Goal: Task Accomplishment & Management: Use online tool/utility

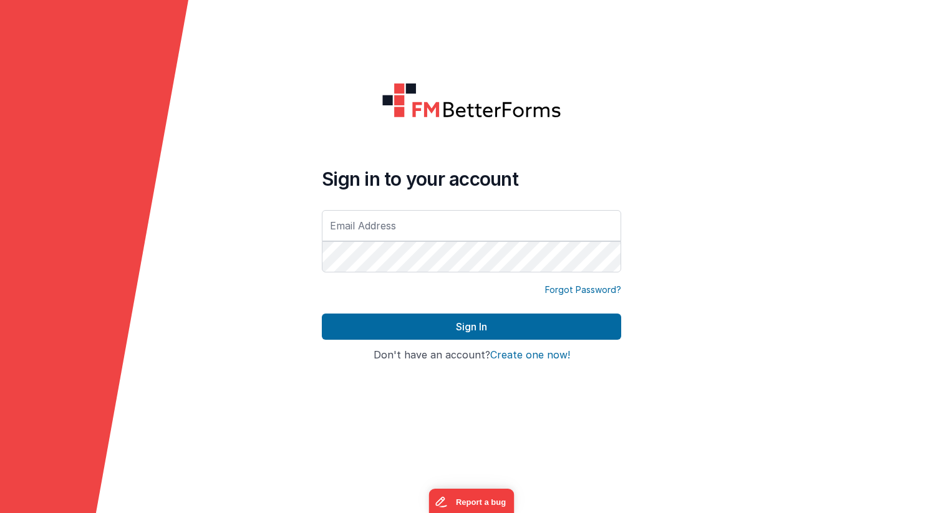
click at [425, 236] on input "text" at bounding box center [471, 225] width 299 height 31
click at [276, 230] on form "Sign in to your account Forgot Password? Sign In Sign in with Google Don't have…" at bounding box center [471, 256] width 943 height 513
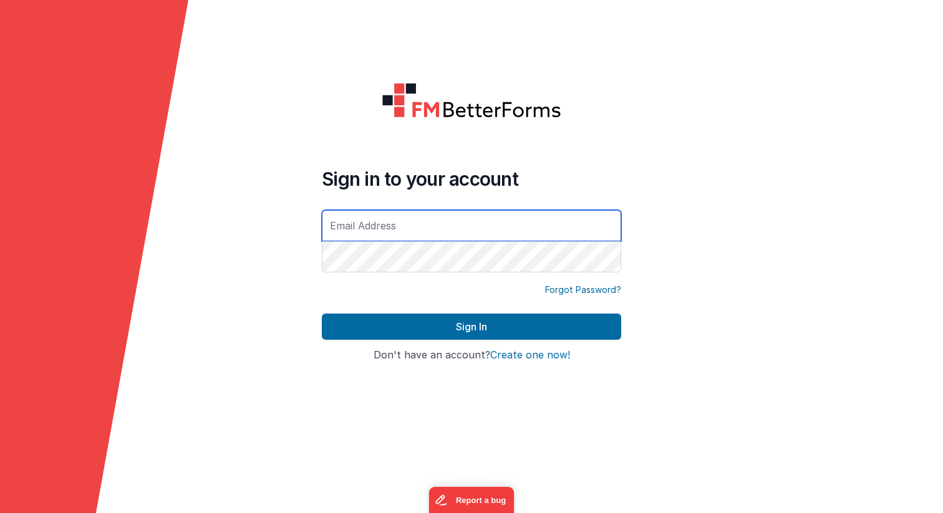
click at [418, 230] on input "text" at bounding box center [471, 225] width 299 height 31
type input "[EMAIL_ADDRESS][DOMAIN_NAME]"
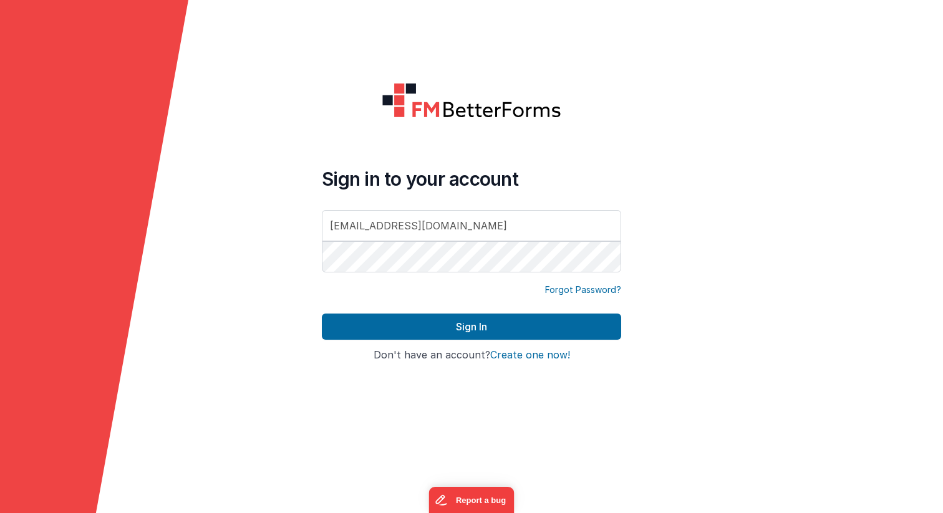
click at [533, 340] on div "Sign In" at bounding box center [471, 332] width 299 height 36
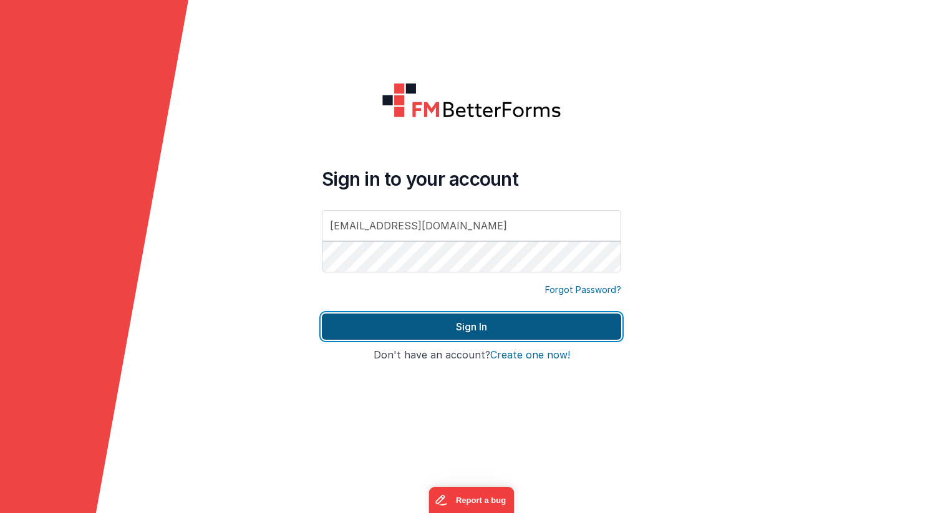
click at [533, 327] on button "Sign In" at bounding box center [471, 327] width 299 height 26
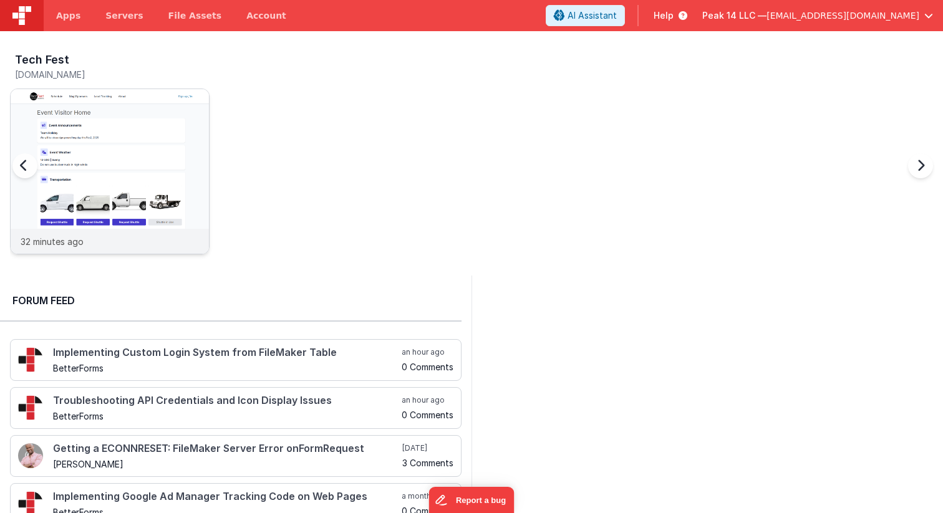
click at [142, 180] on img at bounding box center [110, 188] width 198 height 198
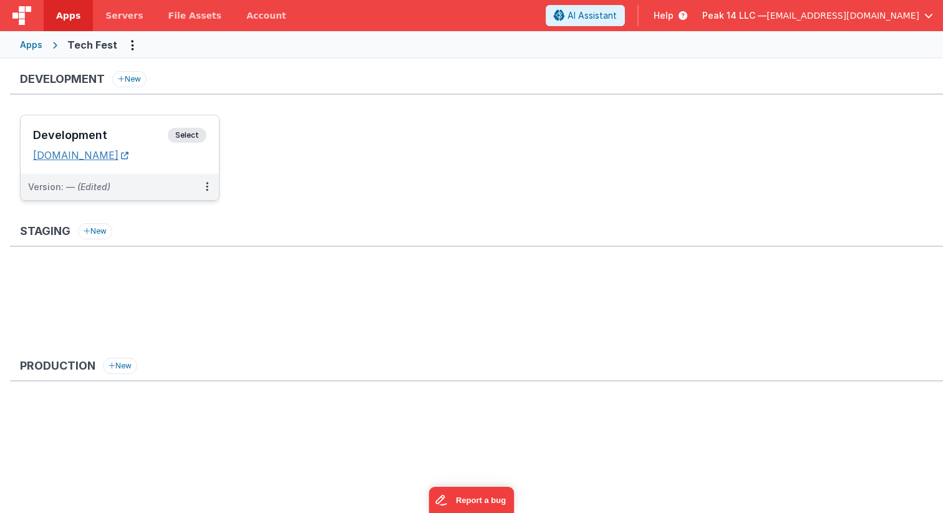
click at [116, 160] on link "[DOMAIN_NAME]" at bounding box center [80, 155] width 95 height 12
click at [123, 44] on button "Options" at bounding box center [132, 45] width 20 height 20
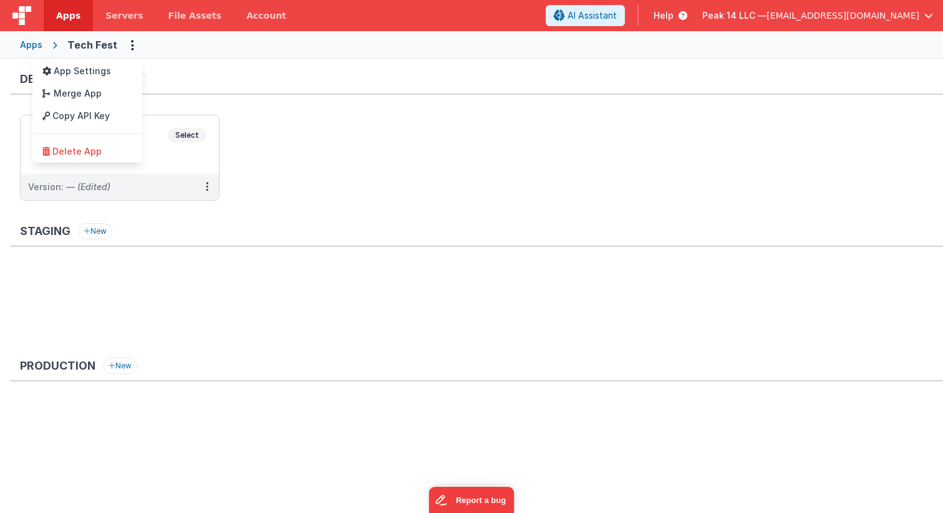
click at [220, 56] on button at bounding box center [471, 256] width 943 height 513
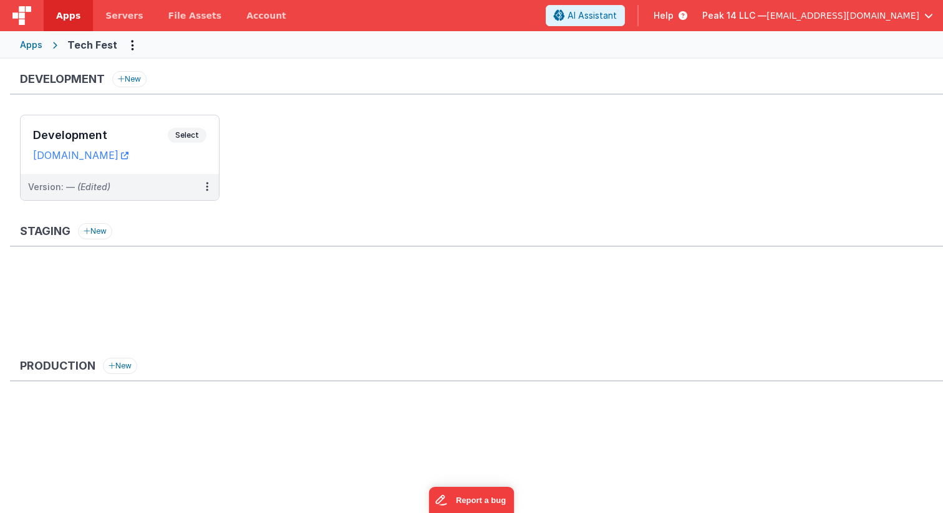
click at [838, 12] on span "[EMAIL_ADDRESS][DOMAIN_NAME]" at bounding box center [843, 15] width 153 height 12
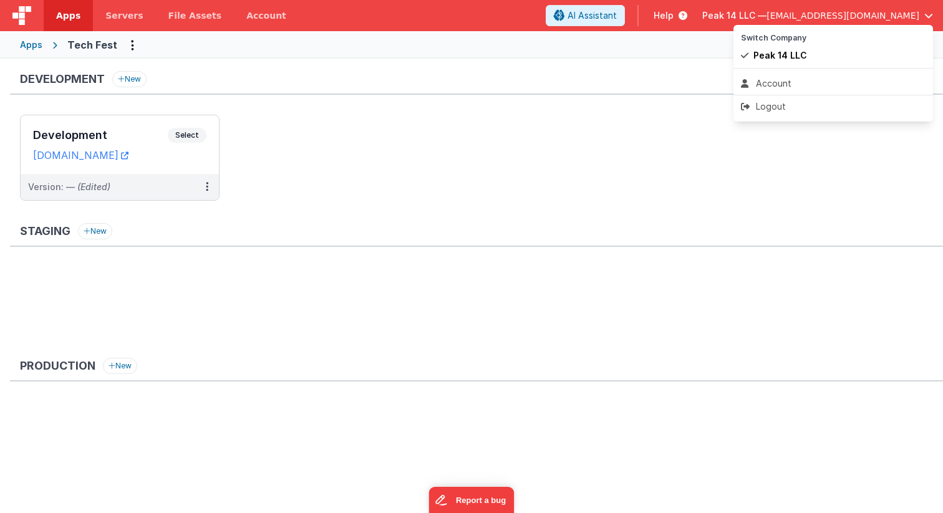
click at [529, 87] on button at bounding box center [471, 256] width 943 height 513
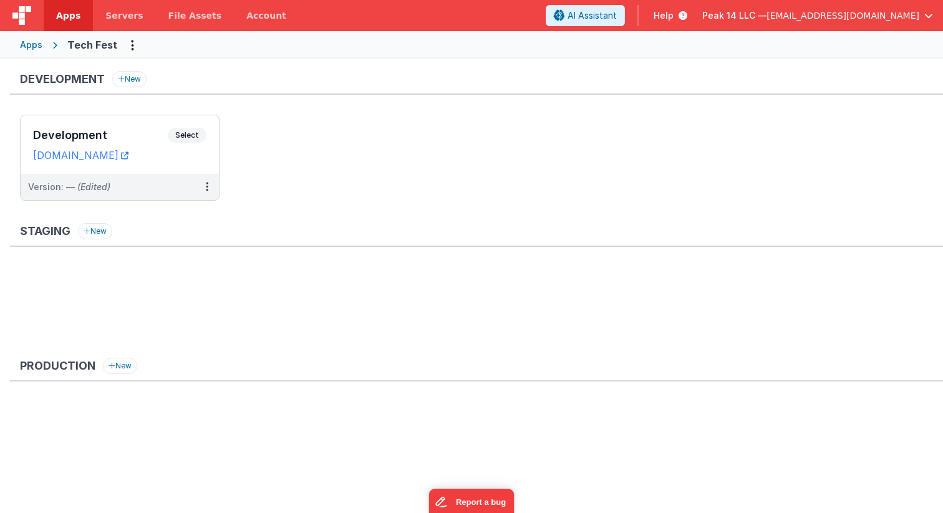
scroll to position [4, 0]
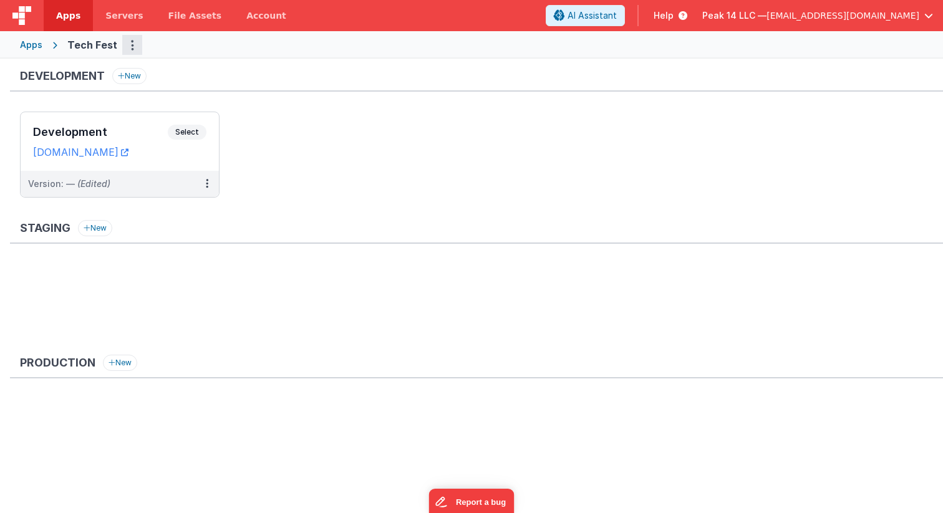
click at [130, 45] on button "Options" at bounding box center [132, 45] width 20 height 20
click at [317, 165] on button at bounding box center [471, 256] width 943 height 513
click at [210, 183] on button at bounding box center [207, 184] width 24 height 26
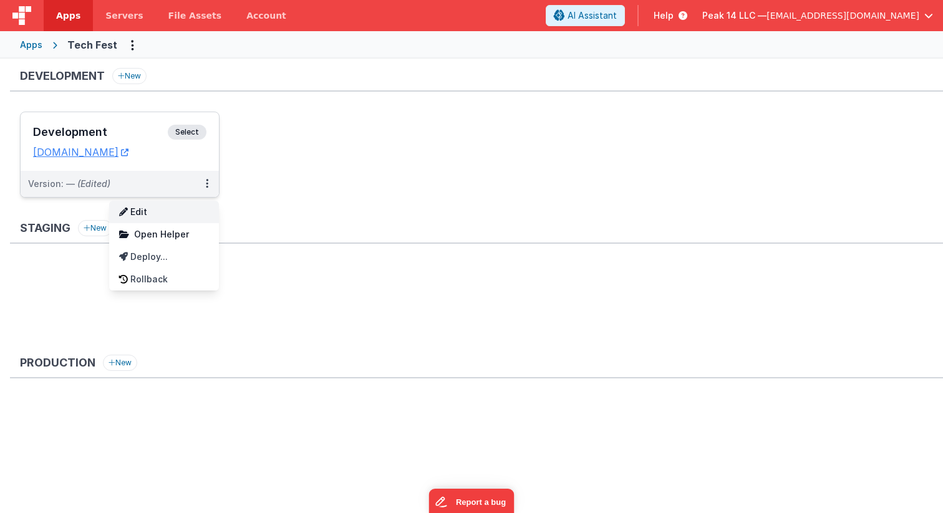
click at [188, 214] on link "Edit" at bounding box center [164, 212] width 110 height 22
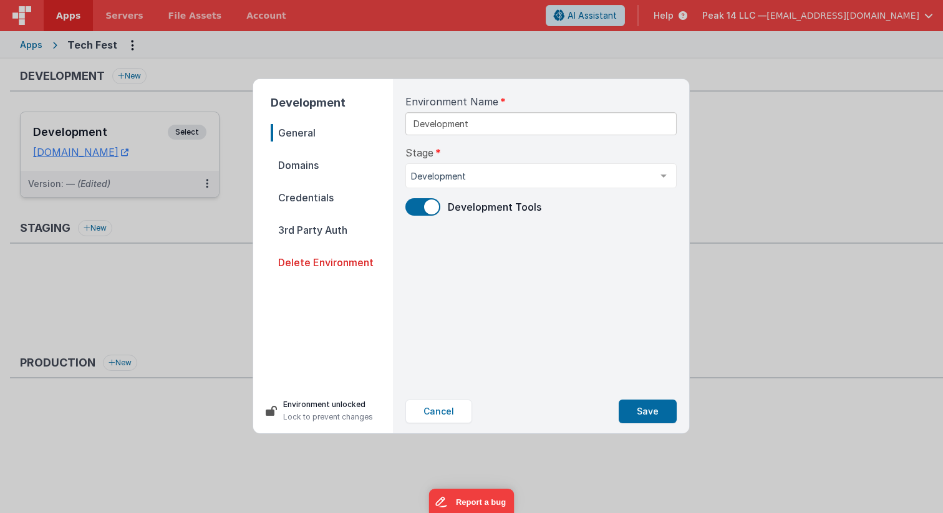
click at [309, 154] on nav "General Domains Credentials 3rd Party Auth Delete Environment" at bounding box center [332, 251] width 122 height 255
click at [309, 161] on span "Domains" at bounding box center [332, 165] width 122 height 17
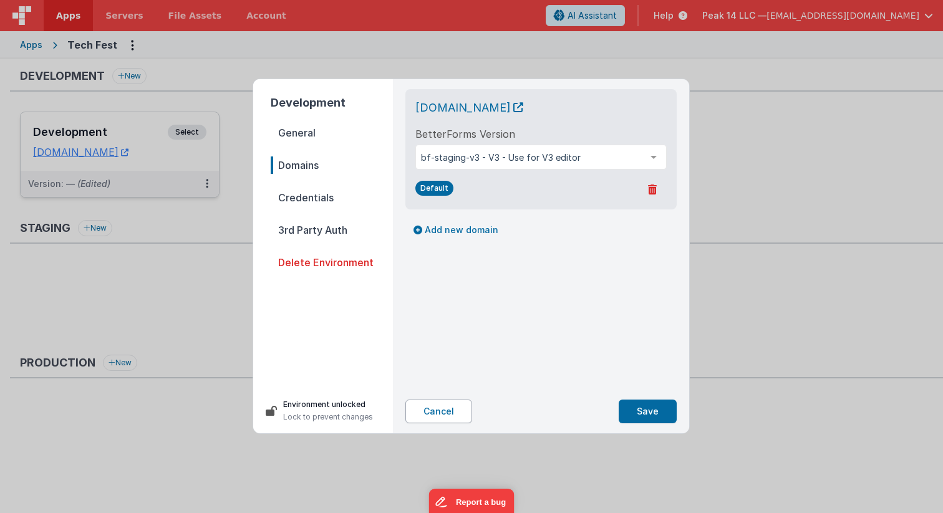
click at [445, 415] on button "Cancel" at bounding box center [439, 412] width 67 height 24
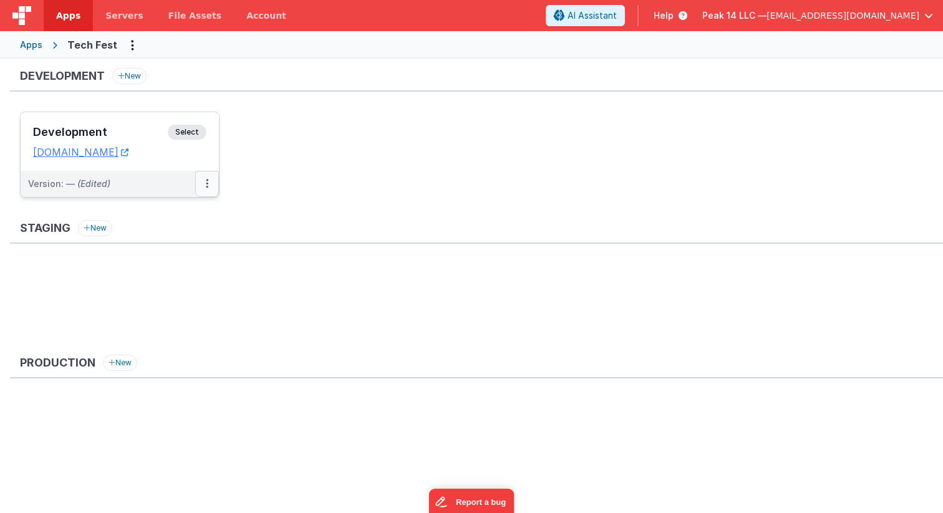
click at [208, 183] on icon at bounding box center [207, 183] width 2 height 1
click at [333, 170] on div at bounding box center [471, 256] width 943 height 513
click at [124, 47] on button "Options" at bounding box center [132, 45] width 20 height 20
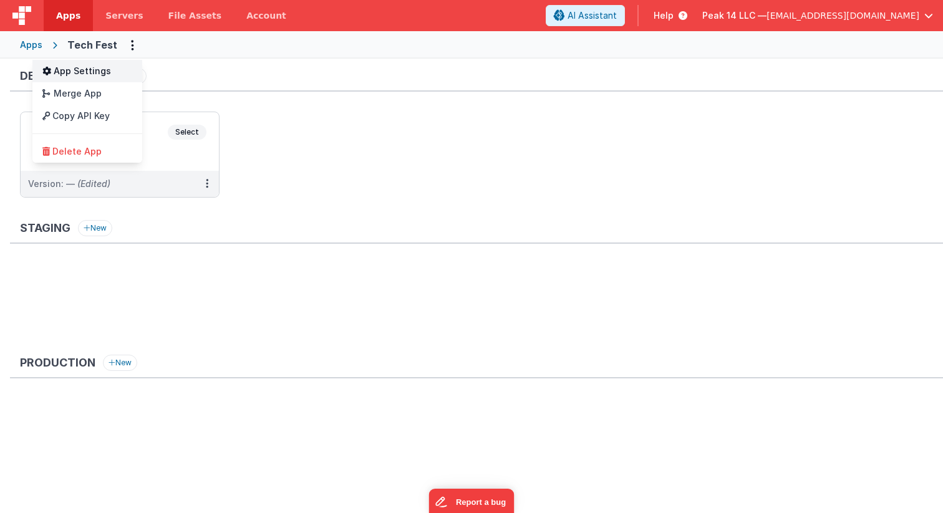
click at [104, 74] on link "App Settings" at bounding box center [87, 71] width 110 height 22
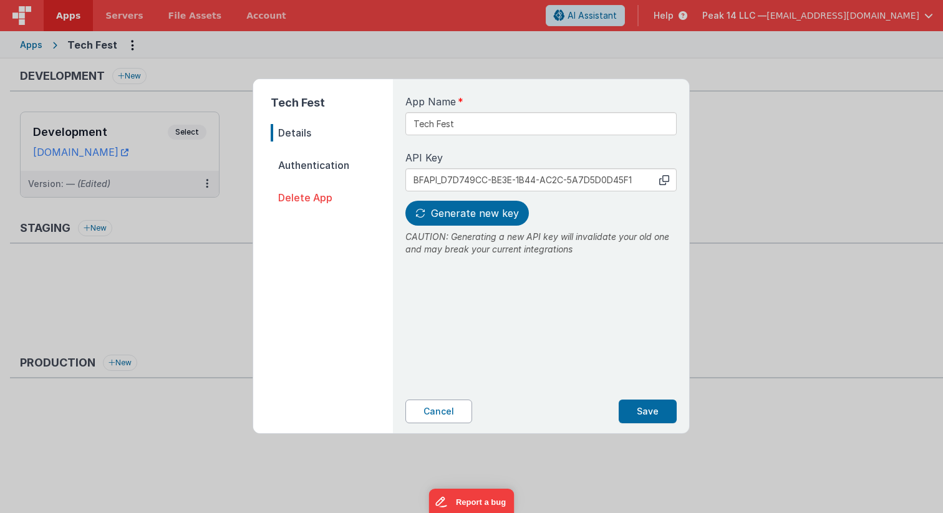
click at [432, 407] on button "Cancel" at bounding box center [439, 412] width 67 height 24
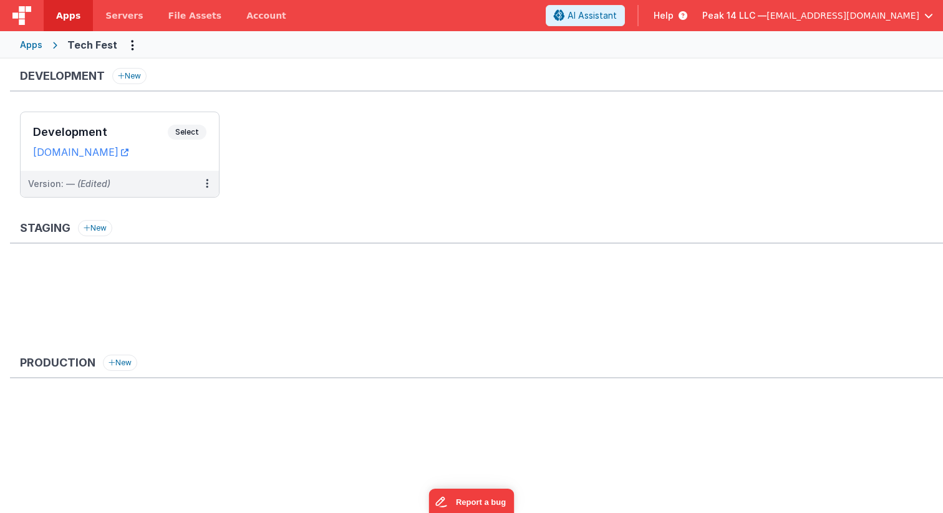
scroll to position [0, 0]
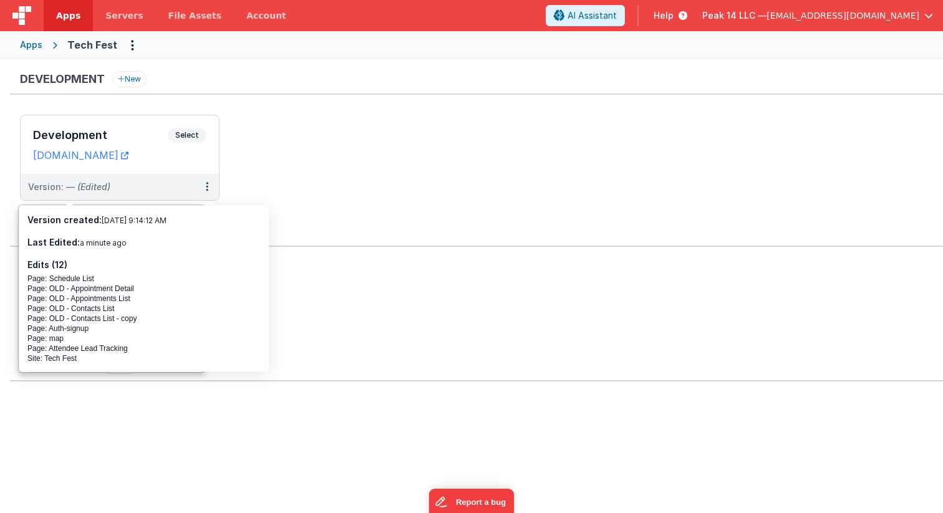
click at [239, 63] on div "Development New Development Select URLs [DOMAIN_NAME] Version: — (Edited) Stagi…" at bounding box center [471, 281] width 943 height 444
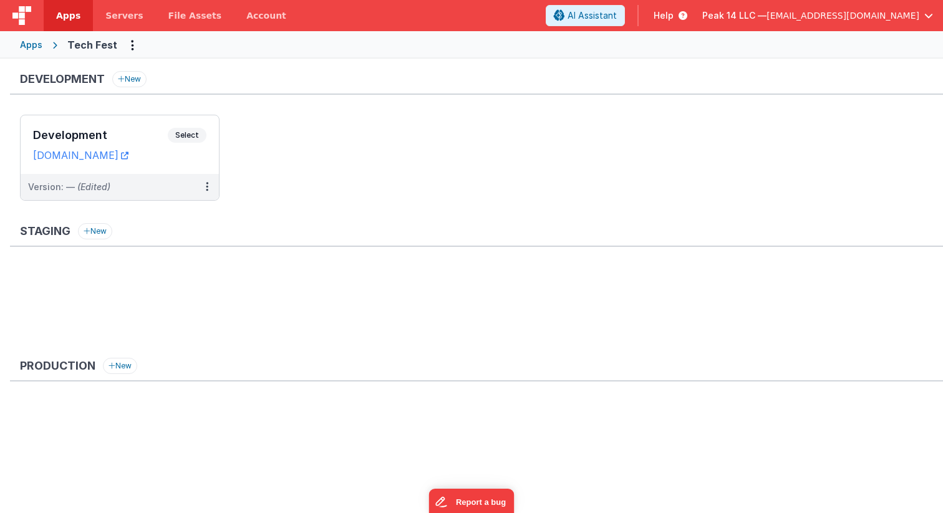
click at [865, 9] on span "[EMAIL_ADDRESS][DOMAIN_NAME]" at bounding box center [843, 15] width 153 height 12
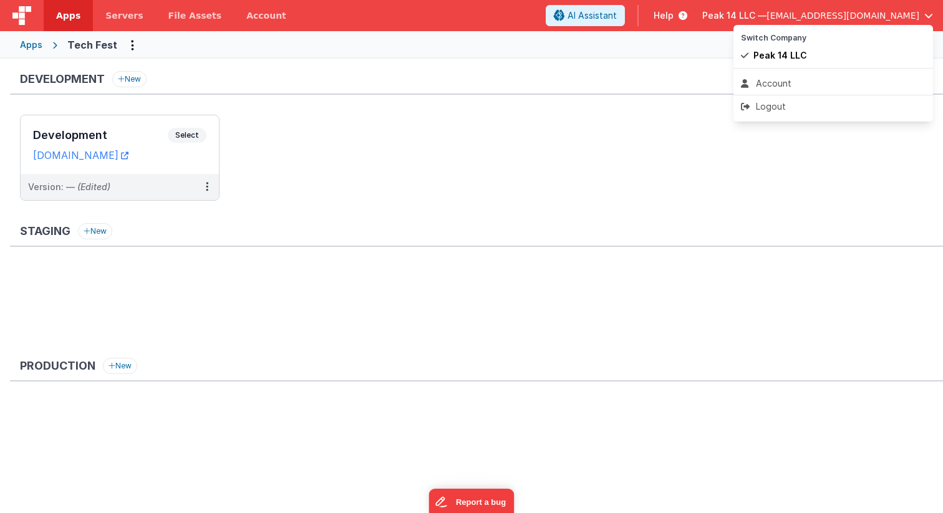
click at [242, 45] on button at bounding box center [471, 256] width 943 height 513
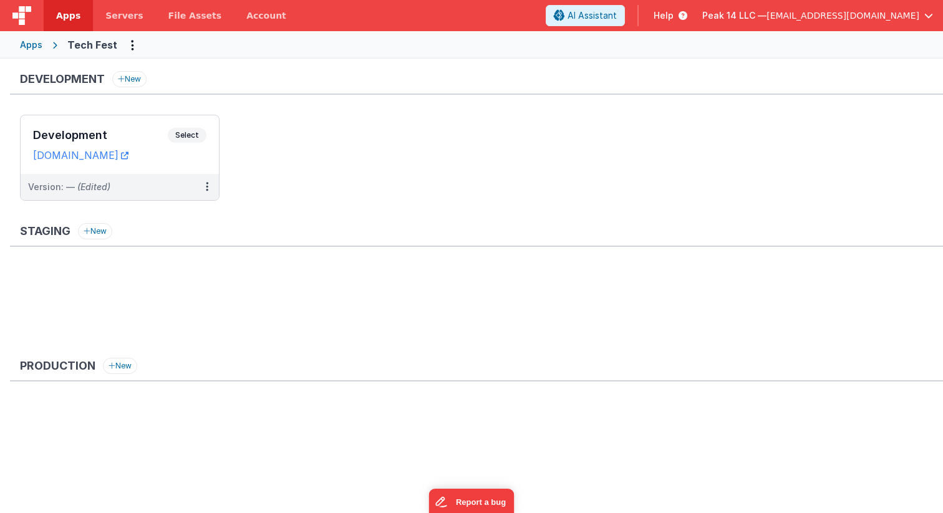
click at [34, 46] on div "Apps" at bounding box center [31, 45] width 22 height 12
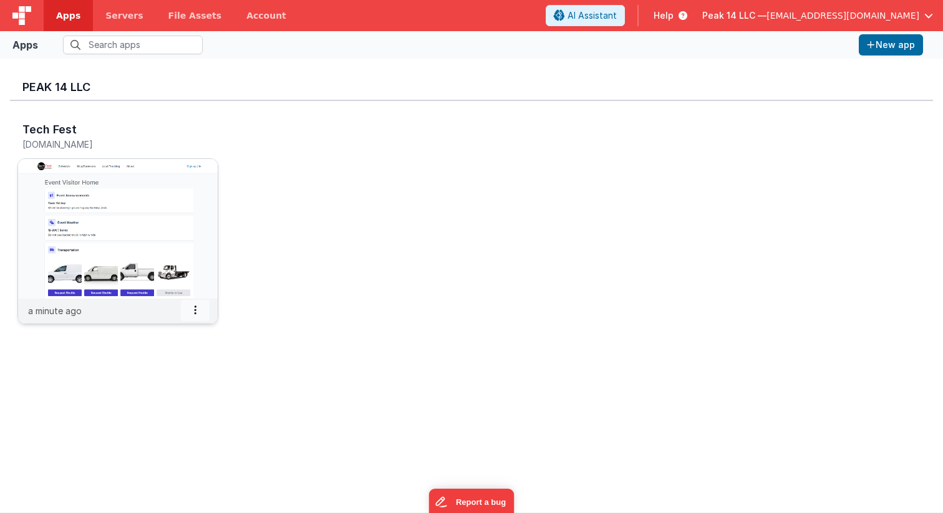
click at [198, 313] on span at bounding box center [195, 310] width 29 height 21
click at [322, 339] on div "Tech Fest [DOMAIN_NAME] a minute ago Settings Copy API Key Merge App Delete App" at bounding box center [471, 227] width 923 height 252
click at [115, 147] on h5 "[DOMAIN_NAME]" at bounding box center [104, 144] width 165 height 9
click at [132, 251] on img at bounding box center [118, 229] width 200 height 140
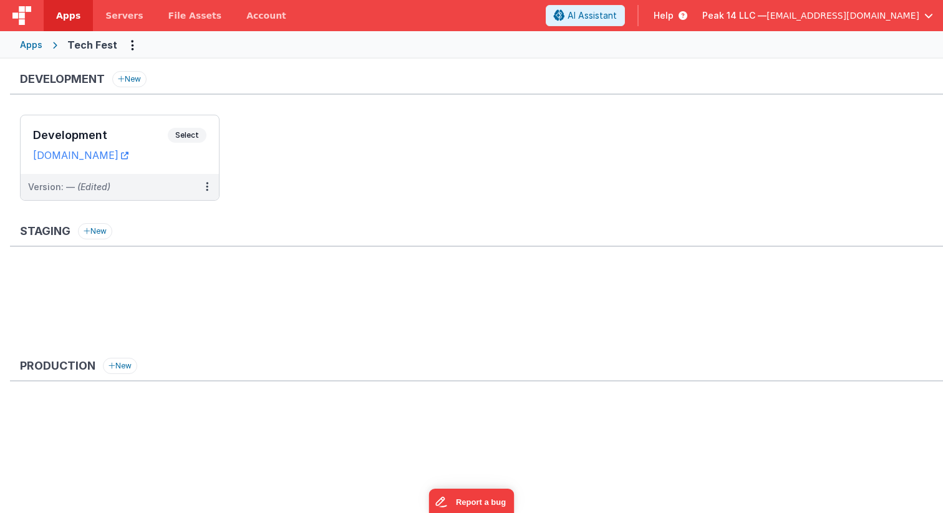
scroll to position [4, 0]
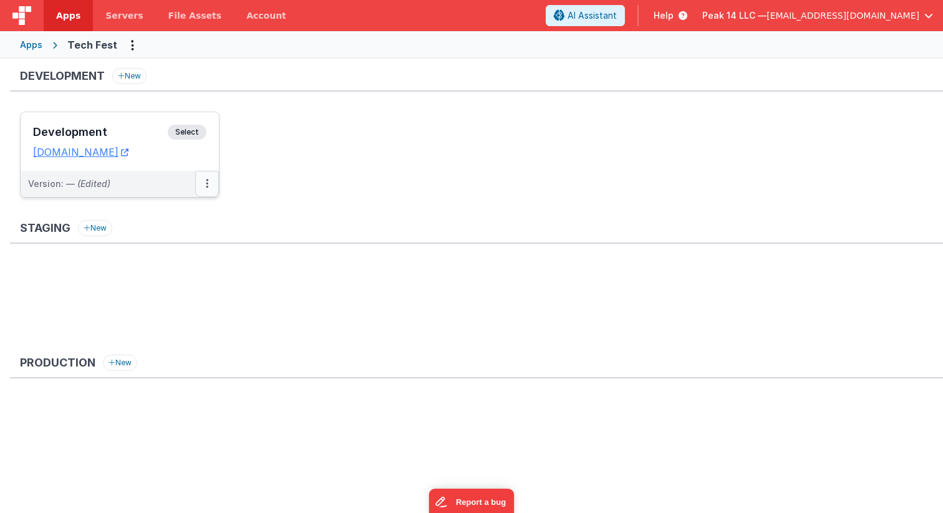
click at [210, 180] on button at bounding box center [207, 184] width 24 height 26
click at [171, 232] on span "Open Helper" at bounding box center [161, 234] width 55 height 11
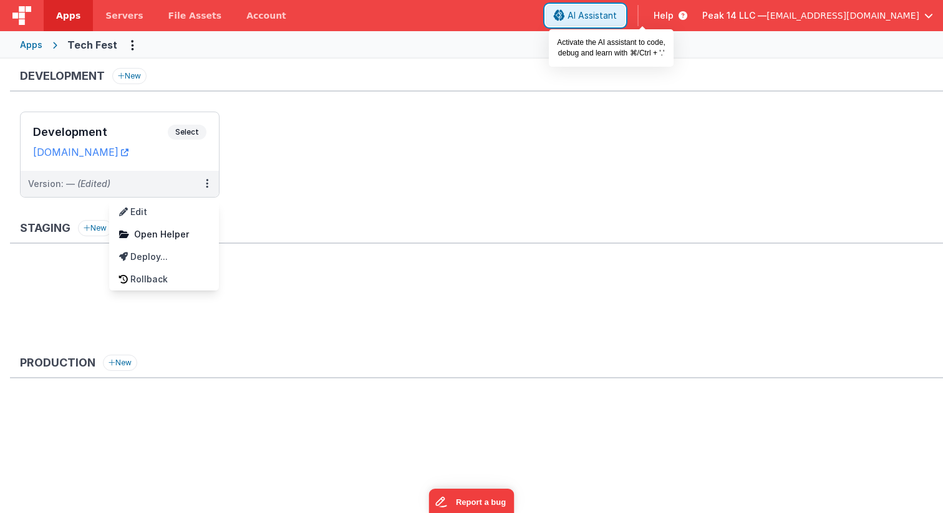
click at [617, 17] on span "AI Assistant" at bounding box center [592, 15] width 49 height 12
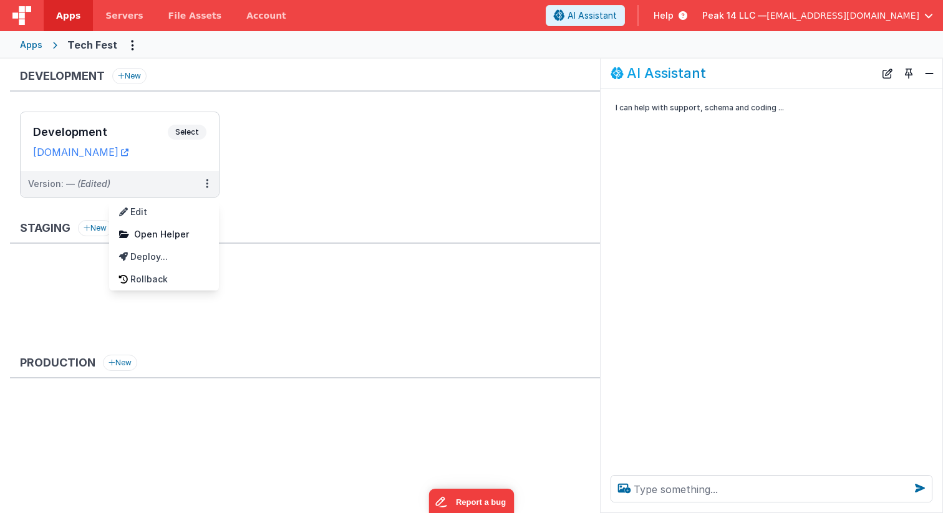
click at [438, 124] on div at bounding box center [471, 256] width 943 height 513
click at [721, 356] on div "I can help with support, schema and coding ..." at bounding box center [772, 277] width 342 height 377
click at [643, 89] on div "I can help with support, schema and coding ..." at bounding box center [772, 277] width 342 height 377
click at [643, 111] on p "I can help with support, schema and coding ..." at bounding box center [755, 107] width 279 height 13
click at [615, 495] on icon at bounding box center [624, 489] width 22 height 20
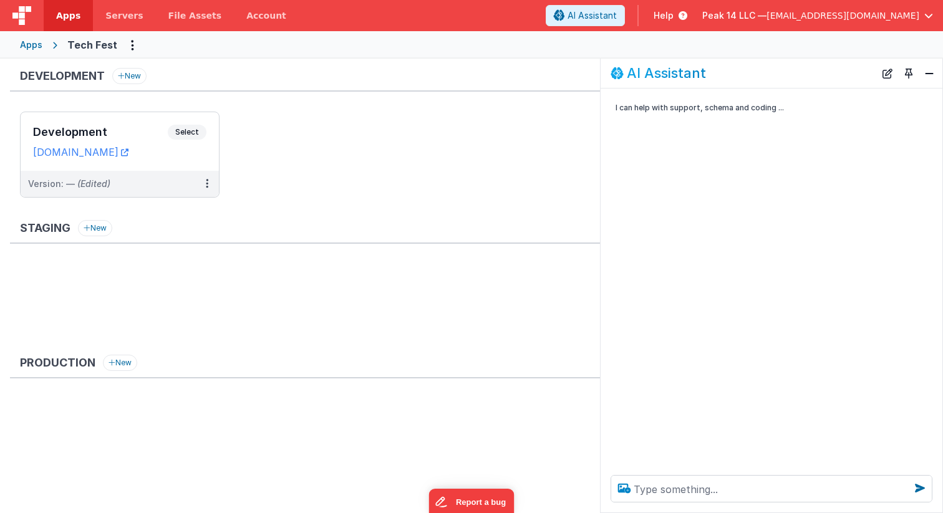
click at [0, 0] on input "file" at bounding box center [0, 0] width 0 height 0
click at [774, 330] on div "I can help with support, schema and coding ..." at bounding box center [772, 277] width 342 height 377
click at [673, 173] on div "I can help with support, schema and coding ..." at bounding box center [772, 277] width 342 height 377
click at [667, 107] on p "I can help with support, schema and coding ..." at bounding box center [755, 107] width 279 height 13
click at [210, 185] on button at bounding box center [207, 184] width 24 height 26
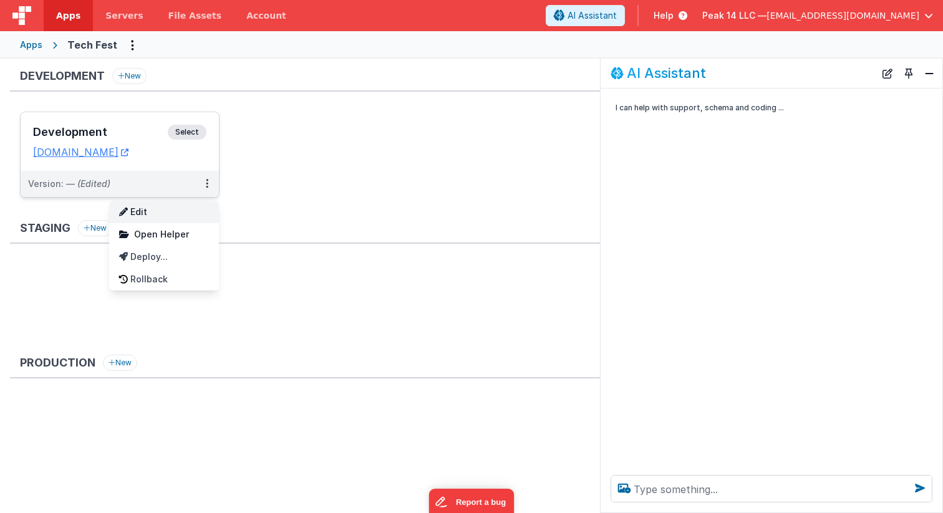
click at [192, 211] on link "Edit" at bounding box center [164, 212] width 110 height 22
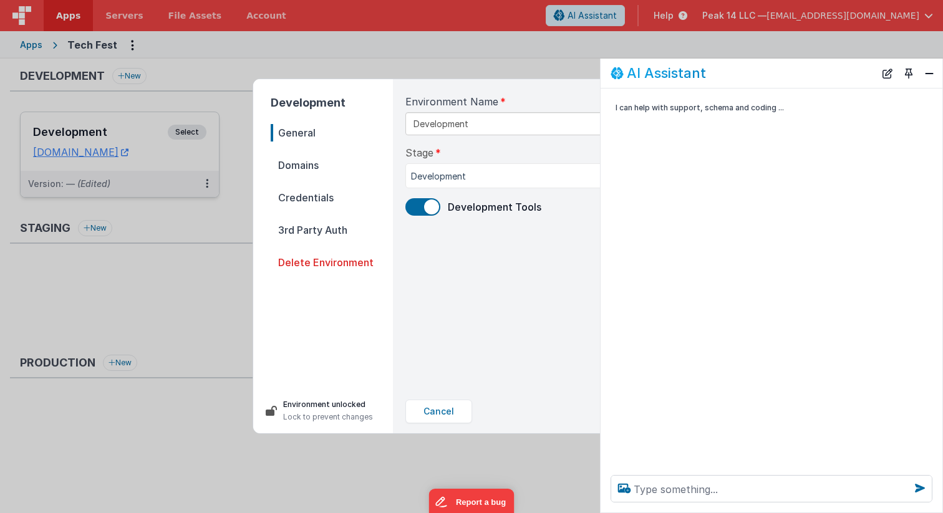
click at [314, 163] on span "Domains" at bounding box center [332, 165] width 122 height 17
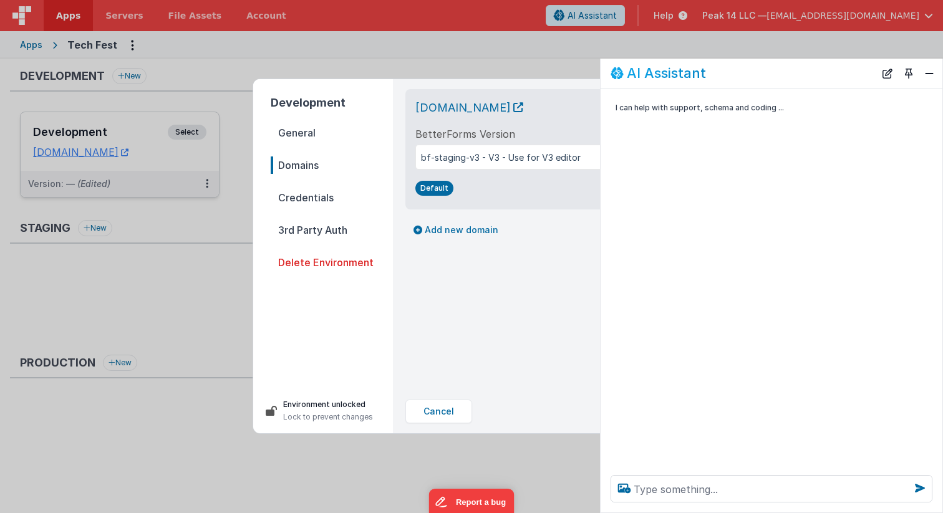
click at [302, 200] on span "Credentials" at bounding box center [332, 197] width 122 height 17
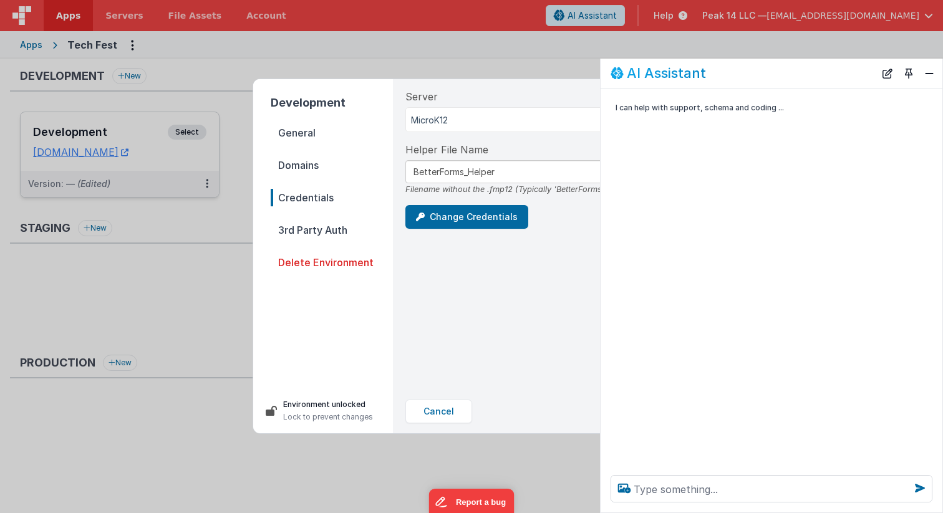
click at [304, 222] on span "3rd Party Auth" at bounding box center [332, 229] width 122 height 17
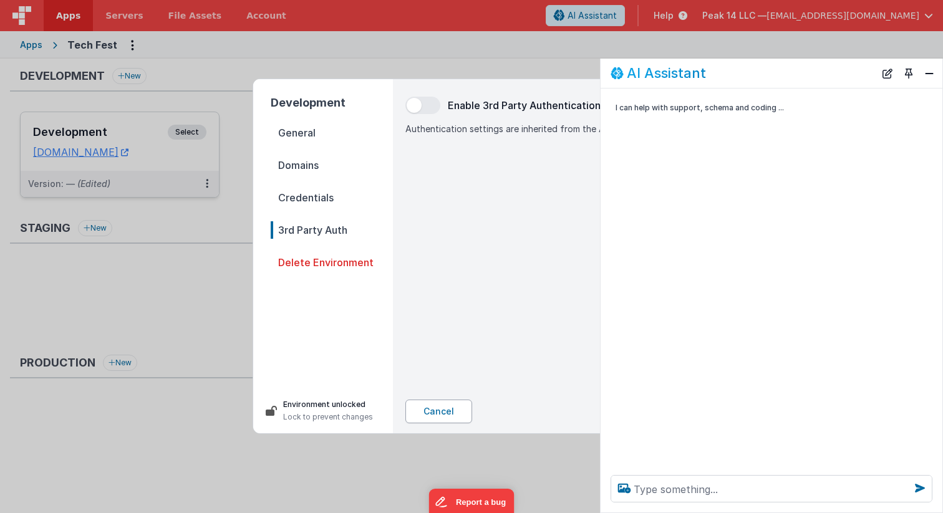
click at [434, 411] on button "Cancel" at bounding box center [439, 412] width 67 height 24
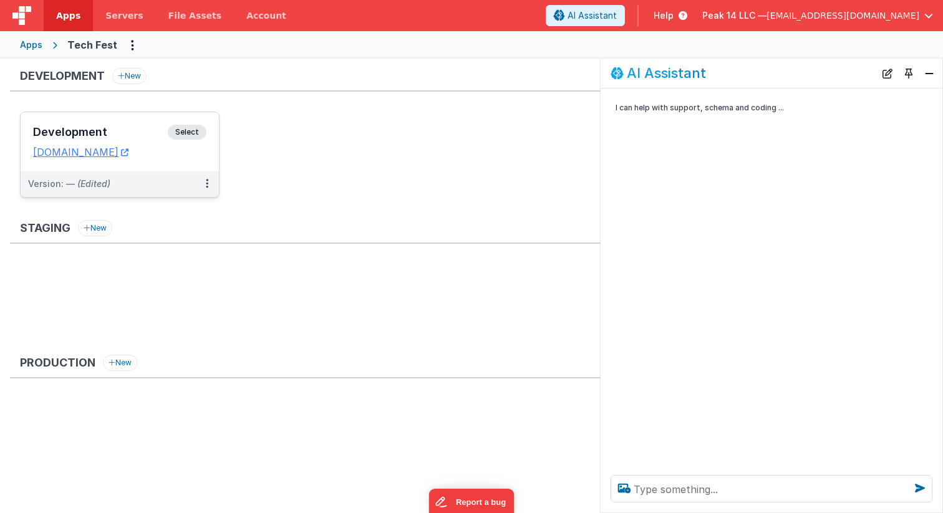
click at [190, 129] on span "Select" at bounding box center [187, 132] width 39 height 15
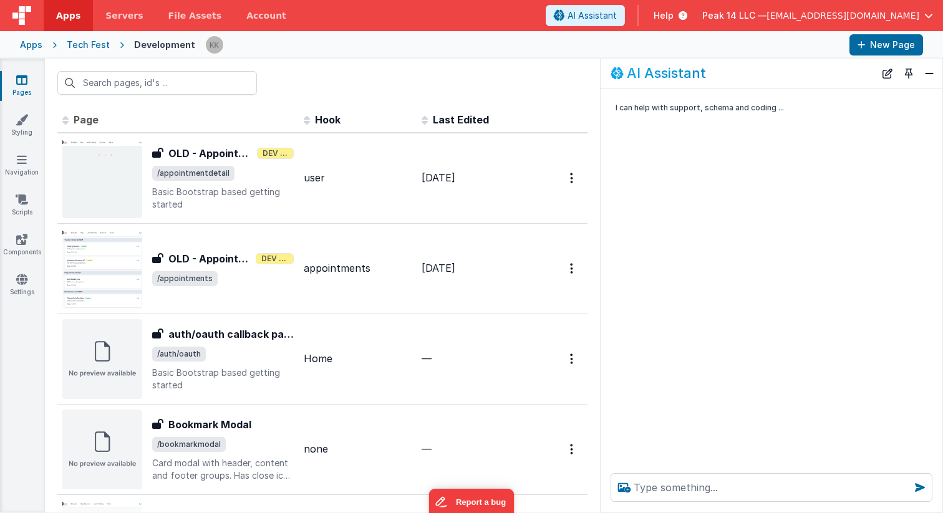
click at [17, 150] on div "Pages Styling Navigation Scripts Components Settings" at bounding box center [22, 286] width 45 height 454
click at [17, 174] on link "Navigation" at bounding box center [21, 165] width 45 height 25
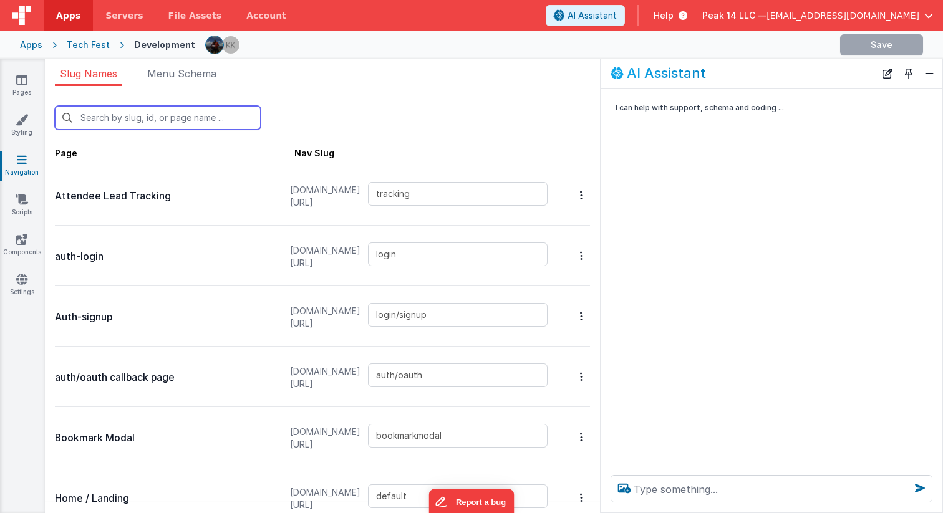
click at [203, 122] on input "text" at bounding box center [158, 118] width 206 height 24
click at [345, 93] on div "New Slug Page Nav Slug Attendee Lead Tracking [DOMAIN_NAME][URL] tracking auth-…" at bounding box center [322, 303] width 555 height 435
click at [175, 79] on li "Menu Schema" at bounding box center [181, 76] width 79 height 20
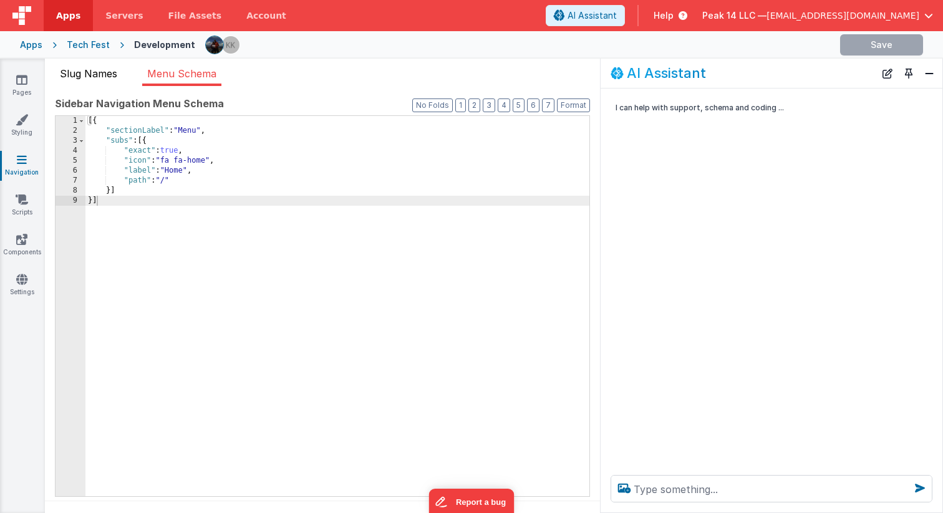
click at [103, 76] on span "Slug Names" at bounding box center [88, 73] width 57 height 12
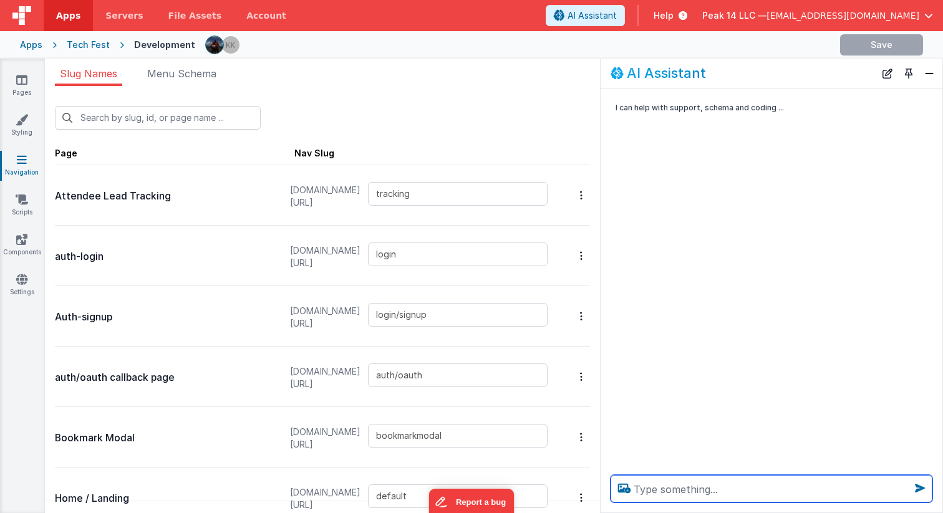
click at [701, 489] on textarea at bounding box center [772, 488] width 322 height 27
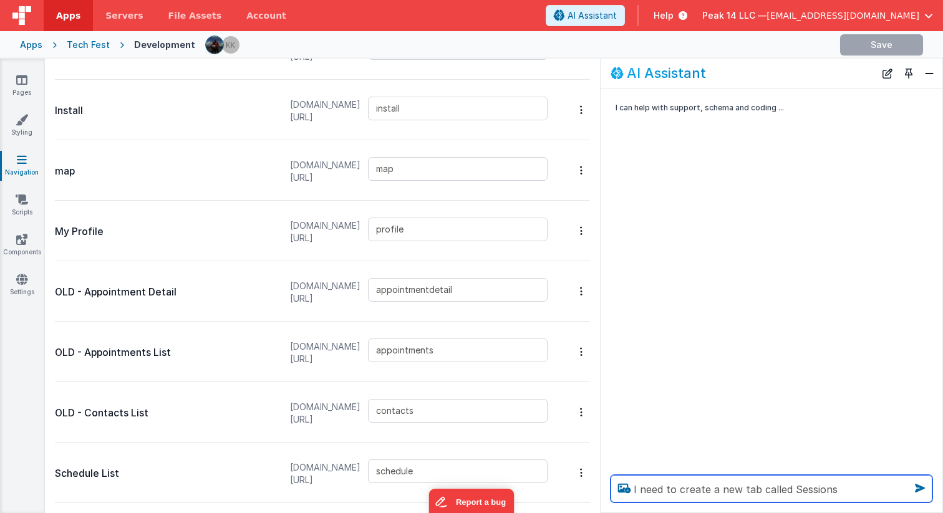
type textarea "I need to create a new tab called Sessions"
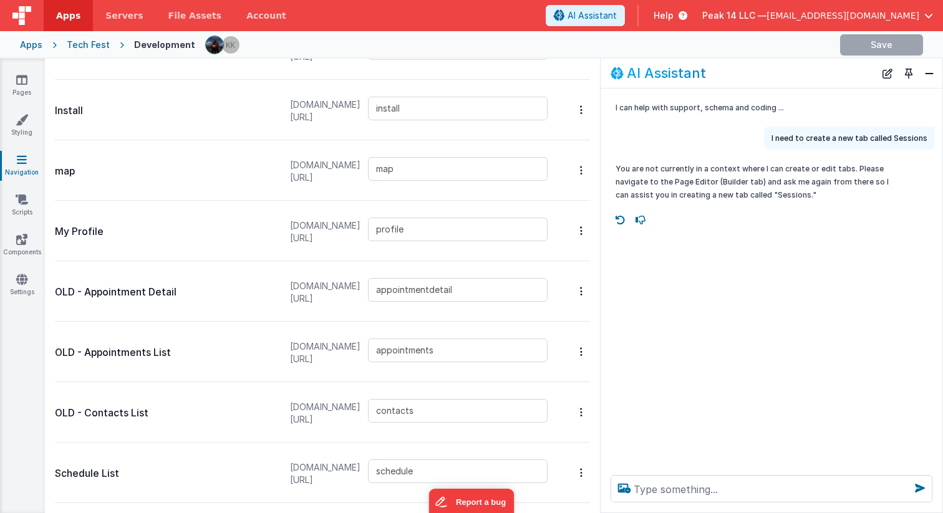
click at [668, 150] on div "I can help with support, schema and coding ... I need to create a new tab calle…" at bounding box center [772, 277] width 342 height 377
click at [19, 84] on icon at bounding box center [21, 80] width 11 height 12
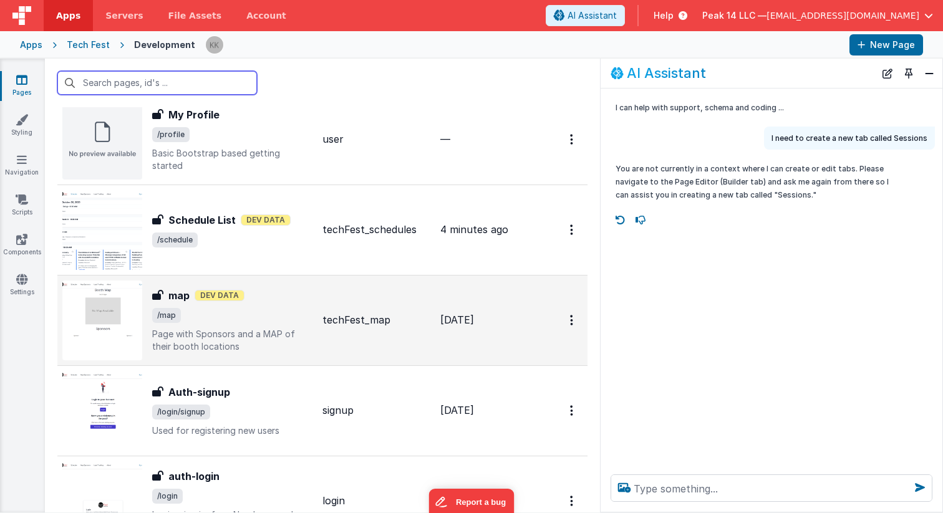
scroll to position [694, 0]
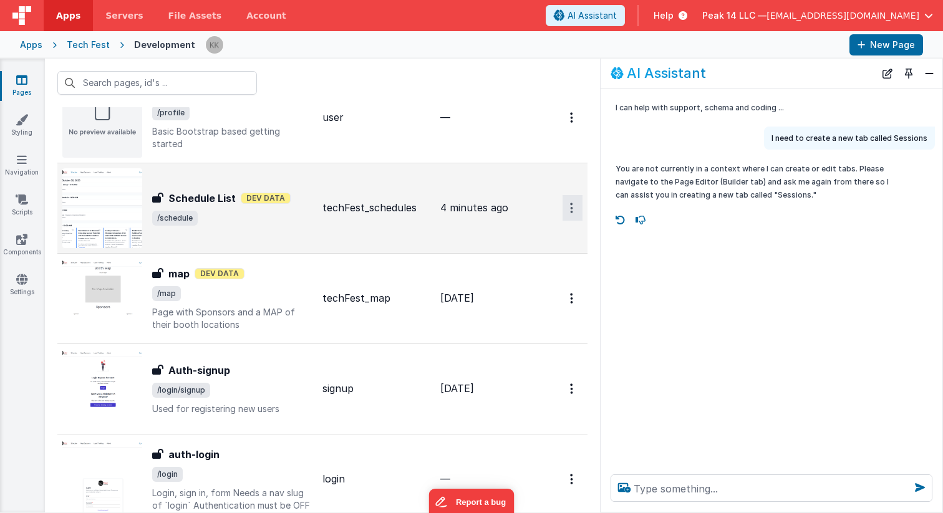
click at [572, 219] on button "Options" at bounding box center [573, 208] width 20 height 26
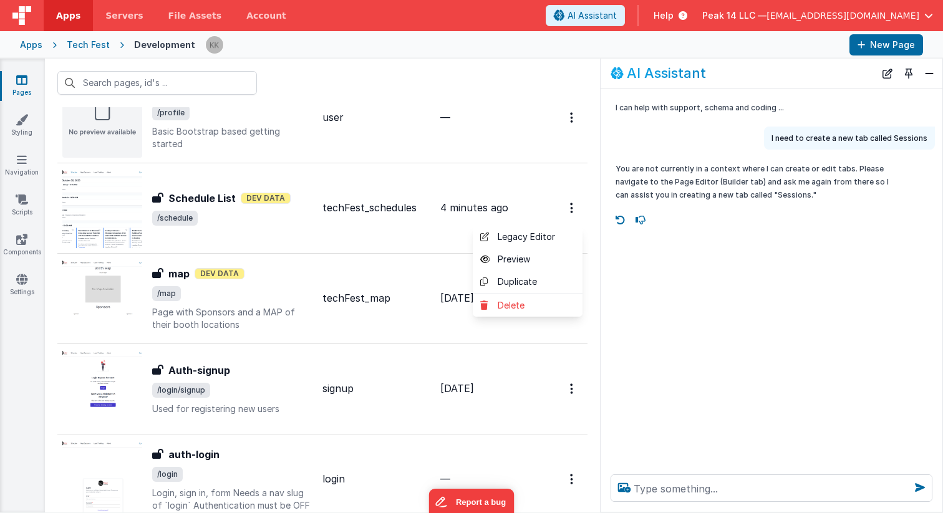
click at [230, 45] on button at bounding box center [471, 256] width 943 height 513
click at [854, 266] on div "I can help with support, schema and coding ... I need to create a new tab calle…" at bounding box center [772, 277] width 342 height 376
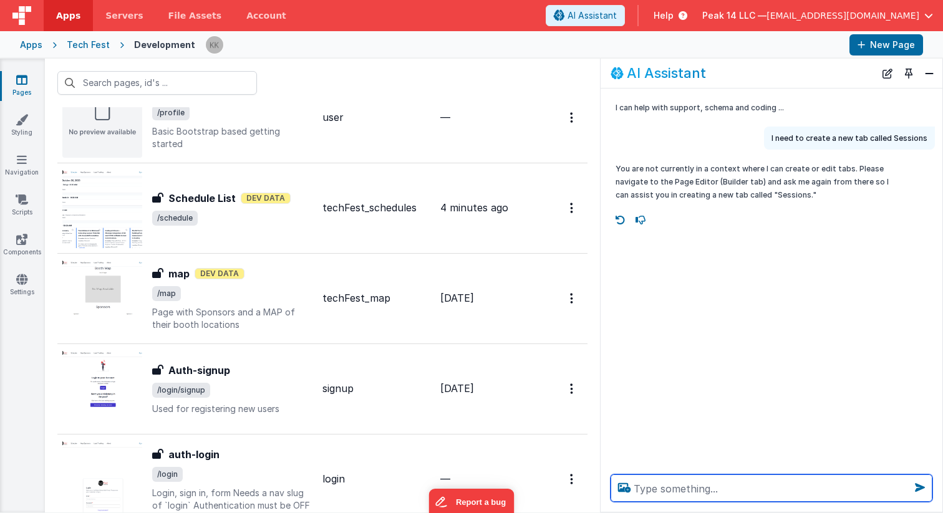
click at [693, 490] on textarea at bounding box center [772, 488] width 322 height 27
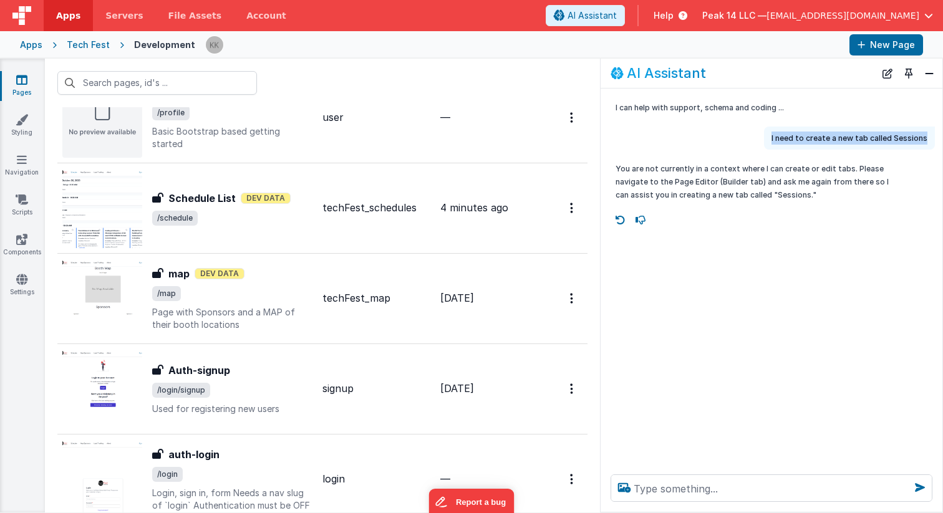
drag, startPoint x: 774, startPoint y: 138, endPoint x: 943, endPoint y: 138, distance: 168.4
click at [943, 138] on div "AI Assistant I can help with support, schema and coding ... I need to create a …" at bounding box center [771, 286] width 343 height 454
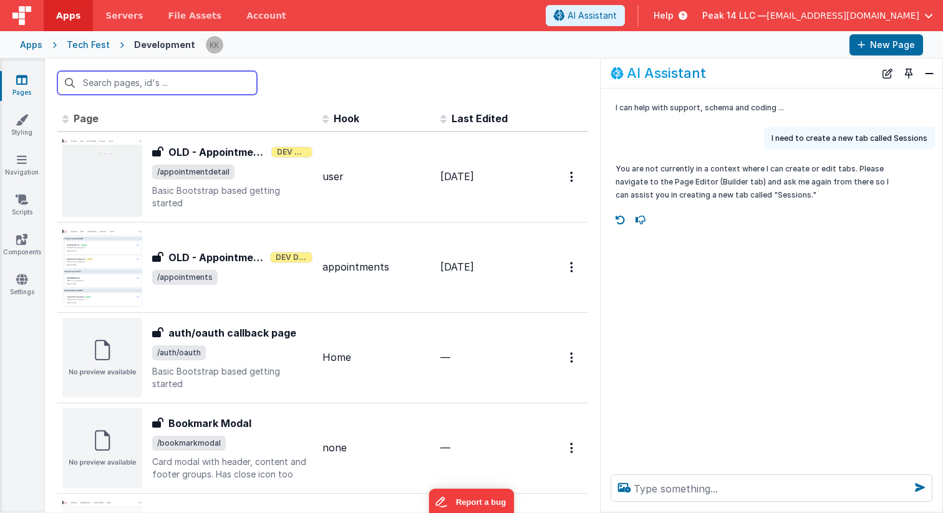
scroll to position [0, 0]
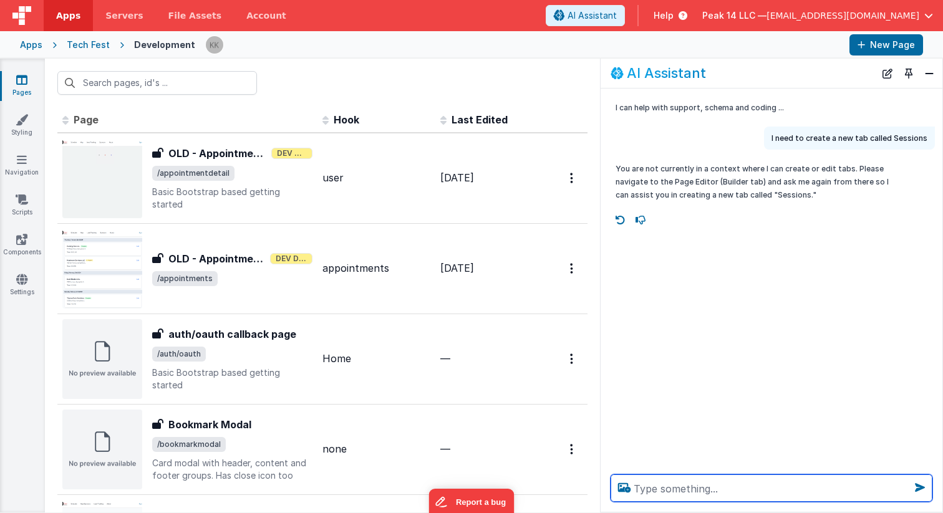
click at [649, 484] on textarea at bounding box center [772, 488] width 322 height 27
paste textarea "Hi [PERSON_NAME], I will be arriving [DATE] in [GEOGRAPHIC_DATA] by flight arou…"
type textarea "Hi [PERSON_NAME], I will be arriving [DATE] in [GEOGRAPHIC_DATA] by flight arou…"
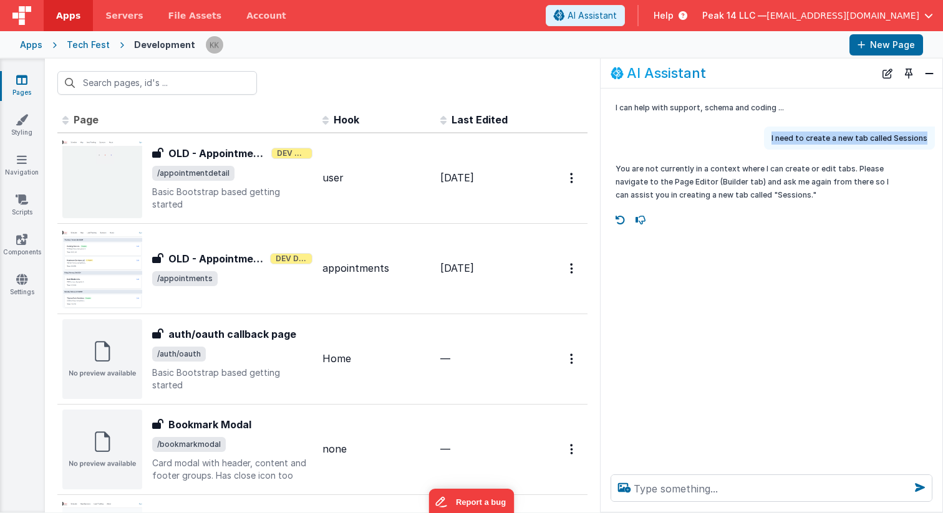
drag, startPoint x: 774, startPoint y: 136, endPoint x: 926, endPoint y: 138, distance: 151.6
click at [926, 138] on div "I need to create a new tab called Sessions" at bounding box center [849, 138] width 171 height 23
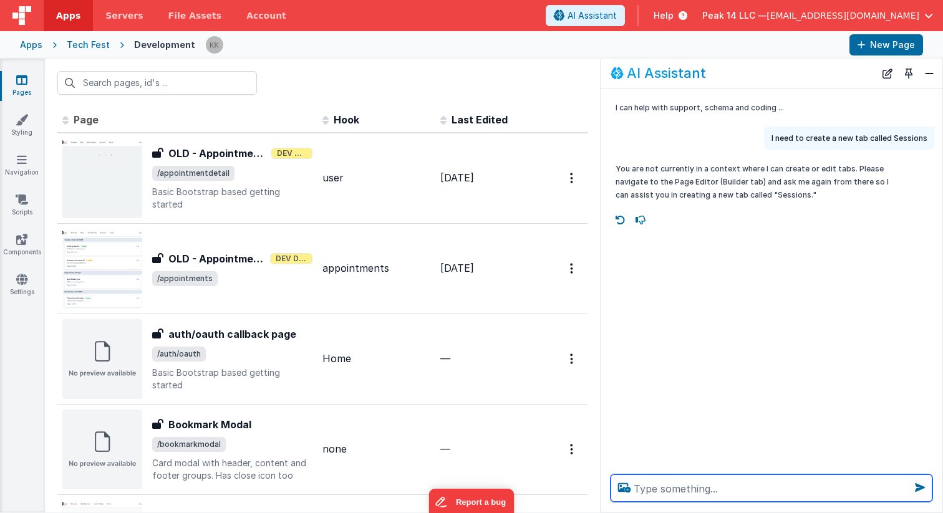
click at [699, 490] on textarea at bounding box center [772, 488] width 322 height 27
paste textarea "Hi [PERSON_NAME], I will be arriving [DATE] in [GEOGRAPHIC_DATA] by flight arou…"
type textarea "Hi [PERSON_NAME], I will be arriving [DATE] in [GEOGRAPHIC_DATA] by flight arou…"
type textarea "I need to create a new tab called Sessions"
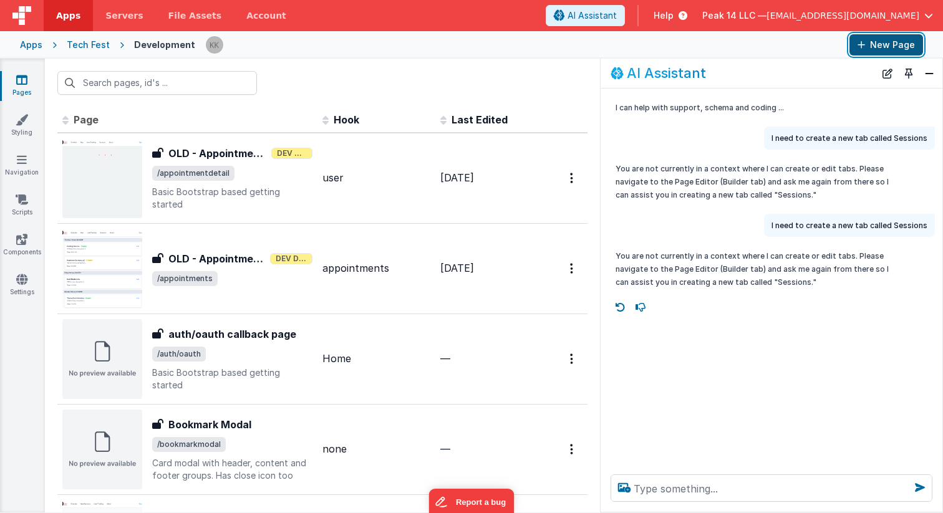
click at [885, 43] on button "New Page" at bounding box center [887, 44] width 74 height 21
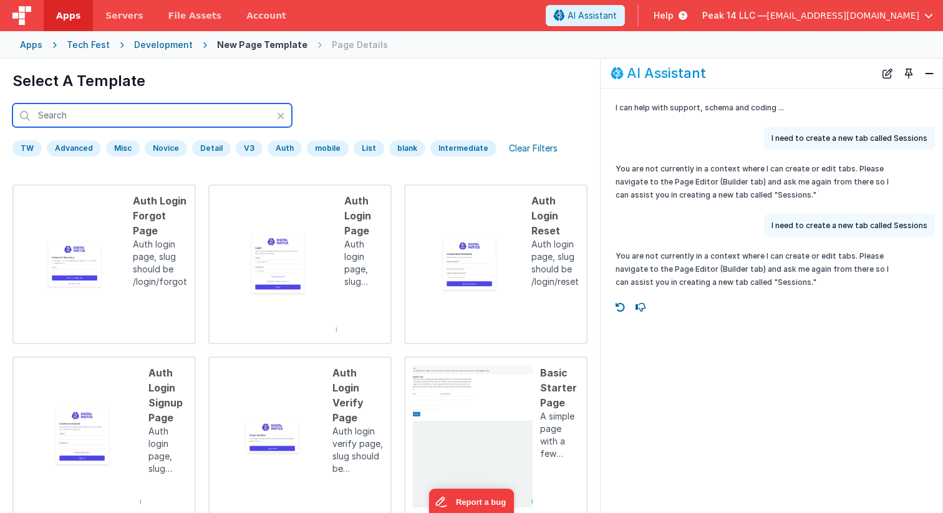
click at [106, 120] on input "text" at bounding box center [151, 116] width 279 height 24
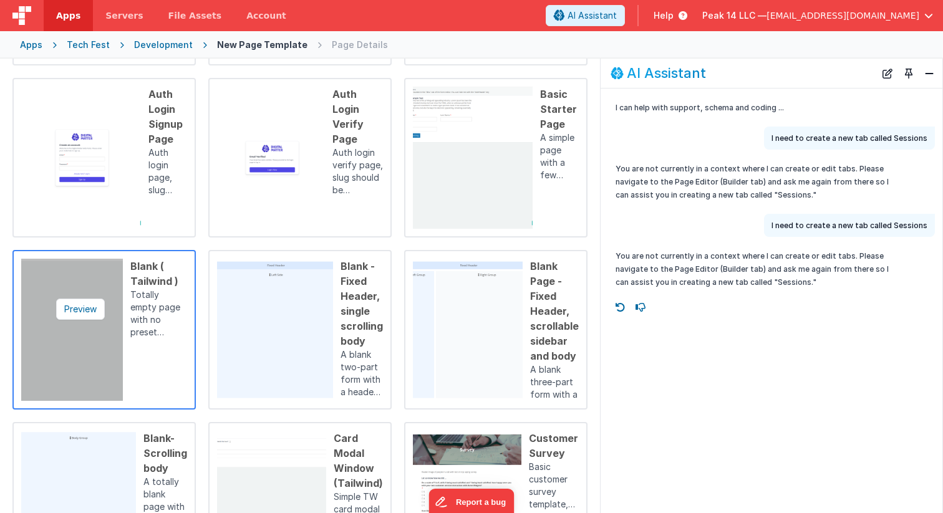
scroll to position [371, 0]
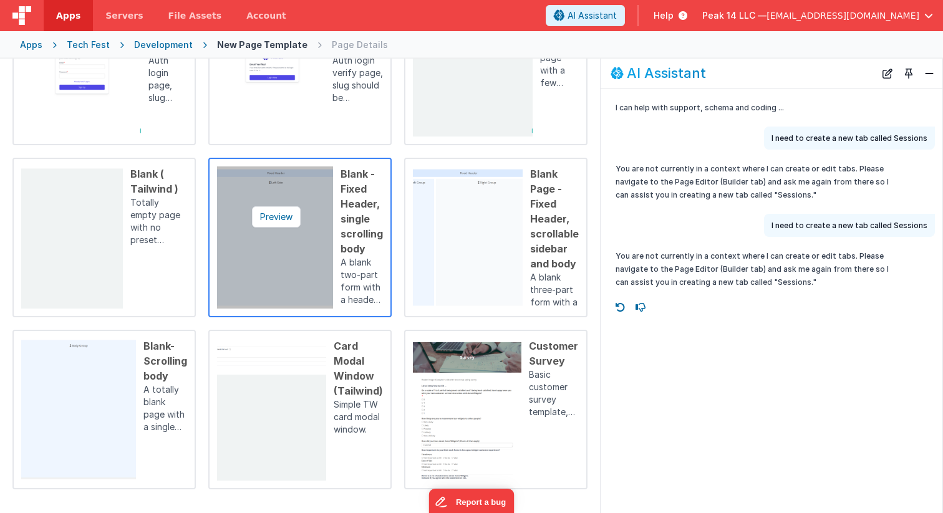
click at [299, 249] on img at bounding box center [275, 238] width 116 height 142
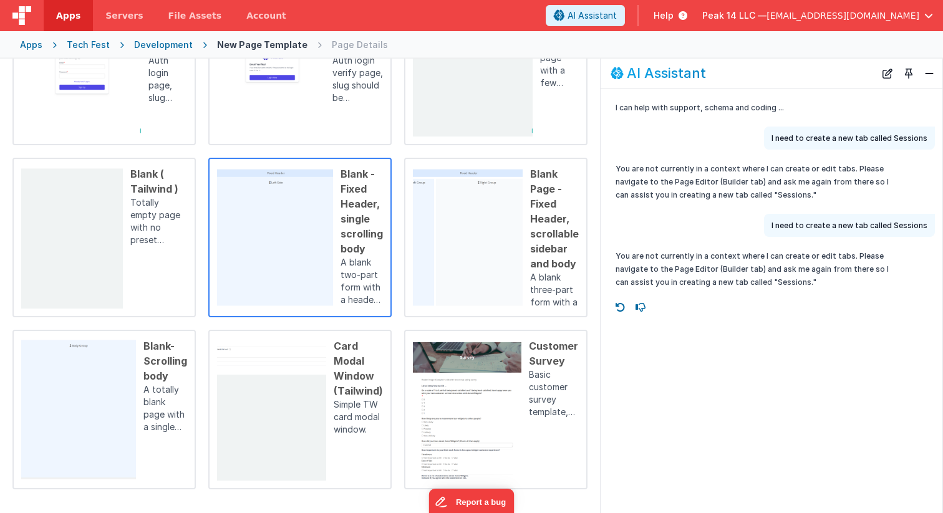
click at [373, 227] on div "Blank - Fixed Header, single scrolling body" at bounding box center [362, 212] width 42 height 90
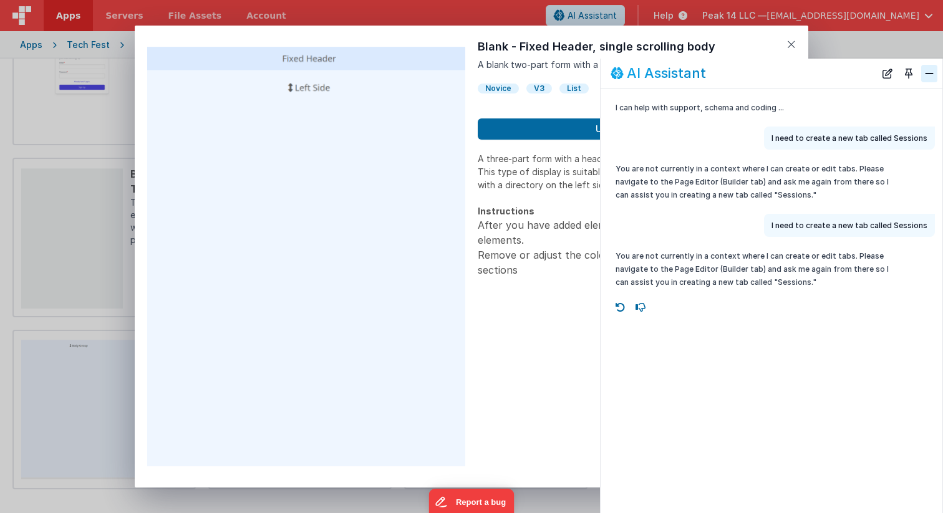
click at [936, 77] on button "Close" at bounding box center [929, 73] width 16 height 17
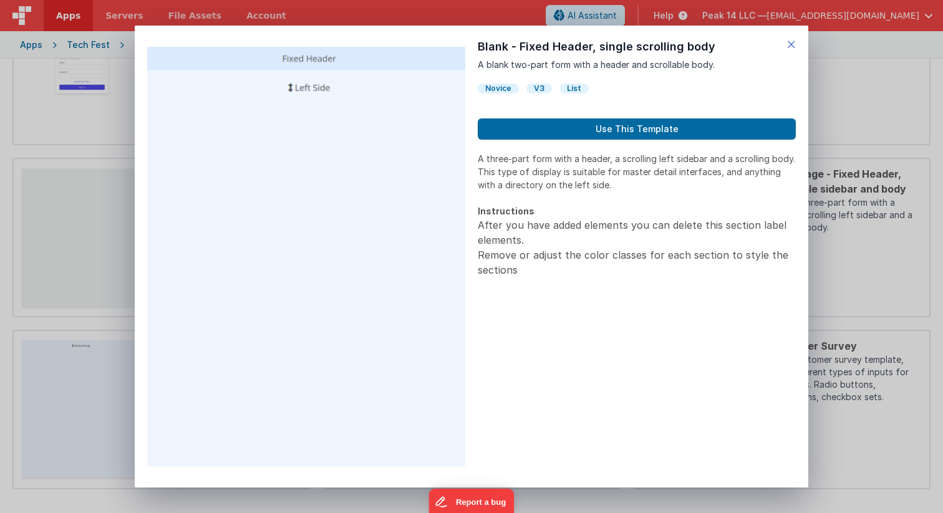
click at [793, 39] on icon at bounding box center [791, 44] width 9 height 17
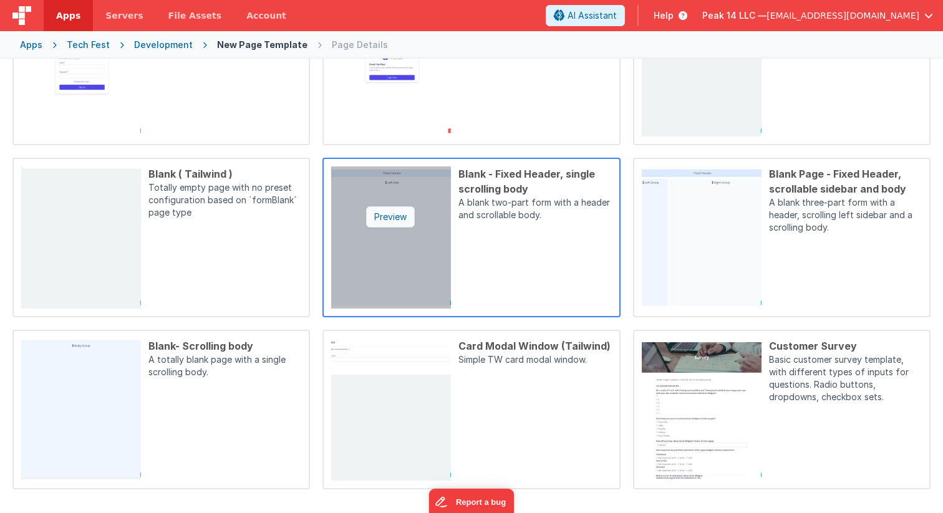
click at [396, 213] on div "Preview" at bounding box center [390, 217] width 49 height 21
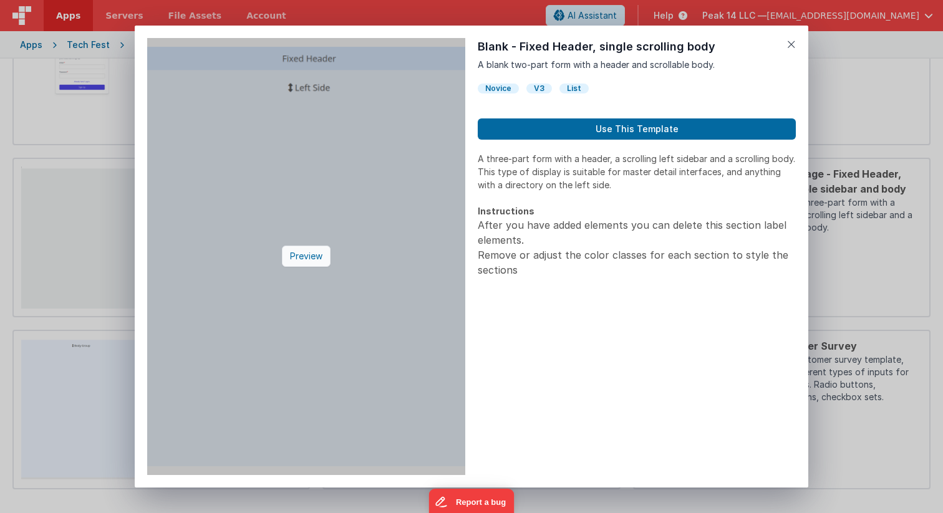
click at [303, 261] on div "Preview" at bounding box center [306, 256] width 49 height 21
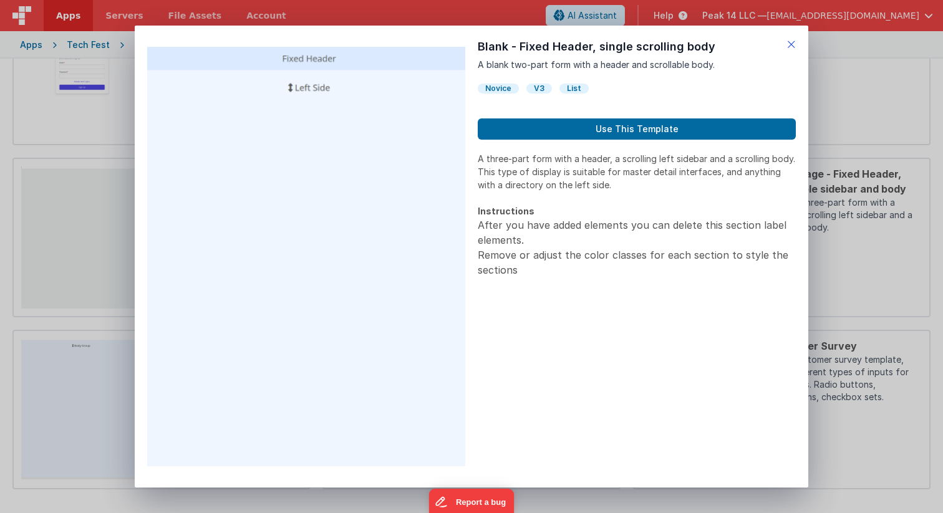
click at [792, 44] on icon at bounding box center [791, 44] width 9 height 17
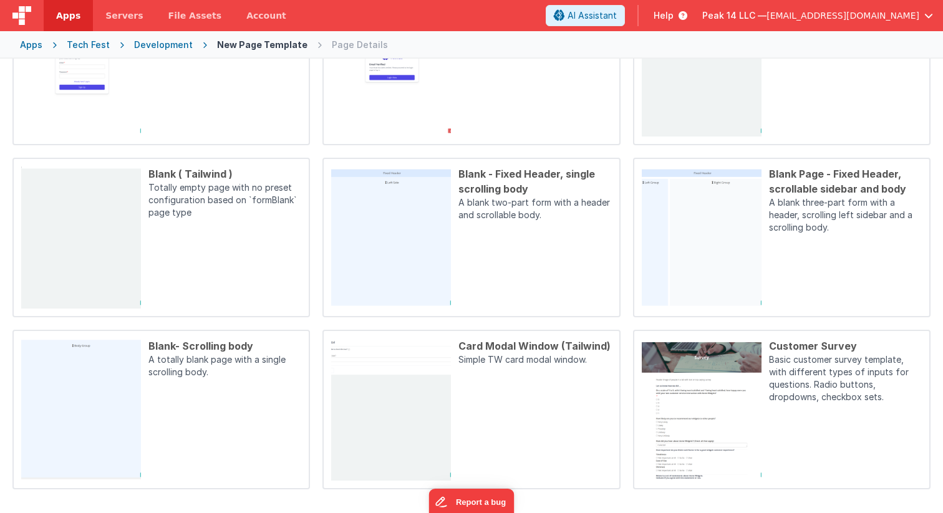
click at [78, 45] on div "Tech Fest" at bounding box center [88, 45] width 43 height 12
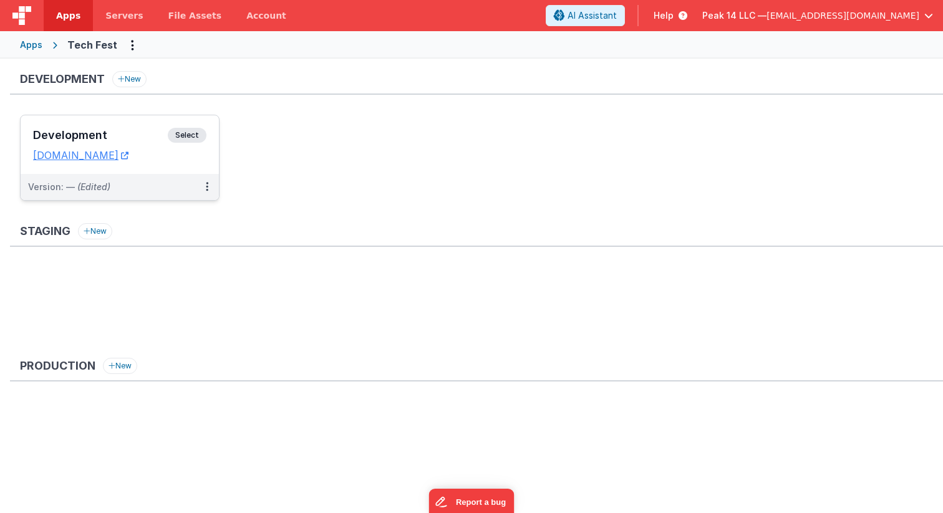
click at [189, 134] on span "Select" at bounding box center [187, 135] width 39 height 15
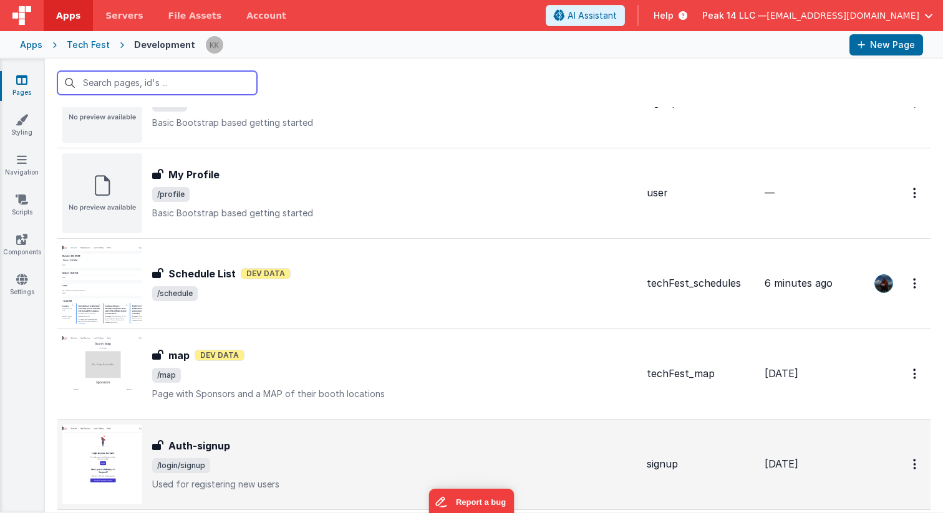
scroll to position [613, 0]
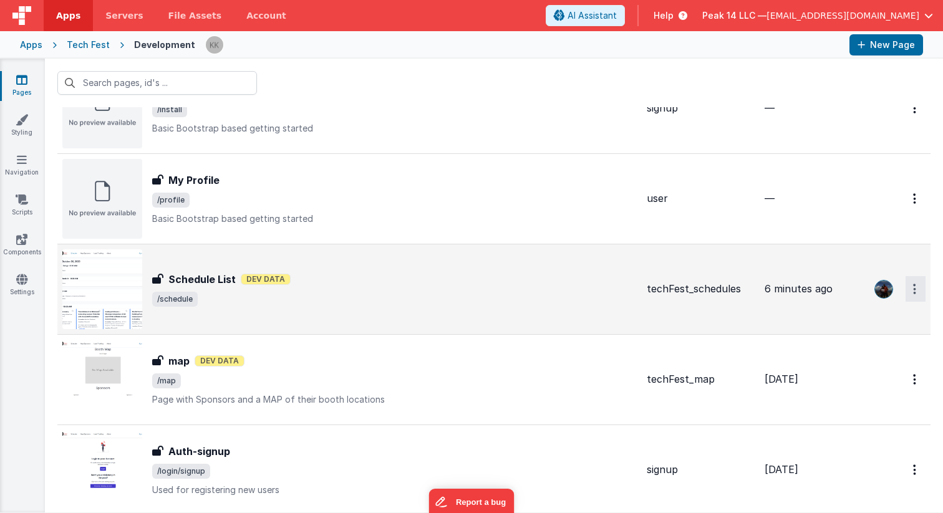
click at [915, 294] on icon "Options" at bounding box center [914, 289] width 3 height 11
click at [876, 367] on link "Duplicate" at bounding box center [871, 364] width 110 height 24
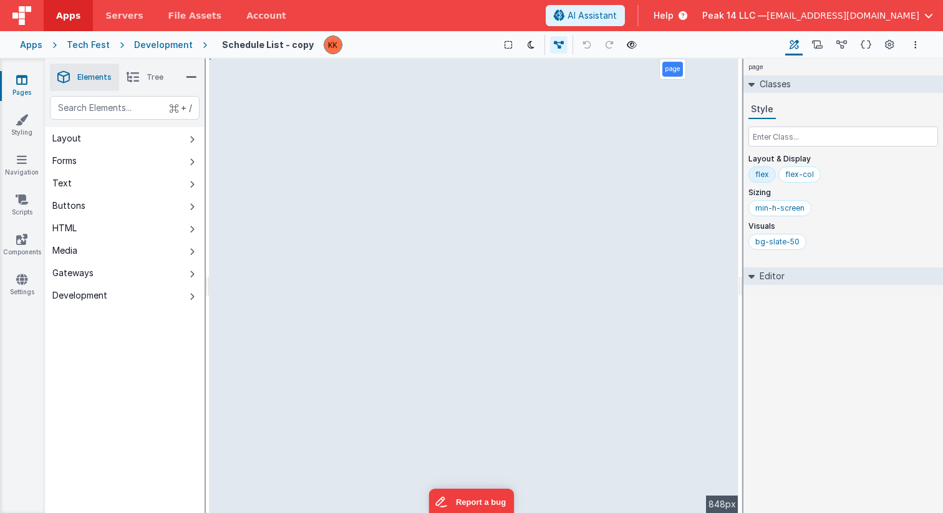
click at [278, 47] on h4 "Schedule List - copy" at bounding box center [268, 44] width 92 height 9
click at [911, 46] on button "Options" at bounding box center [915, 44] width 15 height 15
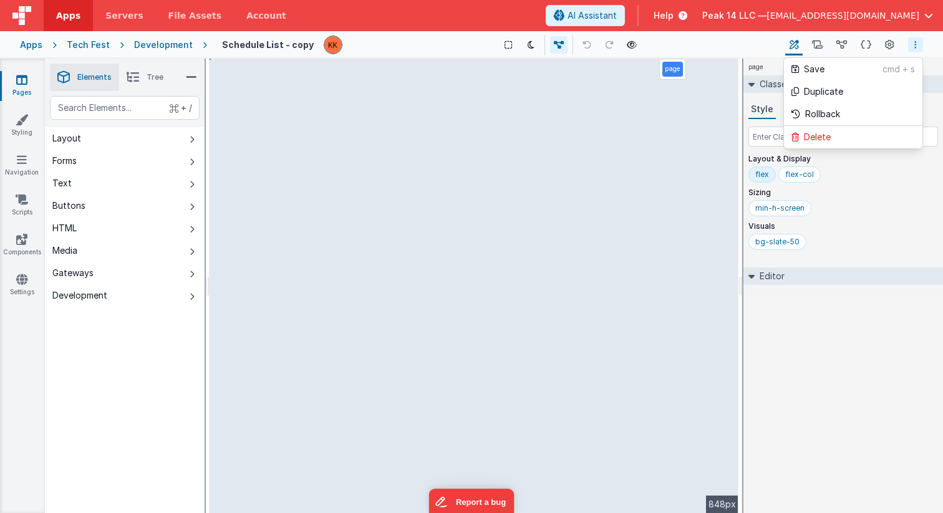
click at [168, 44] on button at bounding box center [471, 256] width 943 height 513
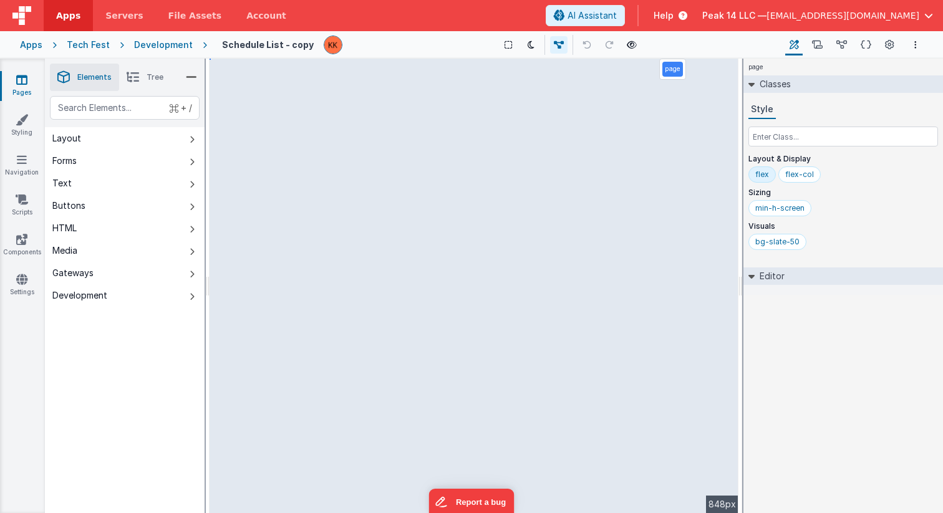
click at [23, 87] on link "Pages" at bounding box center [21, 86] width 45 height 25
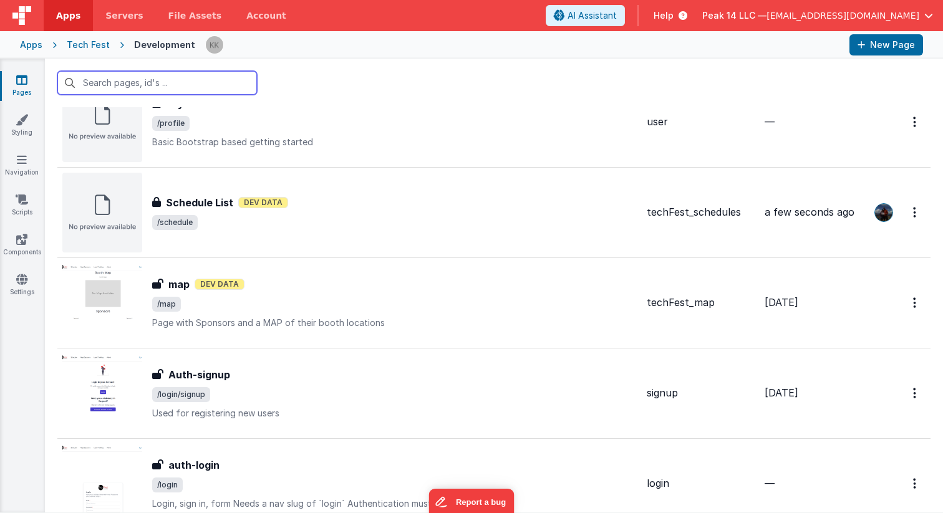
scroll to position [947, 0]
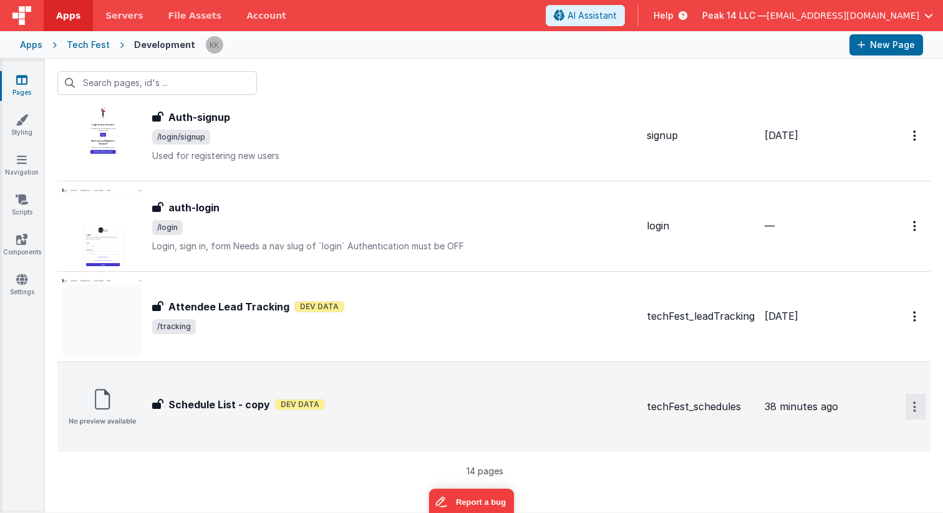
click at [915, 411] on icon "Options" at bounding box center [914, 407] width 3 height 11
click at [882, 440] on link "Legacy Editor" at bounding box center [871, 436] width 110 height 22
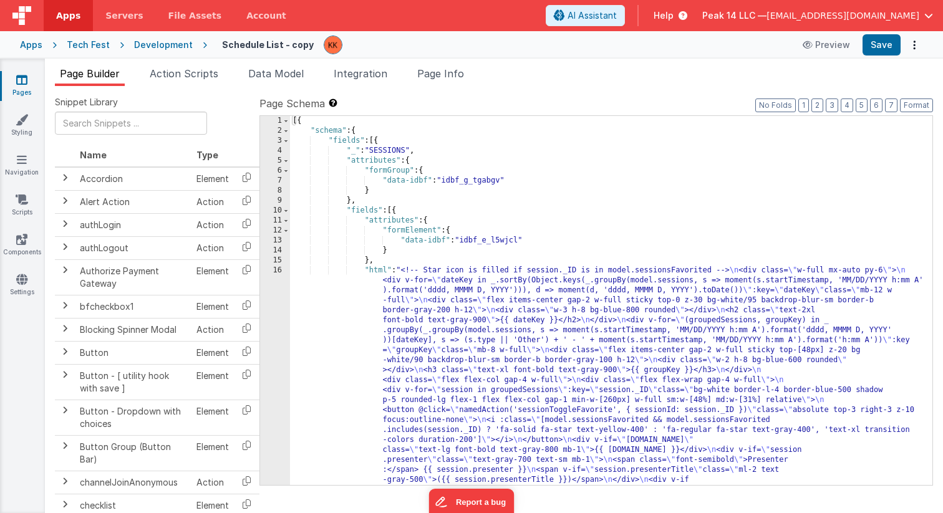
click at [155, 44] on div "Development" at bounding box center [163, 45] width 59 height 12
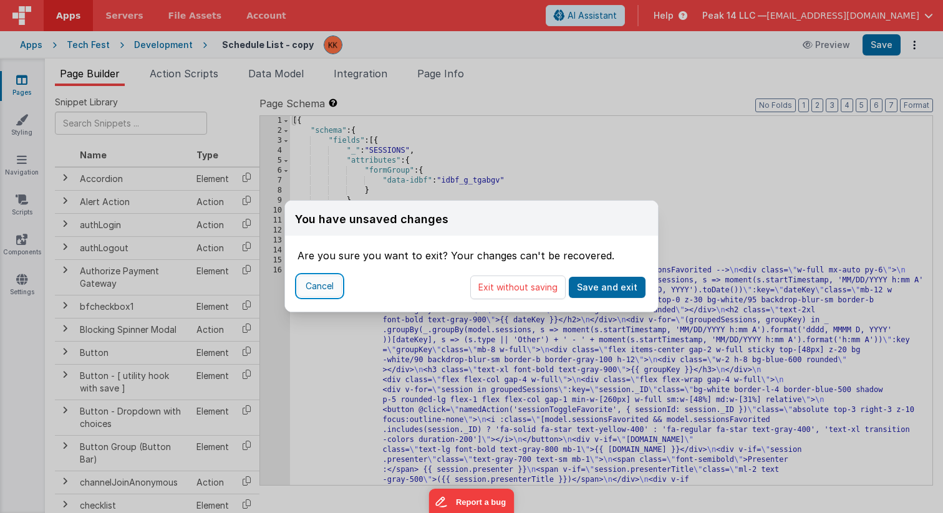
click at [329, 284] on button "Cancel" at bounding box center [320, 286] width 44 height 21
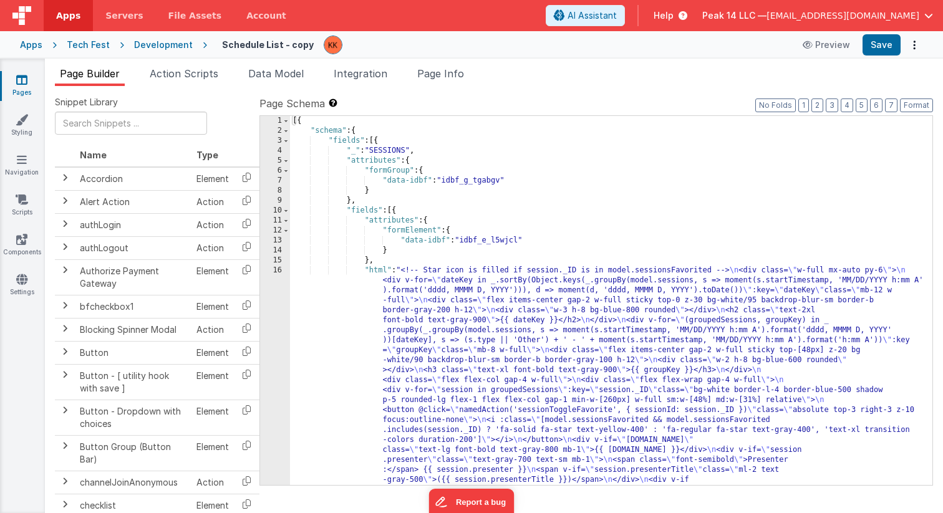
click at [172, 44] on div "Development" at bounding box center [163, 45] width 59 height 12
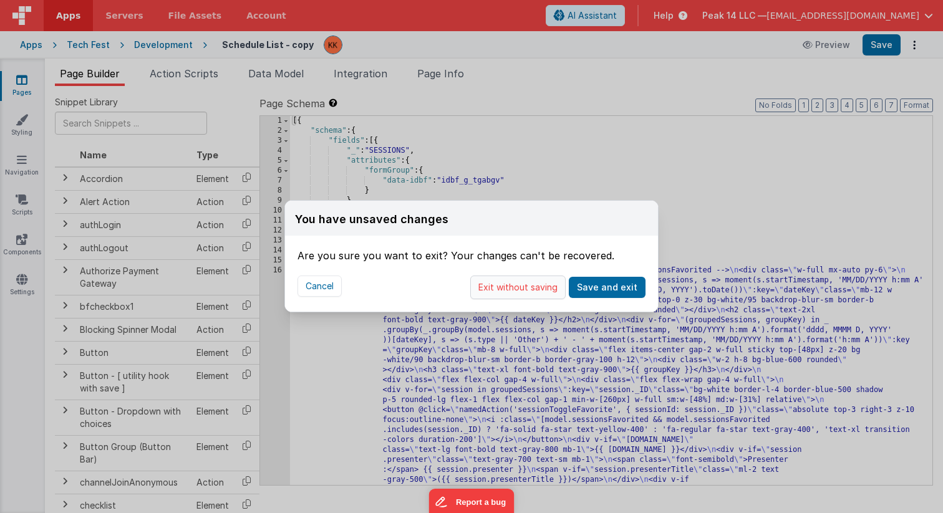
click at [497, 286] on button "Exit without saving" at bounding box center [517, 288] width 95 height 24
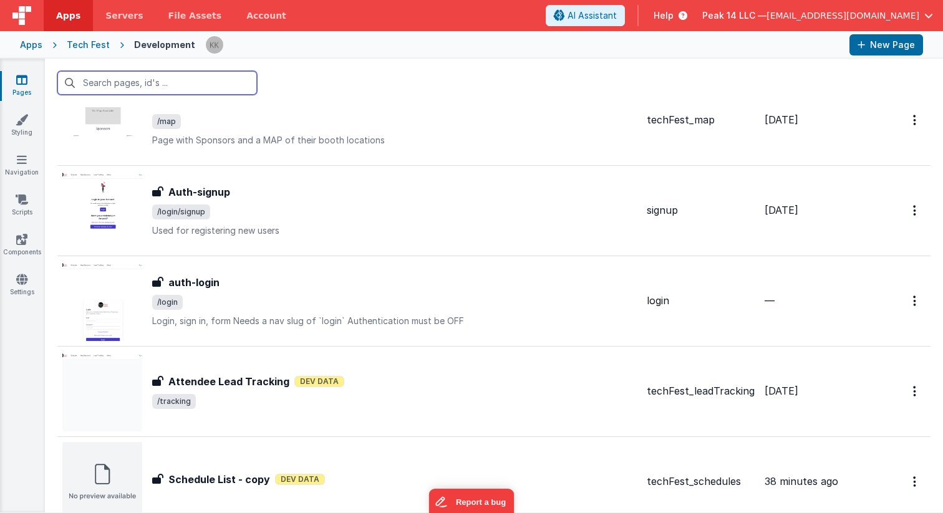
scroll to position [947, 0]
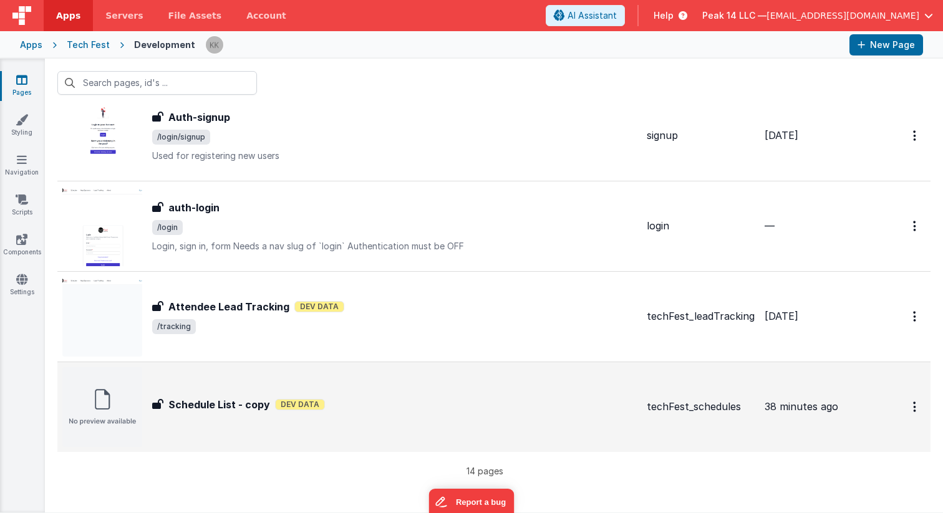
click at [156, 409] on icon at bounding box center [157, 404] width 11 height 10
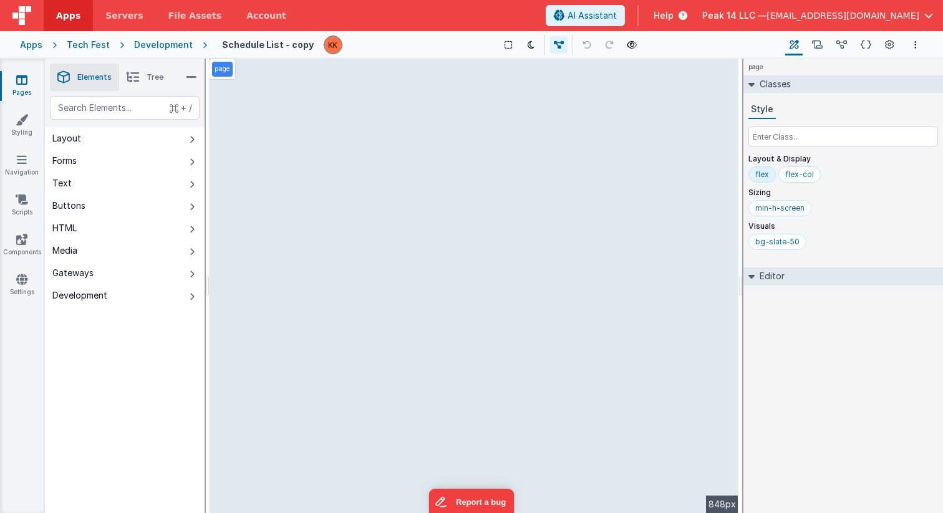
click at [221, 74] on p "page" at bounding box center [223, 69] width 16 height 10
click at [218, 64] on div "page" at bounding box center [222, 69] width 21 height 15
click at [187, 77] on icon at bounding box center [191, 77] width 11 height 17
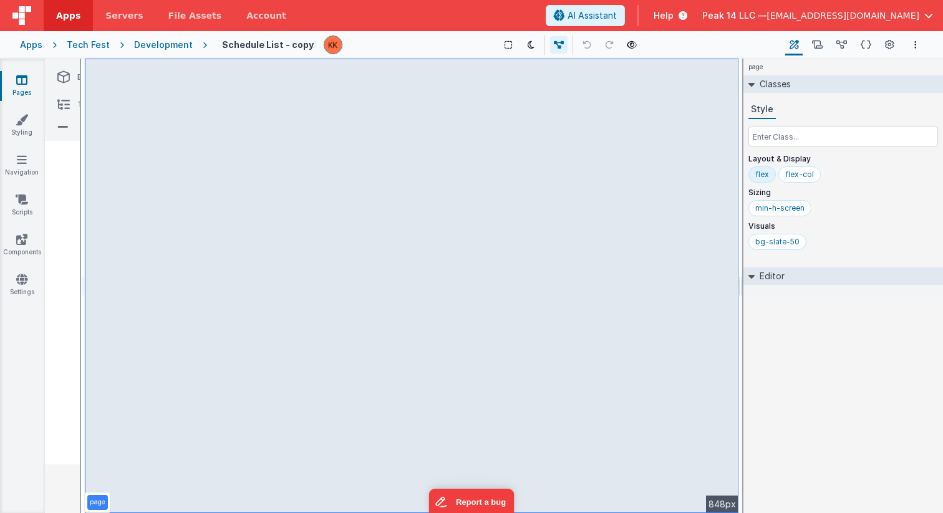
click at [71, 80] on li "Elements" at bounding box center [84, 77] width 69 height 27
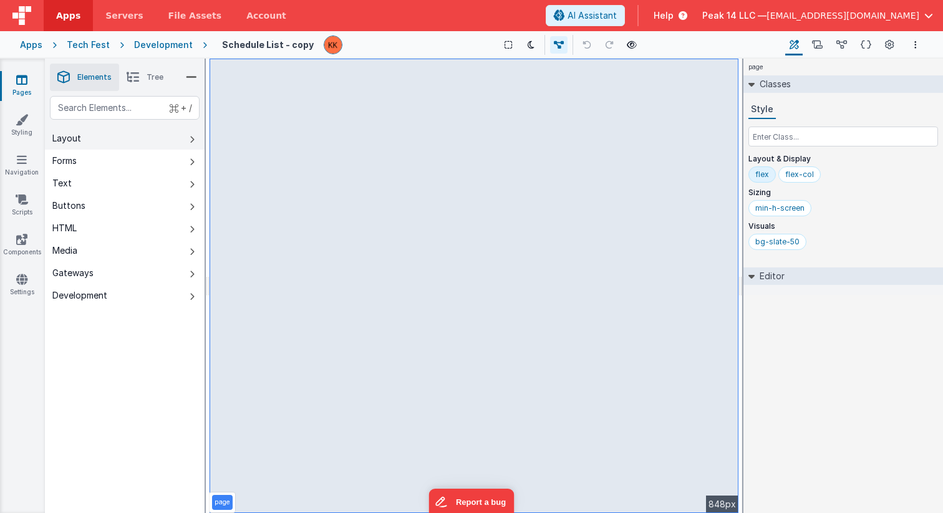
click at [113, 137] on button "Layout" at bounding box center [125, 138] width 160 height 22
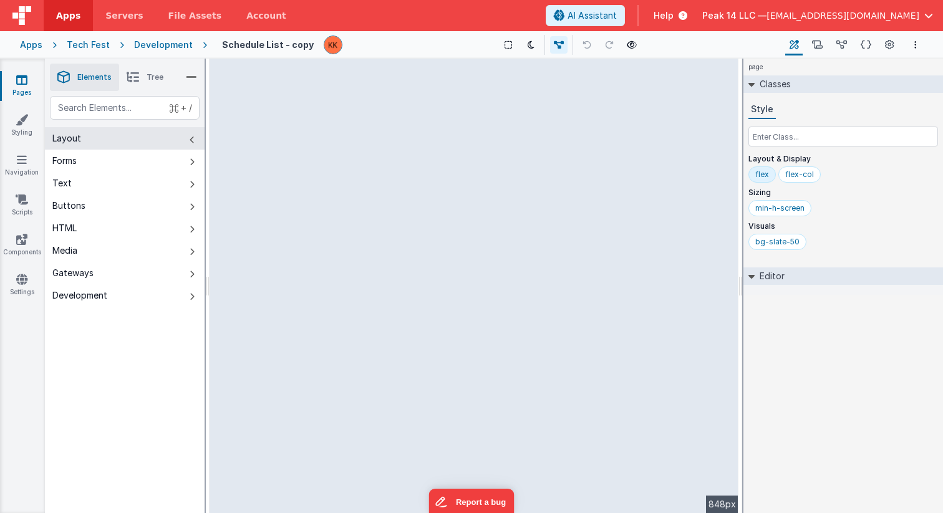
click at [148, 142] on button "Layout" at bounding box center [125, 138] width 160 height 22
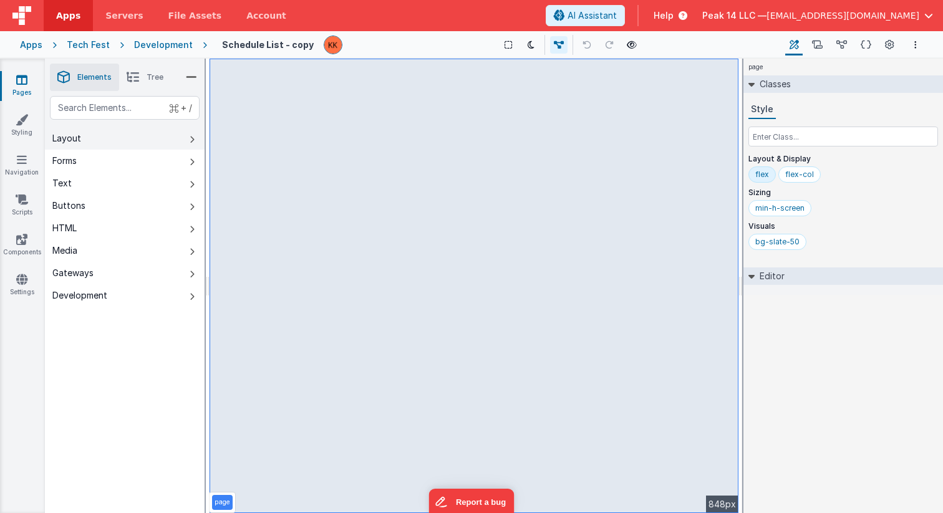
click at [158, 142] on button "Layout" at bounding box center [125, 138] width 160 height 22
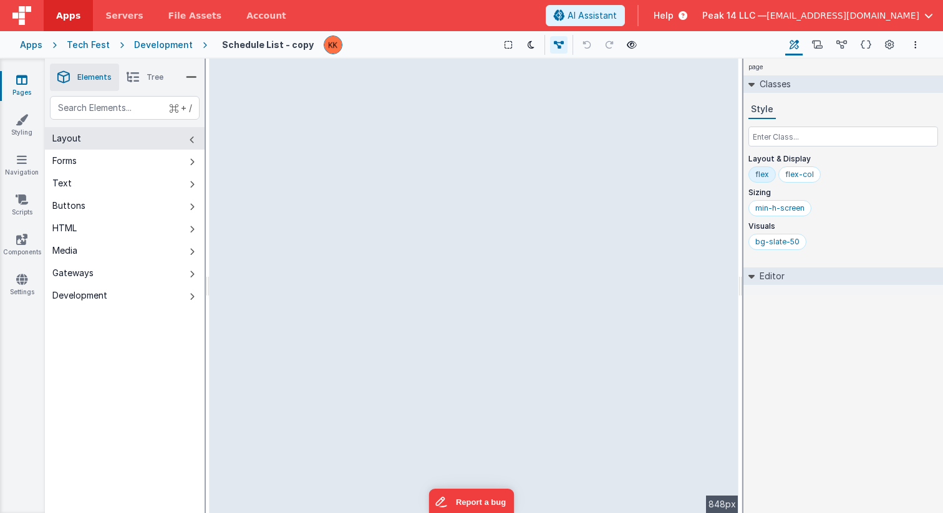
click at [158, 142] on button "Layout" at bounding box center [125, 138] width 160 height 22
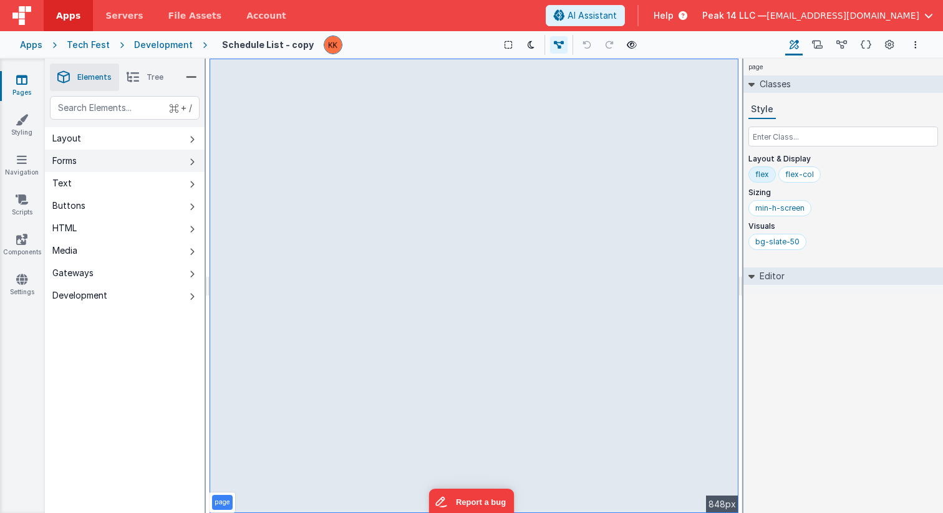
click at [145, 171] on button "Forms" at bounding box center [125, 161] width 160 height 22
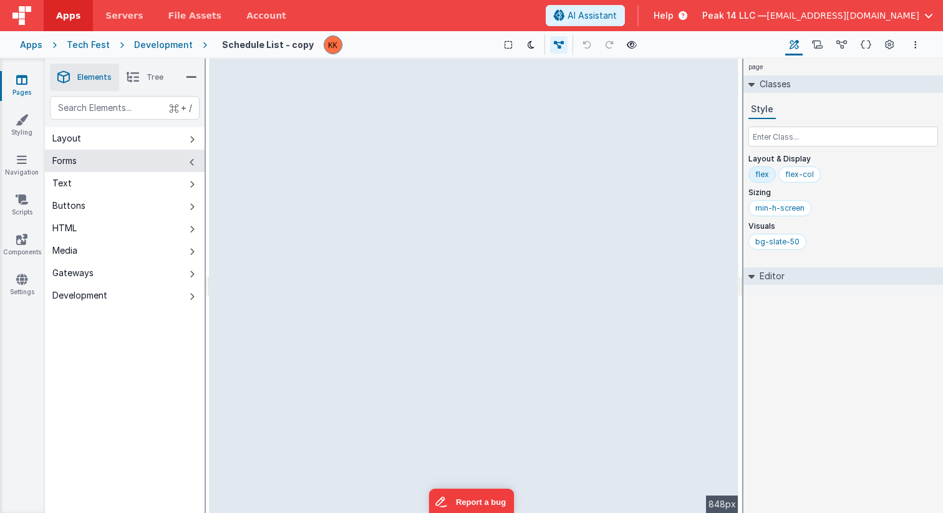
click at [145, 168] on button "Forms" at bounding box center [125, 161] width 160 height 22
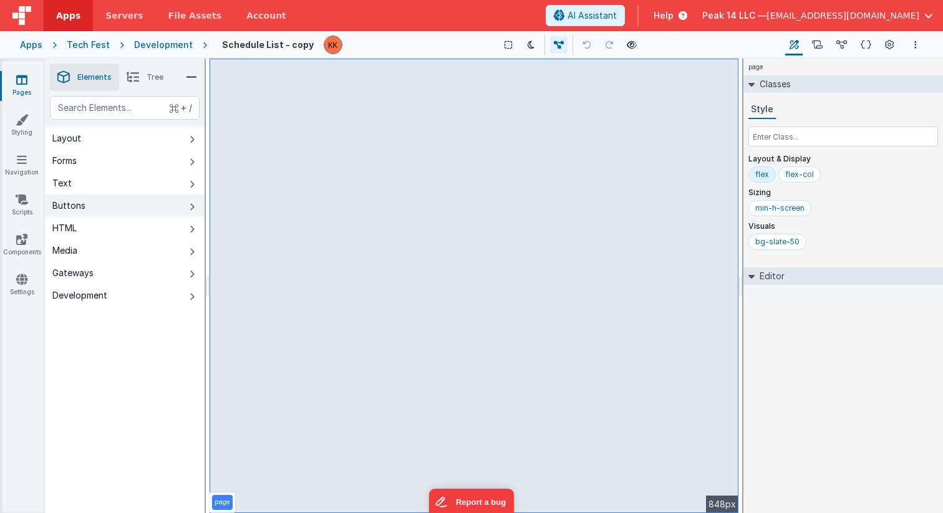
click at [131, 206] on button "Buttons" at bounding box center [125, 206] width 160 height 22
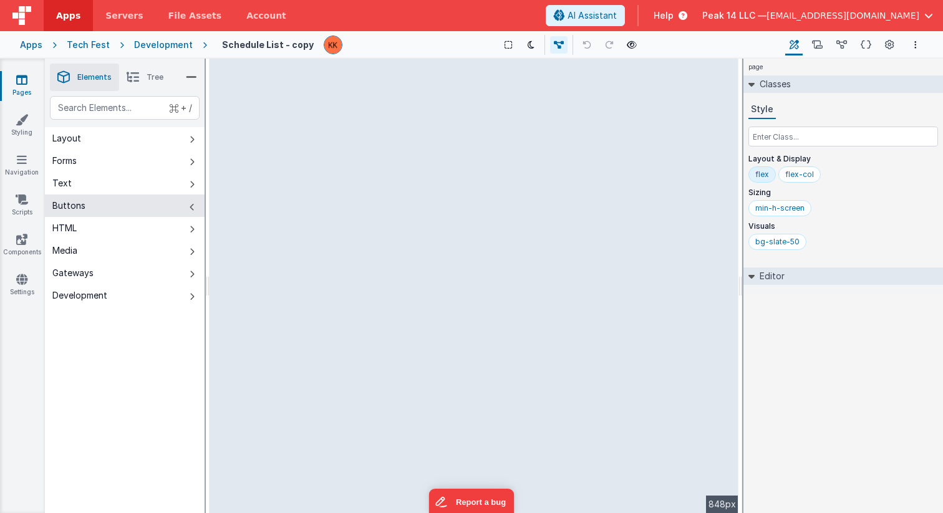
click at [131, 206] on button "Buttons" at bounding box center [125, 206] width 160 height 22
click at [127, 182] on button "Text" at bounding box center [125, 183] width 160 height 22
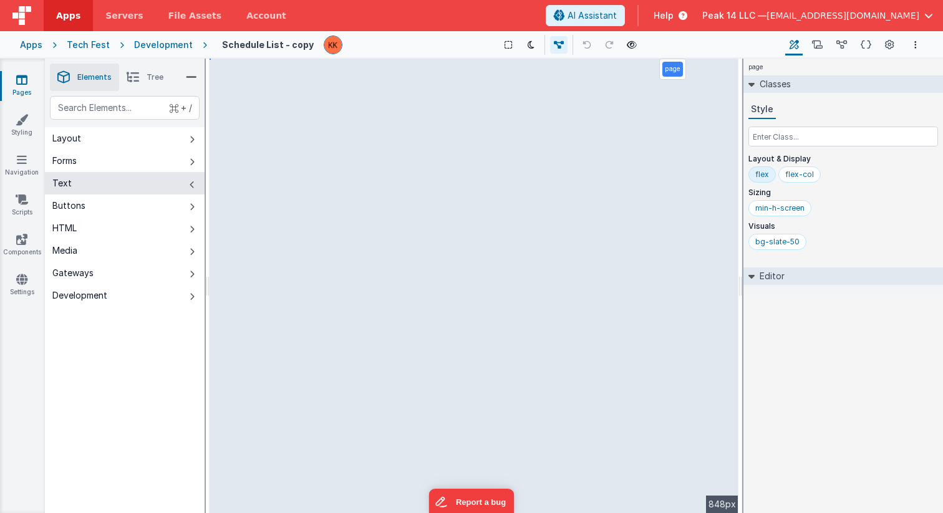
click at [95, 80] on span "Elements" at bounding box center [94, 77] width 34 height 10
click at [554, 49] on button at bounding box center [558, 44] width 17 height 17
click at [554, 49] on button at bounding box center [561, 44] width 17 height 17
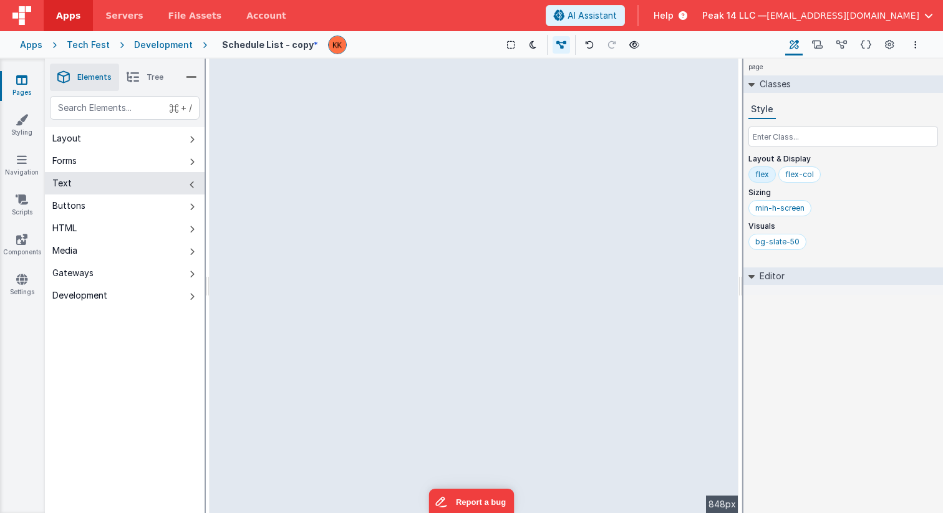
click at [90, 77] on span "Elements" at bounding box center [94, 77] width 34 height 10
click at [109, 152] on button "Forms" at bounding box center [125, 161] width 160 height 22
click at [188, 81] on icon at bounding box center [191, 77] width 11 height 17
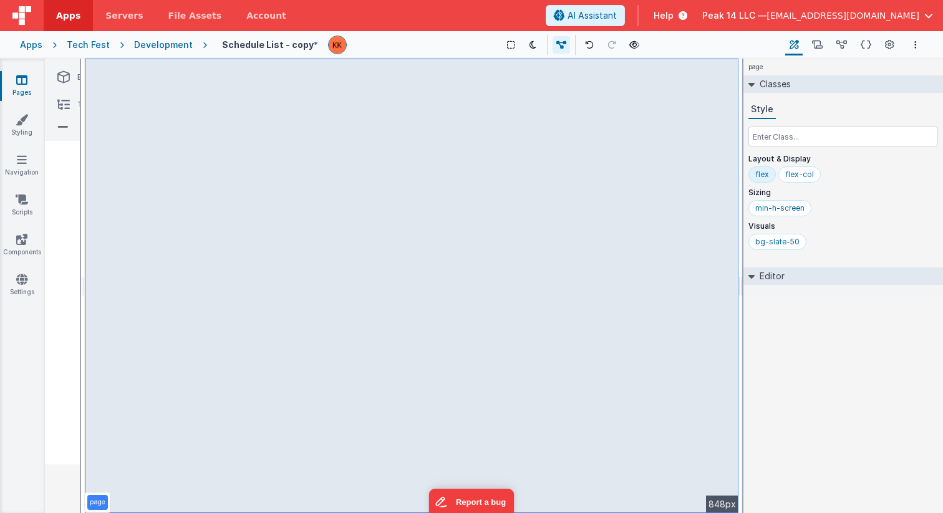
click at [63, 113] on icon at bounding box center [63, 104] width 12 height 17
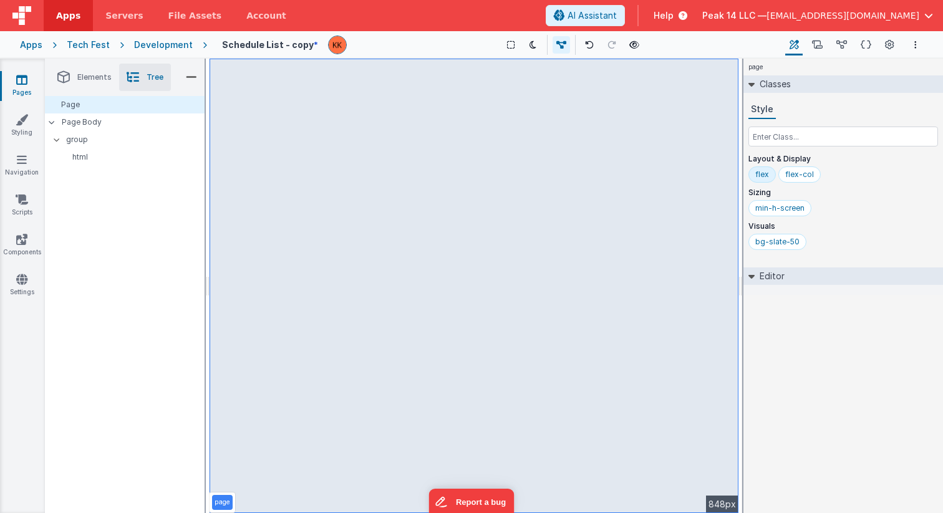
click at [191, 77] on icon at bounding box center [191, 77] width 11 height 17
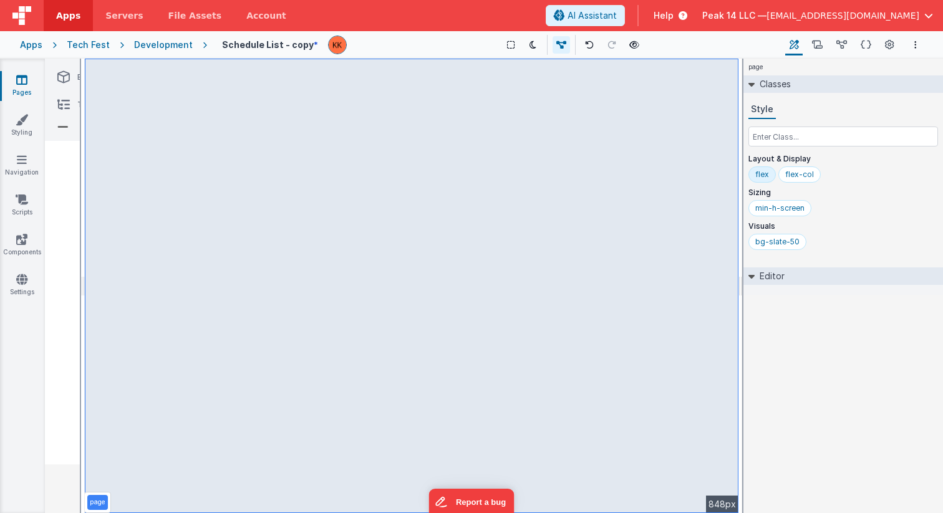
click at [273, 40] on h4 "Schedule List - copy" at bounding box center [268, 44] width 92 height 9
click at [629, 42] on icon at bounding box center [634, 45] width 10 height 9
click at [816, 46] on icon at bounding box center [817, 45] width 11 height 13
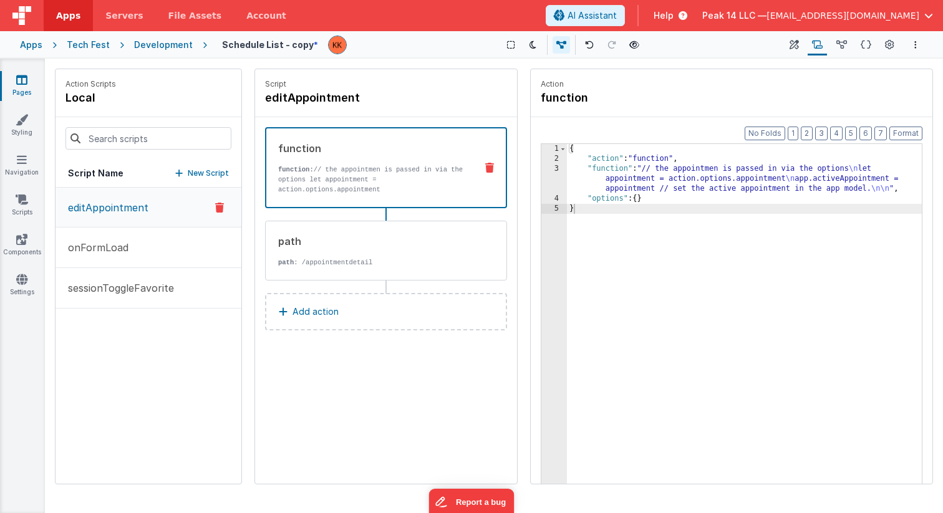
click at [116, 210] on p "editAppointment" at bounding box center [105, 207] width 88 height 15
click at [144, 250] on button "onFormLoad" at bounding box center [149, 248] width 186 height 41
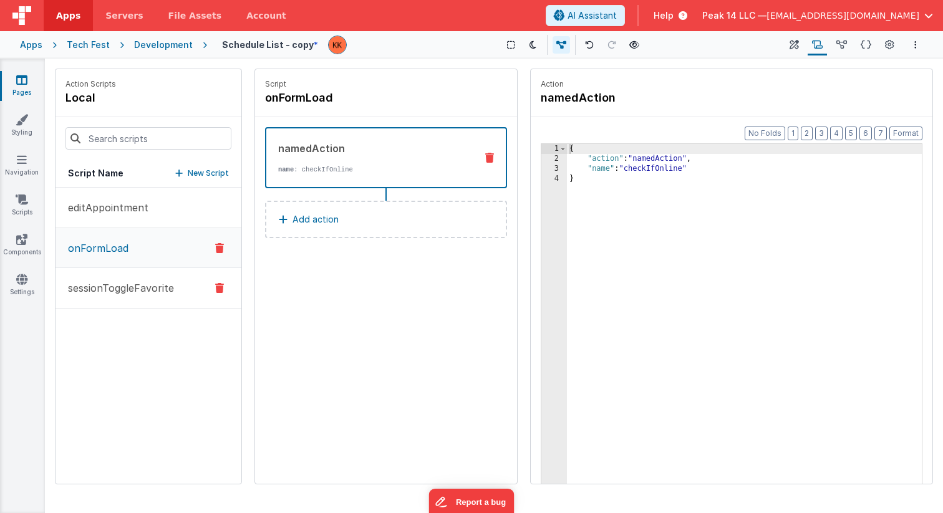
click at [144, 289] on p "sessionToggleFavorite" at bounding box center [118, 288] width 114 height 15
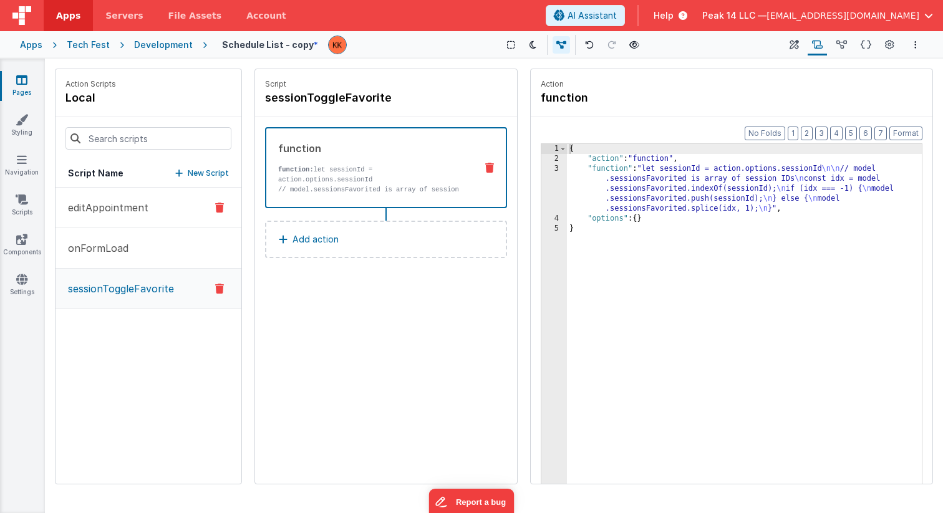
click at [124, 203] on p "editAppointment" at bounding box center [105, 207] width 88 height 15
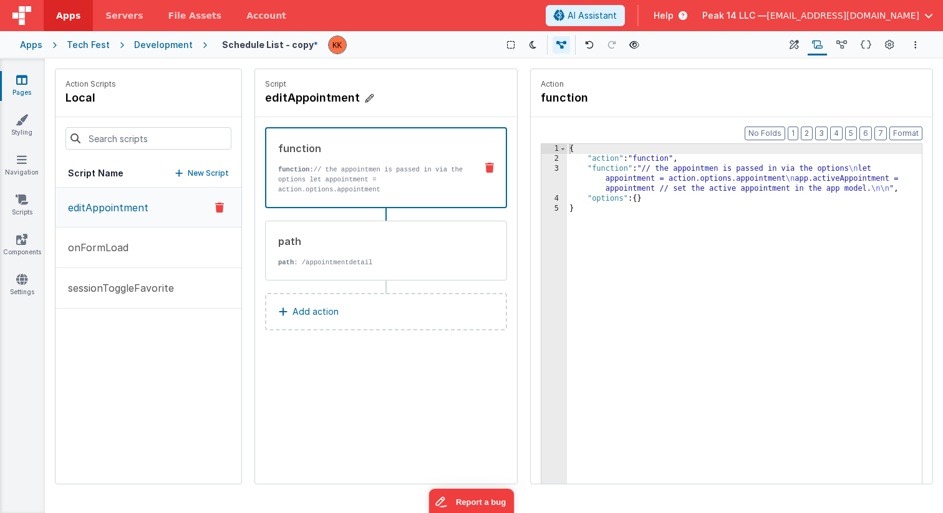
click at [341, 94] on h4 "editAppointment" at bounding box center [358, 97] width 187 height 17
click at [470, 94] on div "editAppointment" at bounding box center [386, 97] width 242 height 17
click at [590, 90] on h4 "function" at bounding box center [634, 97] width 187 height 17
click at [751, 200] on div "{ "action" : "function" , "function" : "// the appointmen is passed in via the …" at bounding box center [744, 343] width 355 height 399
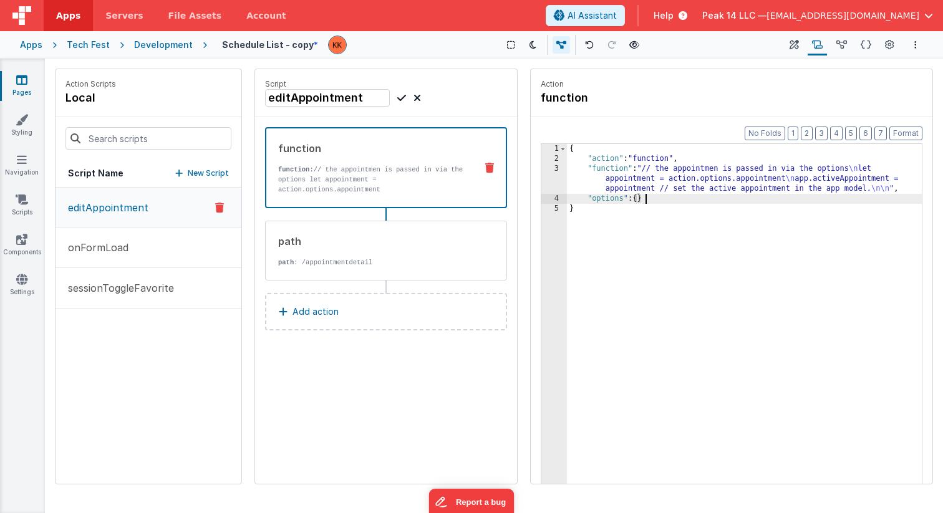
click at [751, 240] on div "{ "action" : "function" , "function" : "// the appointmen is passed in via the …" at bounding box center [744, 343] width 355 height 399
click at [799, 48] on icon at bounding box center [794, 45] width 9 height 13
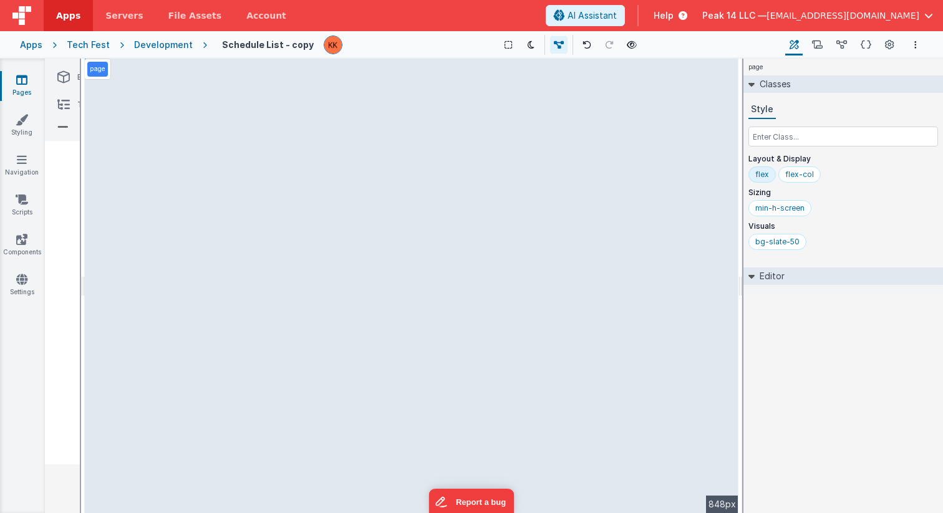
click at [787, 49] on button "Builder" at bounding box center [793, 44] width 17 height 21
click at [175, 52] on div "Apps Tech Fest Development Schedule List - copy Show Group Outlines Toggle Dark…" at bounding box center [471, 44] width 943 height 27
click at [165, 46] on div "Development" at bounding box center [163, 45] width 59 height 12
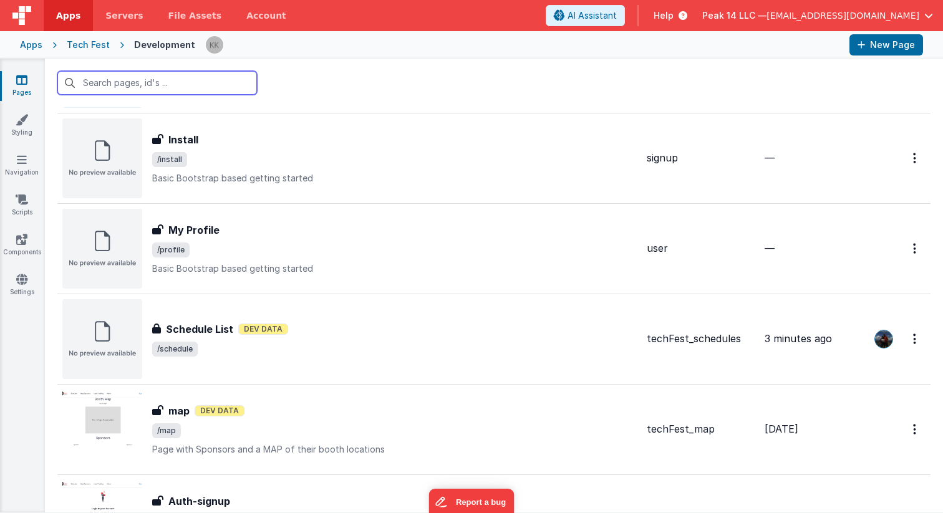
scroll to position [947, 0]
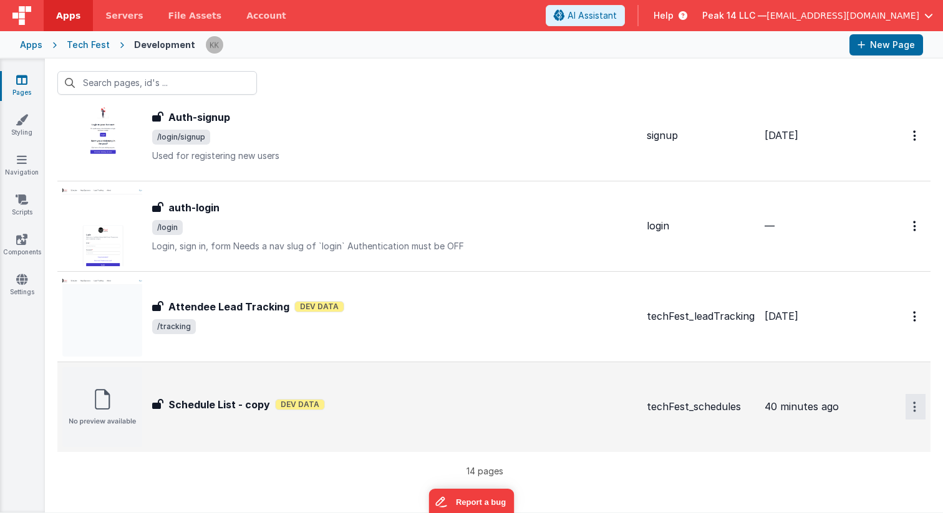
click at [918, 414] on button "Options" at bounding box center [916, 407] width 20 height 26
click at [599, 480] on button at bounding box center [471, 256] width 943 height 513
click at [165, 407] on span "Schedule List - copy" at bounding box center [216, 404] width 107 height 15
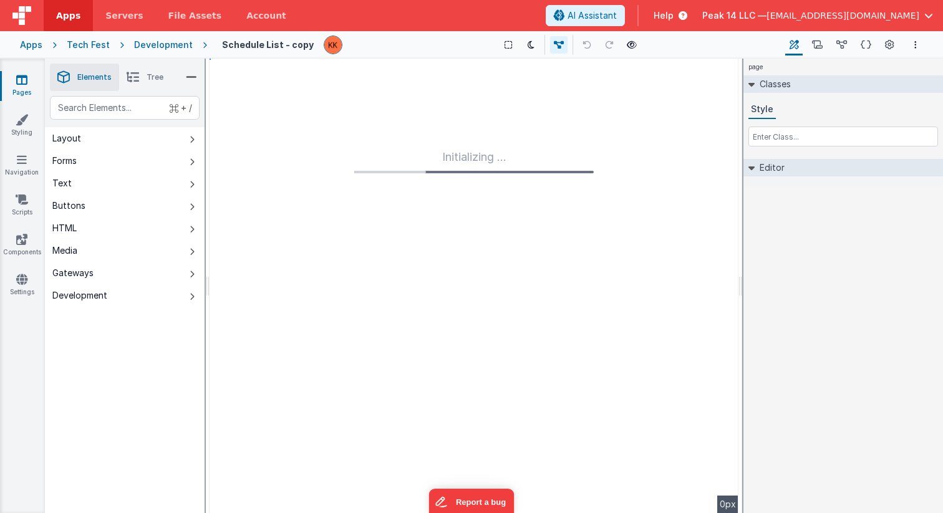
click at [195, 319] on div "+ / Layout Forms Text Buttons HTML Media Gateways Development Page Page Body gr…" at bounding box center [125, 334] width 160 height 476
click at [183, 291] on button "Development" at bounding box center [125, 295] width 160 height 22
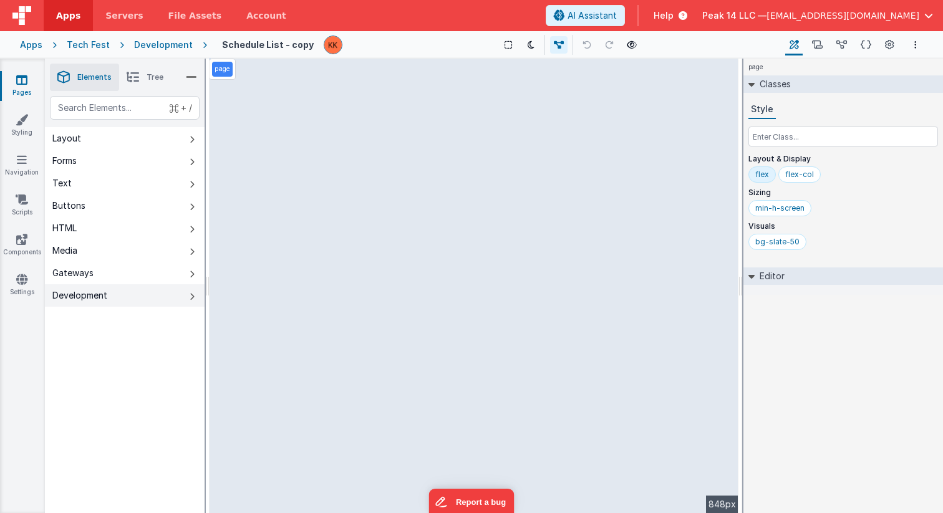
click at [190, 295] on icon at bounding box center [192, 297] width 5 height 10
click at [191, 79] on icon at bounding box center [191, 77] width 11 height 17
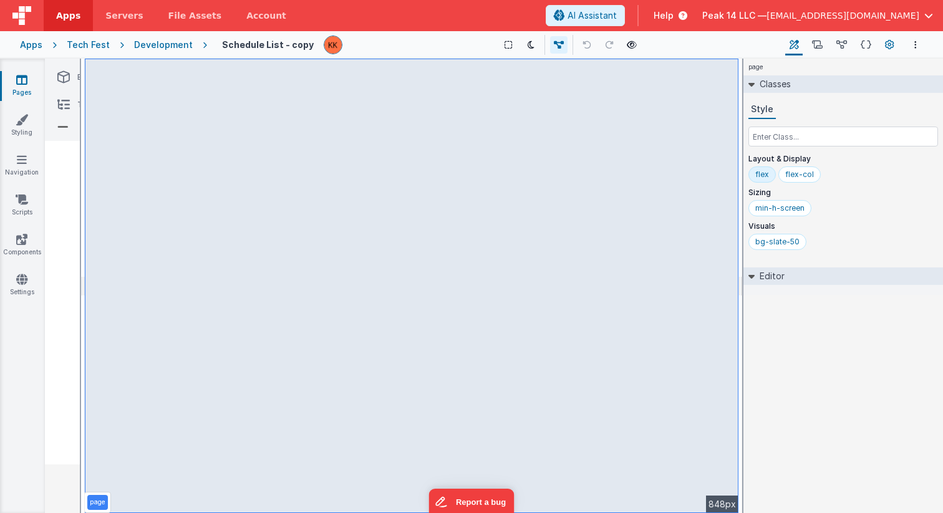
click at [890, 44] on icon at bounding box center [889, 45] width 9 height 13
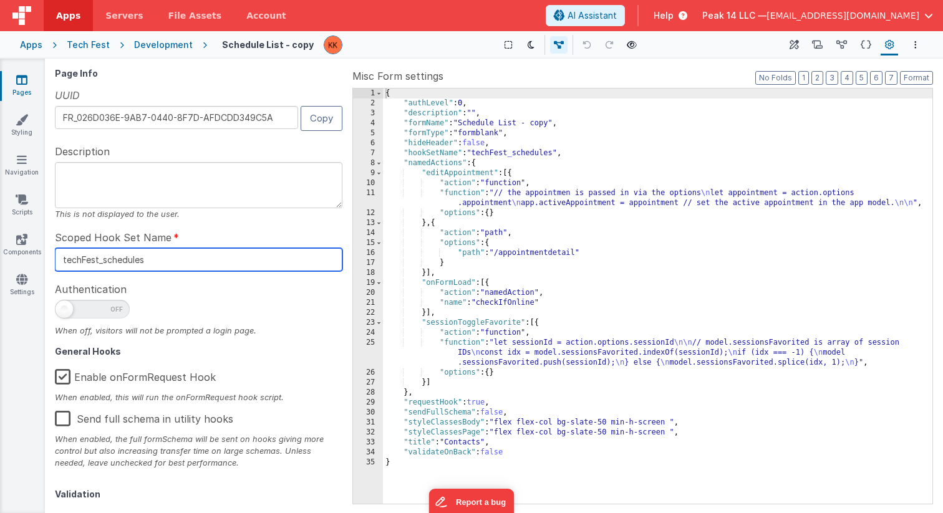
click at [180, 261] on input "techFest_schedules" at bounding box center [199, 259] width 288 height 23
drag, startPoint x: 213, startPoint y: 261, endPoint x: 107, endPoint y: 261, distance: 106.1
click at [107, 261] on input "techFest_schedules" at bounding box center [199, 259] width 288 height 23
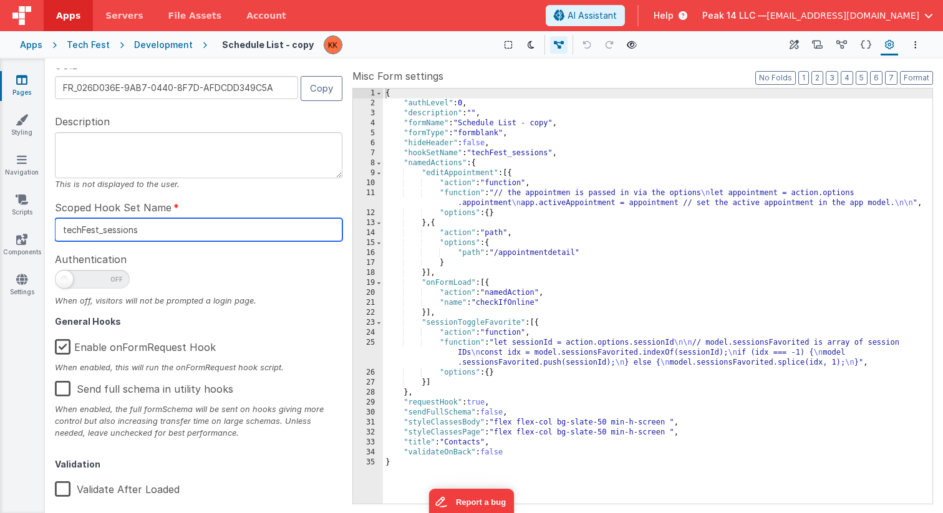
scroll to position [33, 0]
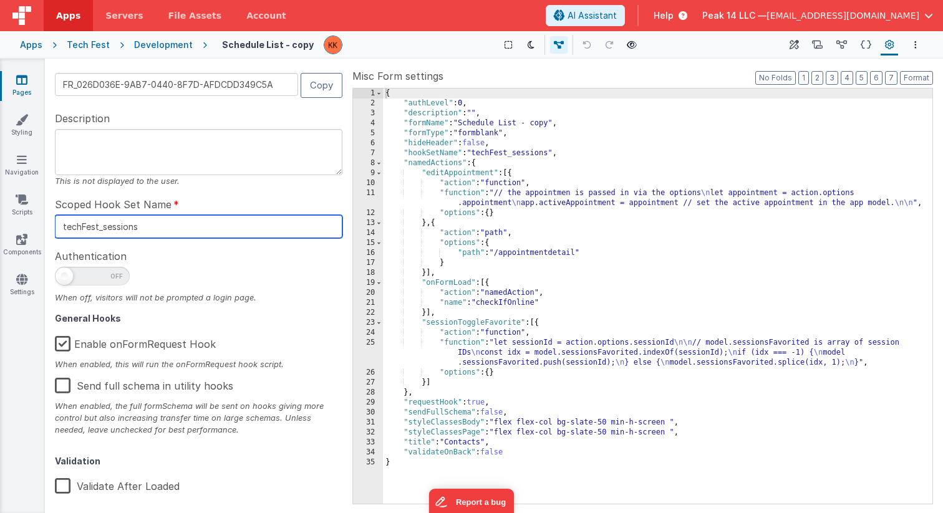
type input "techFest_sessions"
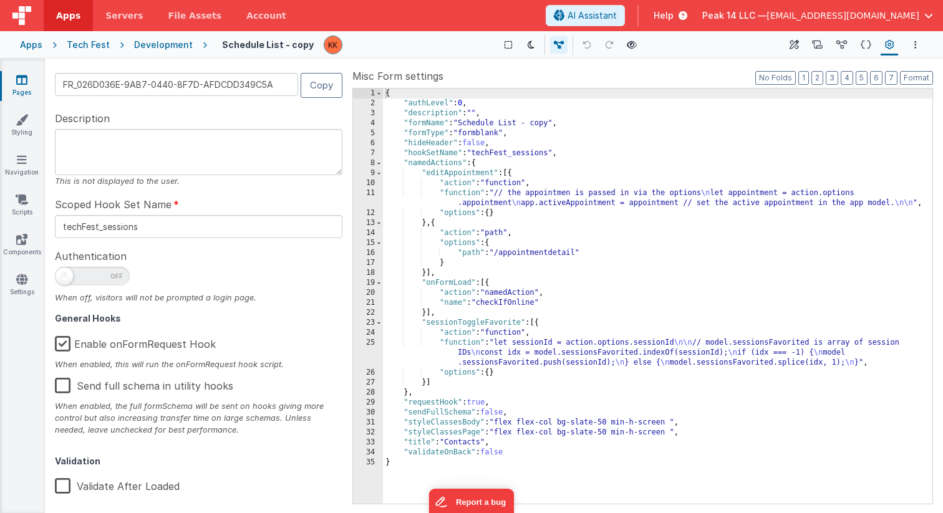
click at [216, 279] on div at bounding box center [199, 279] width 288 height 25
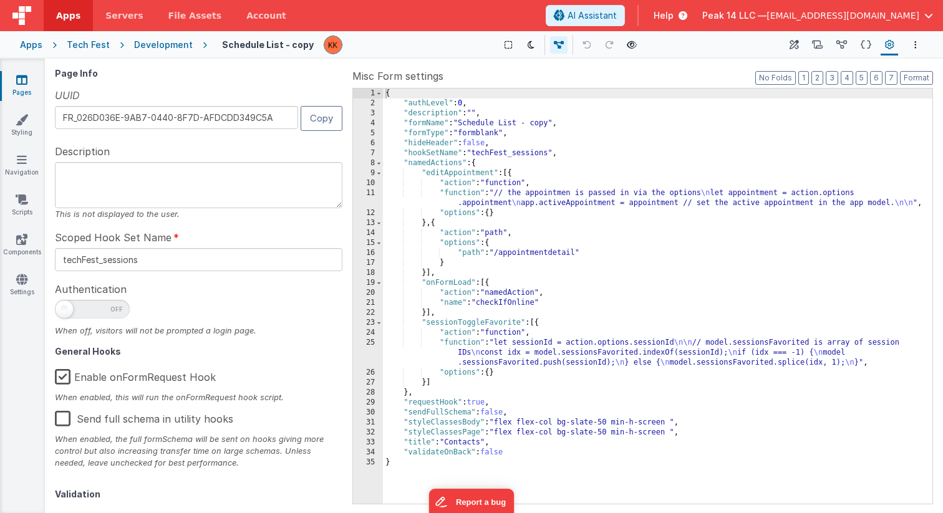
click at [130, 187] on textarea at bounding box center [199, 185] width 288 height 46
click at [552, 122] on div "{ "authLevel" : 0 , "description" : "" , "formName" : "Schedule List - copy" , …" at bounding box center [658, 306] width 550 height 435
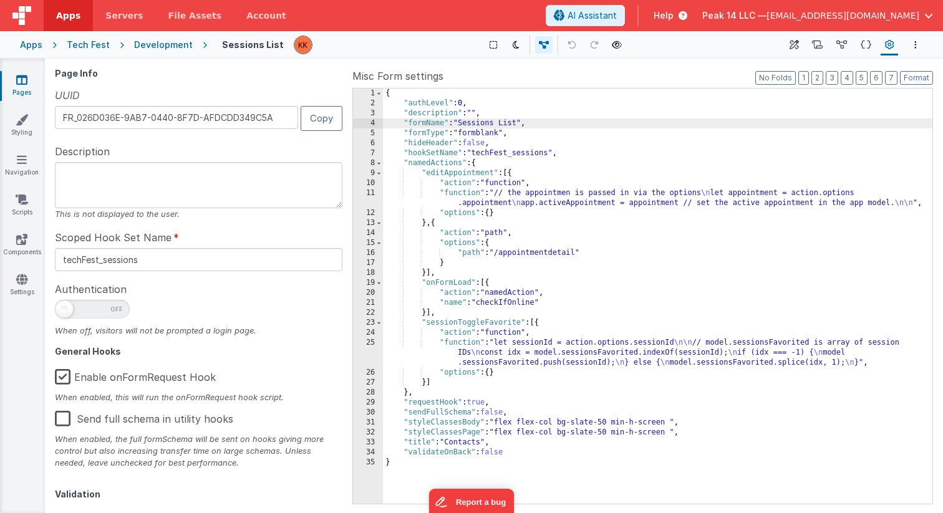
click at [804, 341] on div "{ "authLevel" : 0 , "description" : "" , "formName" : "Sessions List" , "formTy…" at bounding box center [658, 306] width 550 height 435
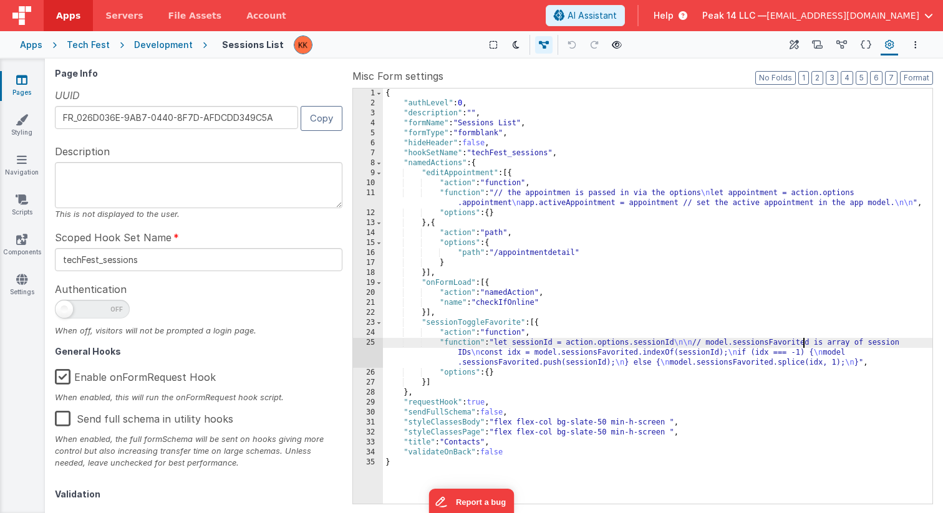
click at [250, 41] on h4 "Sessions List" at bounding box center [253, 44] width 62 height 9
click at [799, 46] on icon at bounding box center [794, 45] width 9 height 13
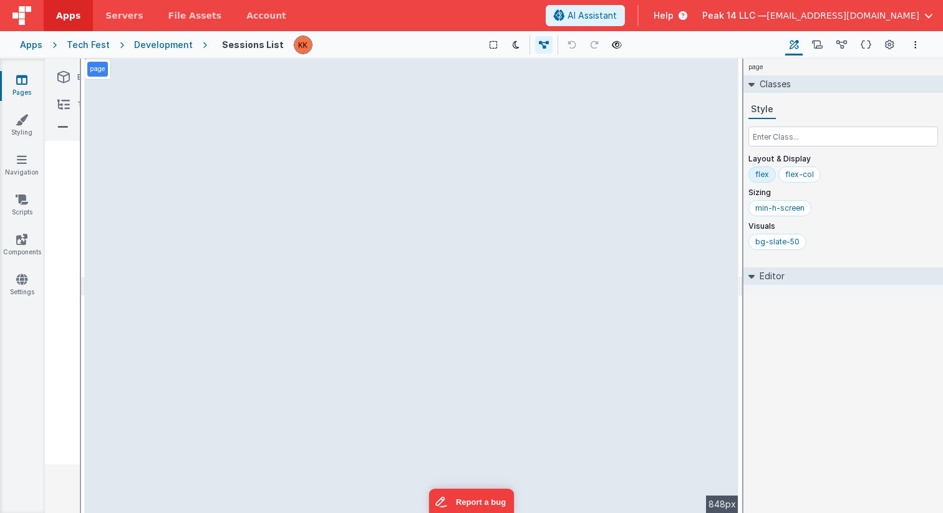
click at [170, 43] on div "Development" at bounding box center [163, 45] width 59 height 12
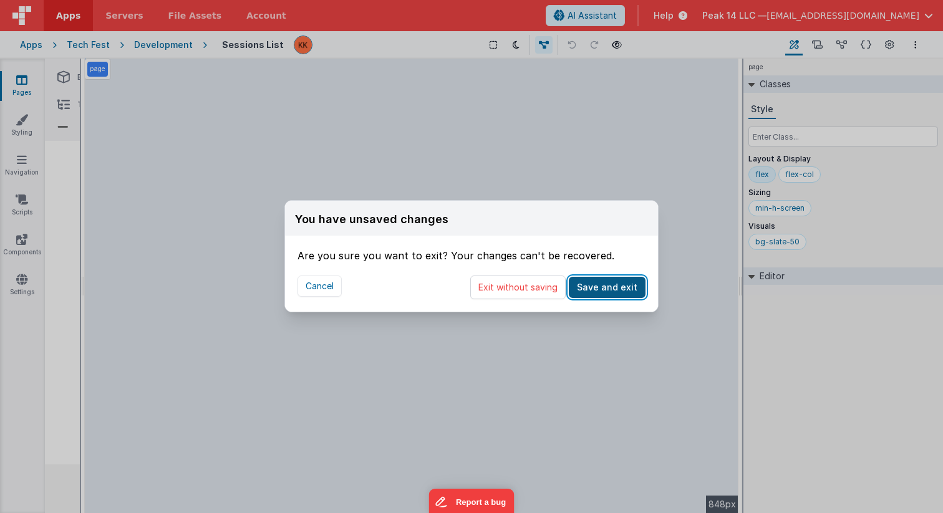
click at [615, 290] on button "Save and exit" at bounding box center [607, 287] width 77 height 21
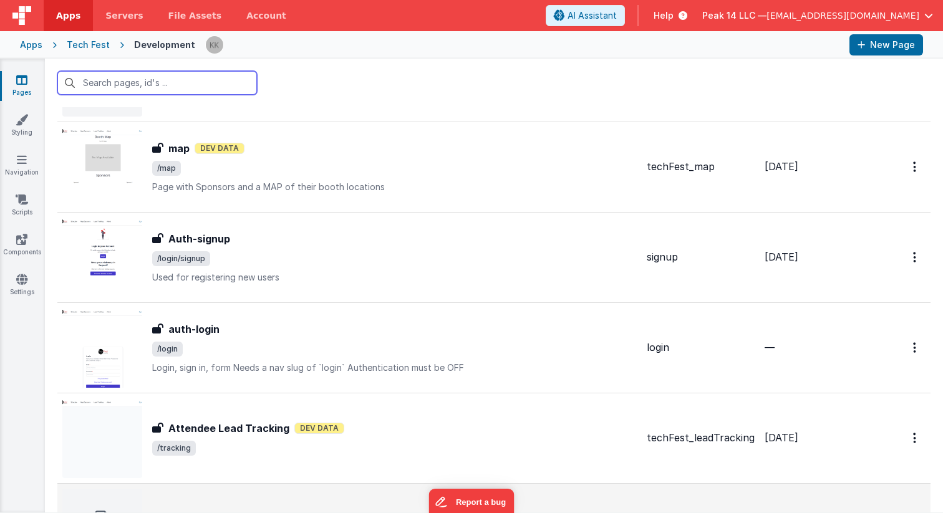
scroll to position [947, 0]
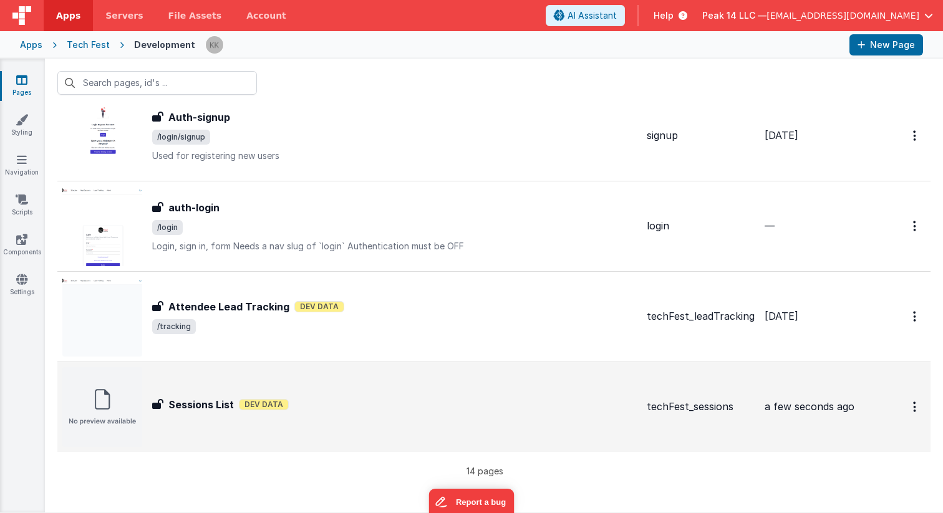
click at [566, 395] on div "Sessions List Sessions List Dev Data" at bounding box center [349, 407] width 575 height 80
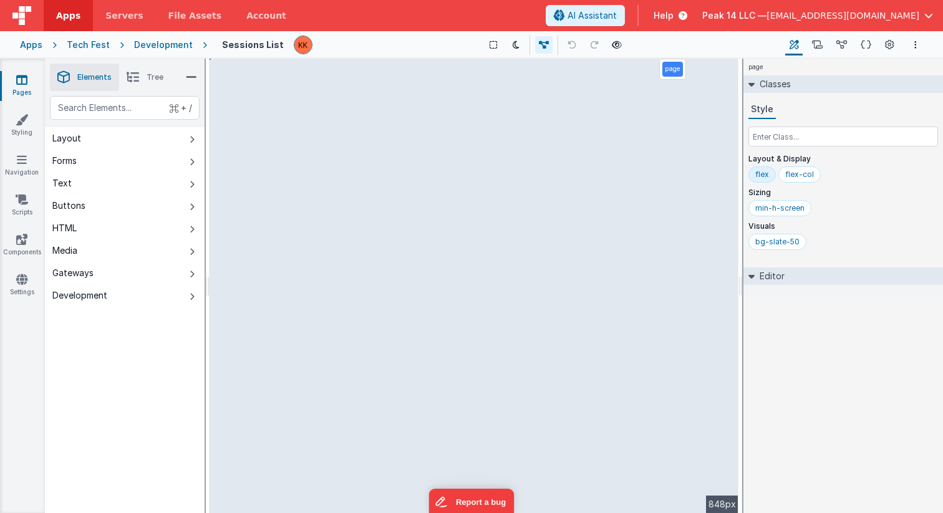
click at [830, 40] on div "Scripts Named Actions" at bounding box center [817, 44] width 24 height 21
click at [810, 47] on button "Scripts" at bounding box center [817, 44] width 19 height 21
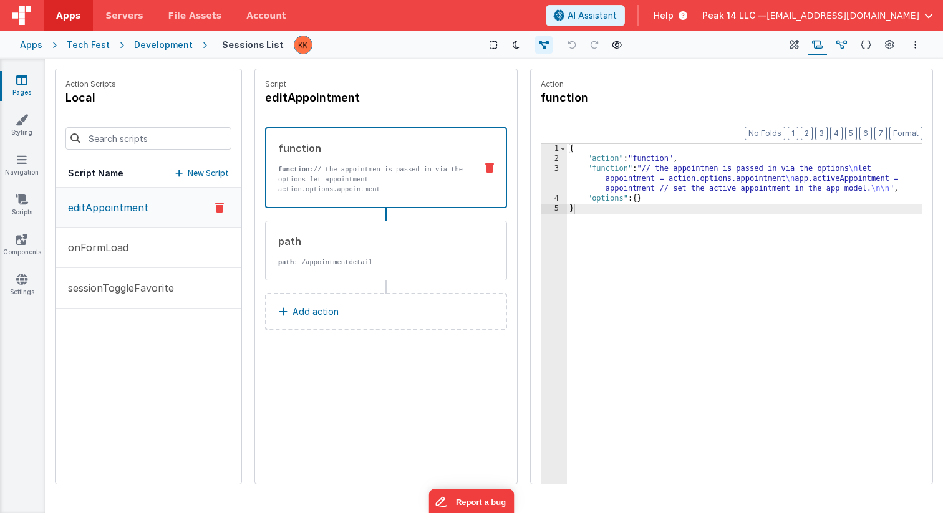
click at [837, 42] on icon at bounding box center [842, 45] width 11 height 13
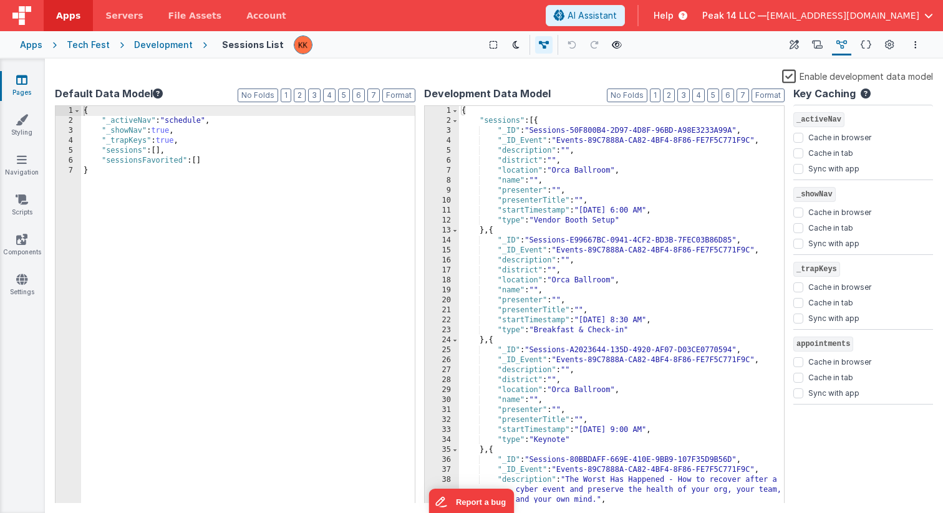
click at [275, 228] on div "{ "_activeNav" : "schedule" , "_showNav" : true , "_trapKeys" : true , "session…" at bounding box center [248, 315] width 334 height 418
click at [655, 196] on div "{ "sessions" : [{ "_ID" : "Sessions-50F800B4-2D97-4D8F-96BD-A98E3233A99A" , "_I…" at bounding box center [621, 315] width 325 height 418
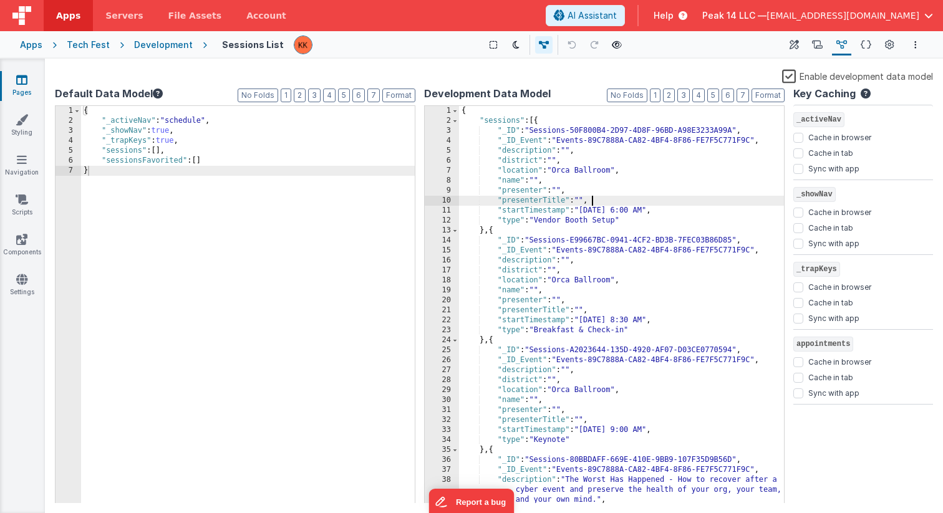
click at [629, 160] on div "{ "sessions" : [{ "_ID" : "Sessions-50F800B4-2D97-4D8F-96BD-A98E3233A99A" , "_I…" at bounding box center [621, 315] width 325 height 418
click at [251, 185] on div "{ "_activeNav" : "schedule" , "_showNav" : true , "_trapKeys" : true , "session…" at bounding box center [248, 315] width 334 height 418
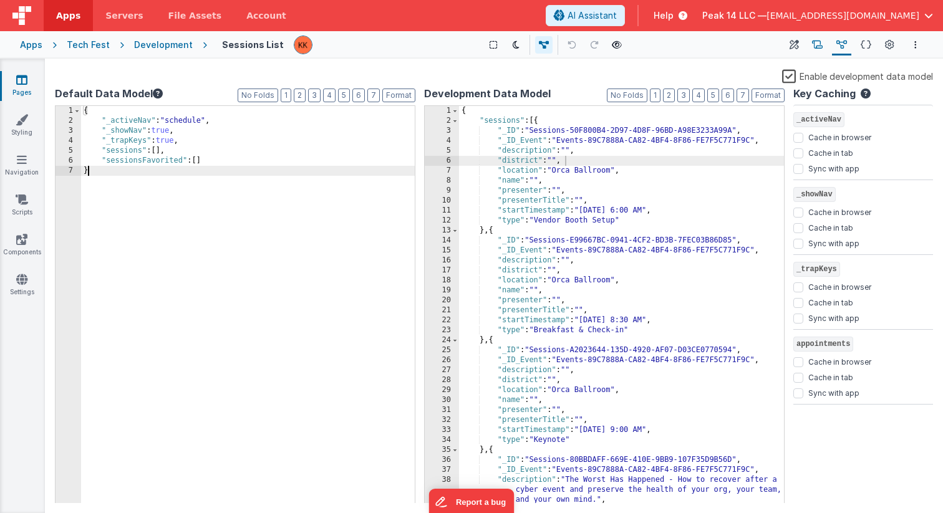
click at [818, 44] on icon at bounding box center [817, 45] width 11 height 13
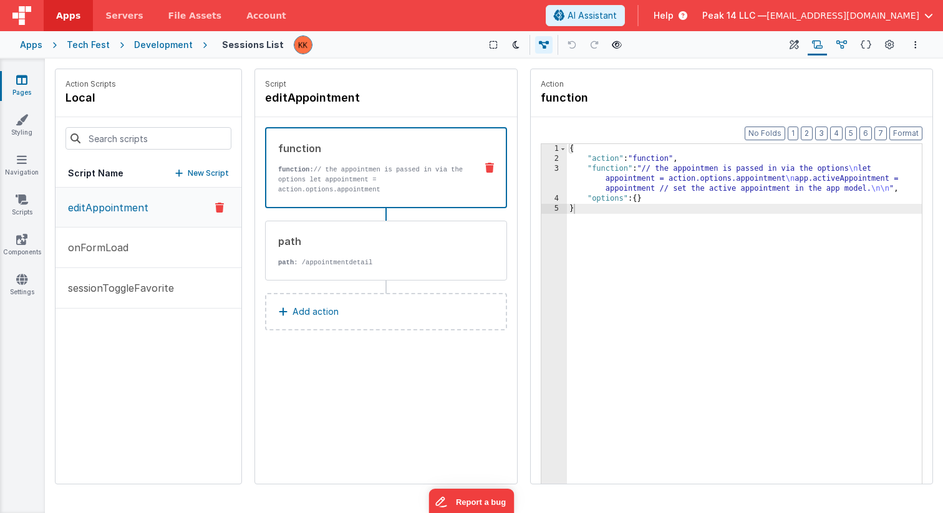
click at [835, 44] on button "Data Model" at bounding box center [841, 44] width 19 height 21
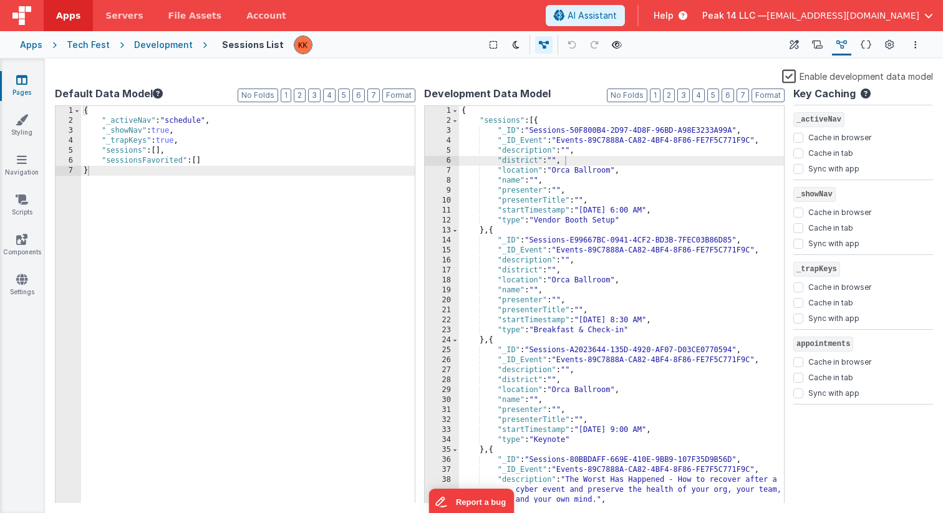
click at [233, 162] on div "{ "_activeNav" : "schedule" , "_showNav" : true , "_trapKeys" : true , "session…" at bounding box center [248, 315] width 334 height 418
click at [344, 222] on div "{ "_activeNav" : "schedule" , "_showNav" : true , "_trapKeys" : true , "session…" at bounding box center [248, 315] width 334 height 418
click at [629, 298] on div "{ "sessions" : [{ "_ID" : "Sessions-50F800B4-2D97-4D8F-96BD-A98E3233A99A" , "_I…" at bounding box center [621, 315] width 325 height 418
click at [828, 46] on div "Scripts Named Actions" at bounding box center [817, 44] width 24 height 21
click at [821, 46] on icon at bounding box center [817, 45] width 11 height 13
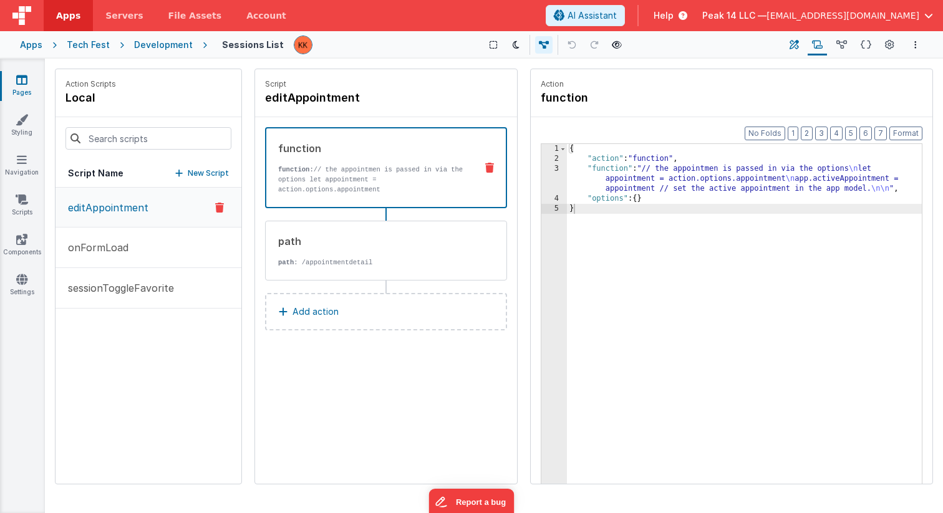
click at [798, 46] on icon at bounding box center [794, 45] width 9 height 13
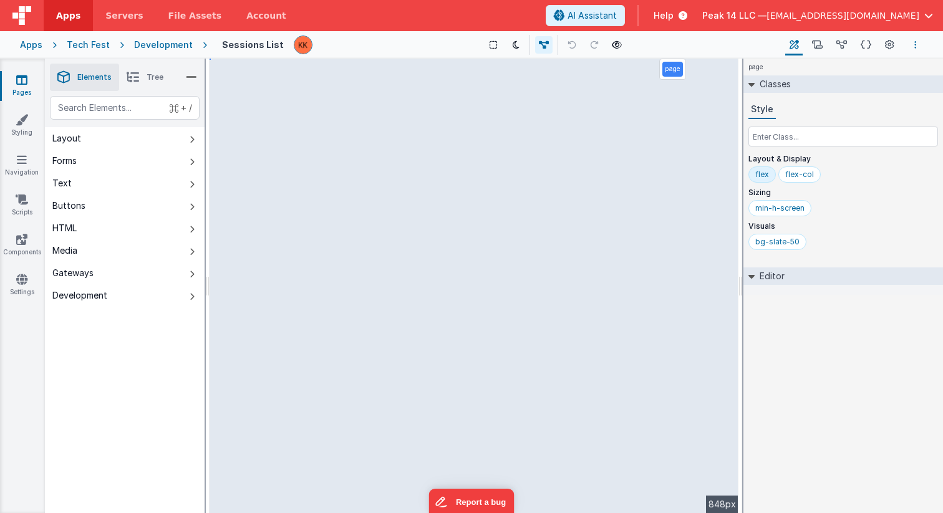
click at [913, 46] on button "Options" at bounding box center [915, 44] width 15 height 15
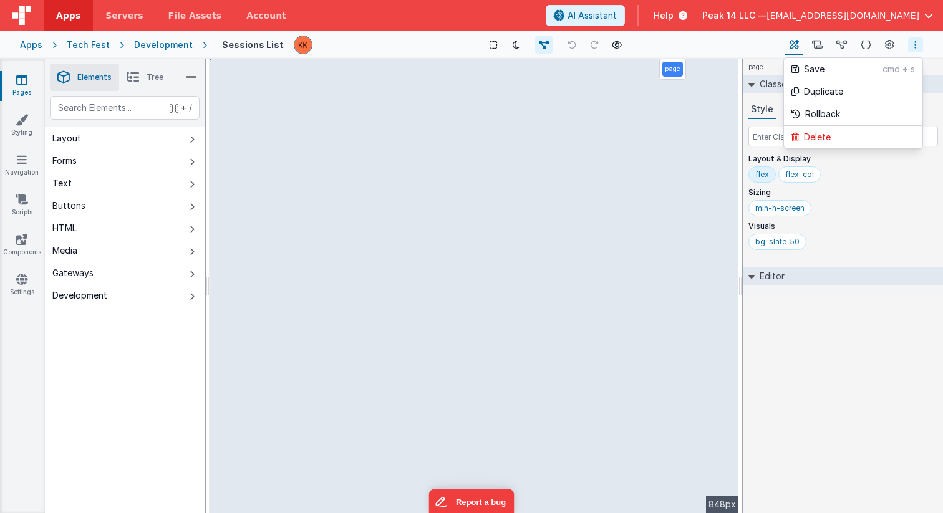
click at [913, 45] on button at bounding box center [471, 256] width 943 height 513
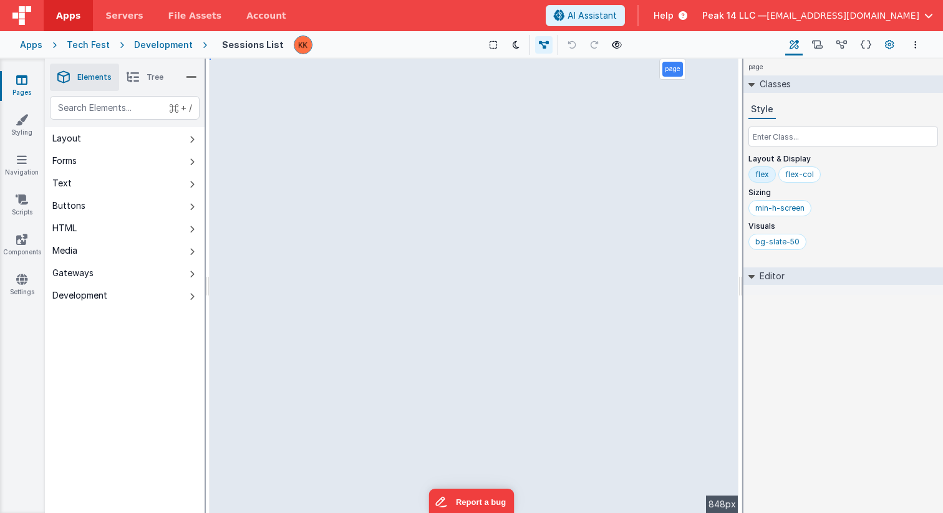
click at [893, 45] on icon at bounding box center [889, 45] width 9 height 13
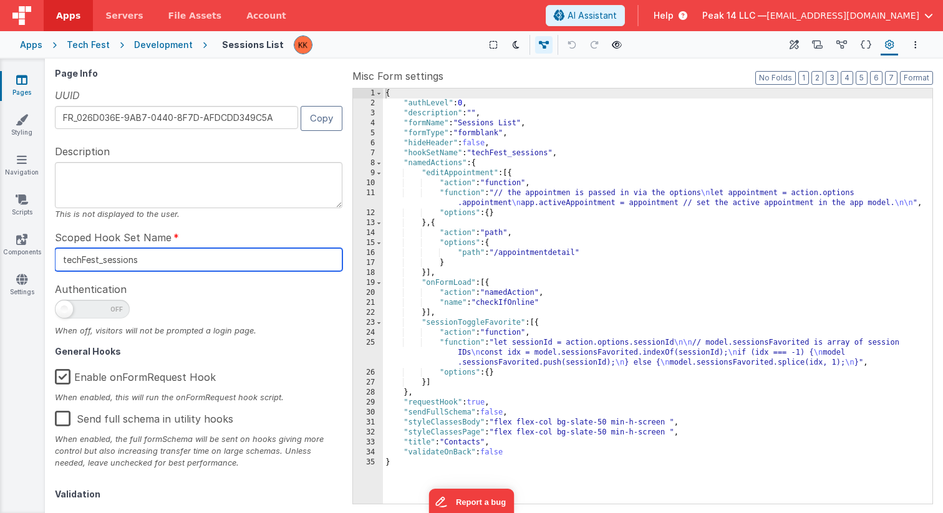
click at [244, 261] on input "techFest_sessions" at bounding box center [199, 259] width 288 height 23
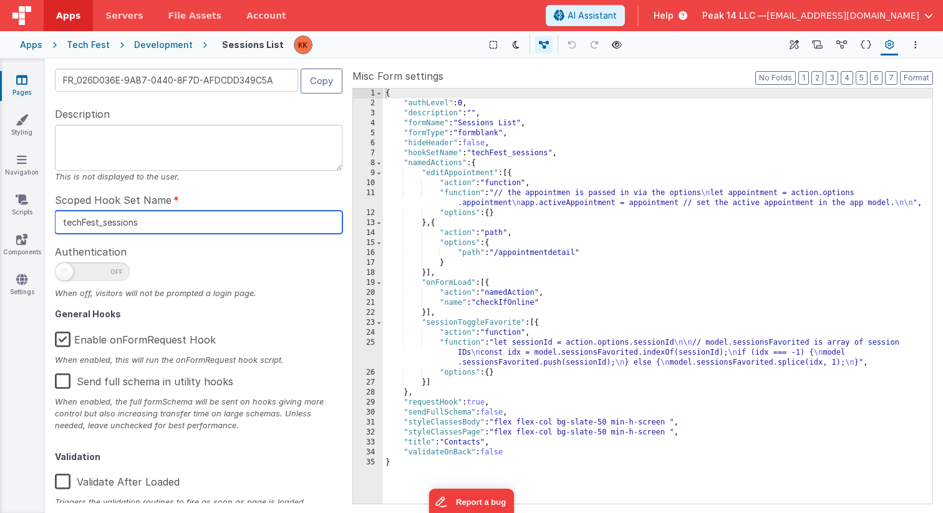
scroll to position [41, 0]
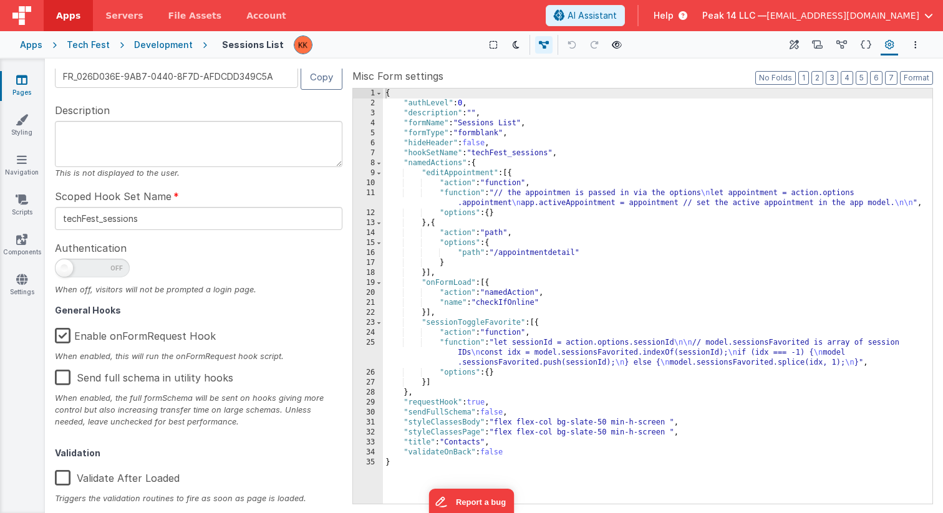
click at [562, 240] on div "{ "authLevel" : 0 , "description" : "" , "formName" : "Sessions List" , "formTy…" at bounding box center [658, 306] width 550 height 435
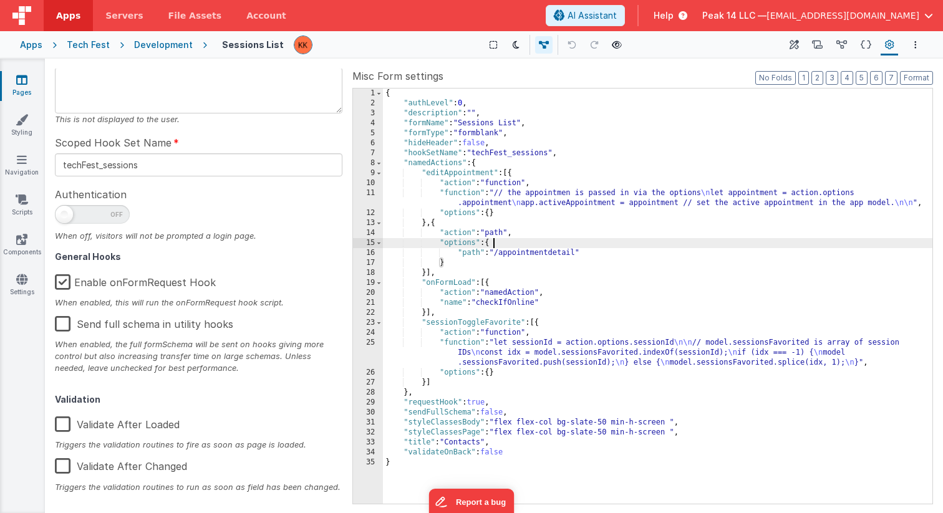
scroll to position [0, 0]
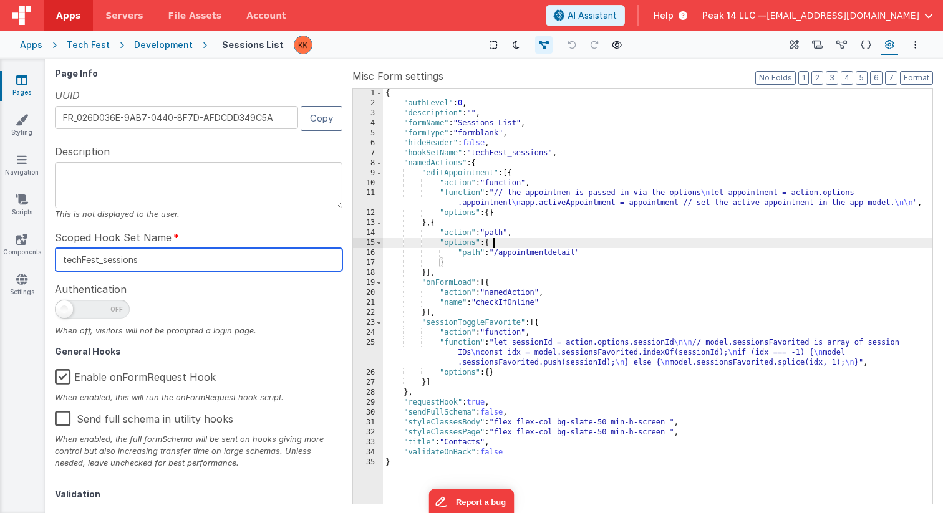
click at [171, 267] on input "techFest_sessions" at bounding box center [199, 259] width 288 height 23
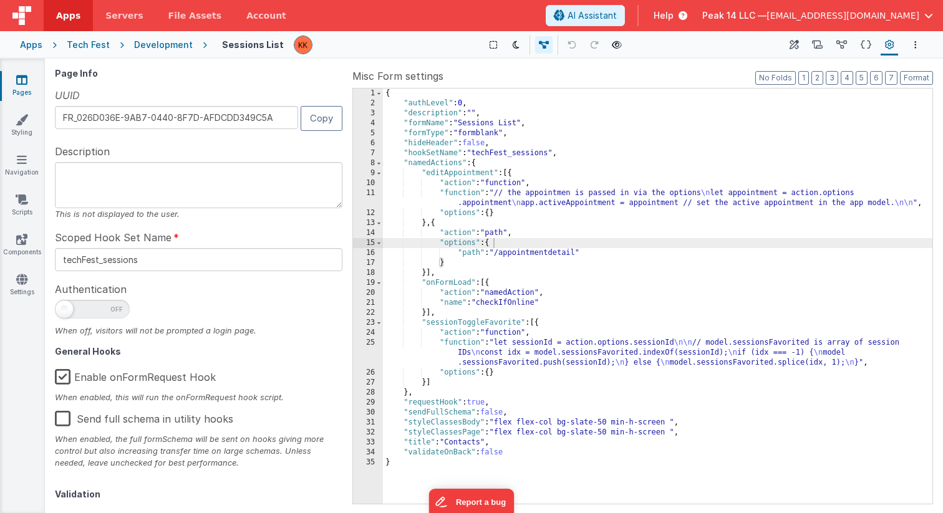
click at [565, 274] on div "{ "authLevel" : 0 , "description" : "" , "formName" : "Sessions List" , "formTy…" at bounding box center [658, 306] width 550 height 435
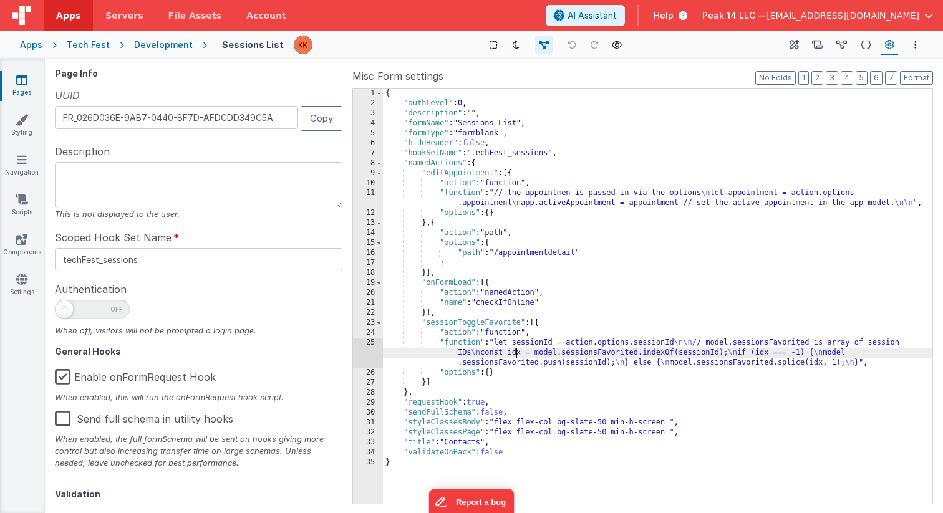
click at [515, 356] on div "{ "authLevel" : 0 , "description" : "" , "formName" : "Sessions List" , "formTy…" at bounding box center [658, 306] width 550 height 435
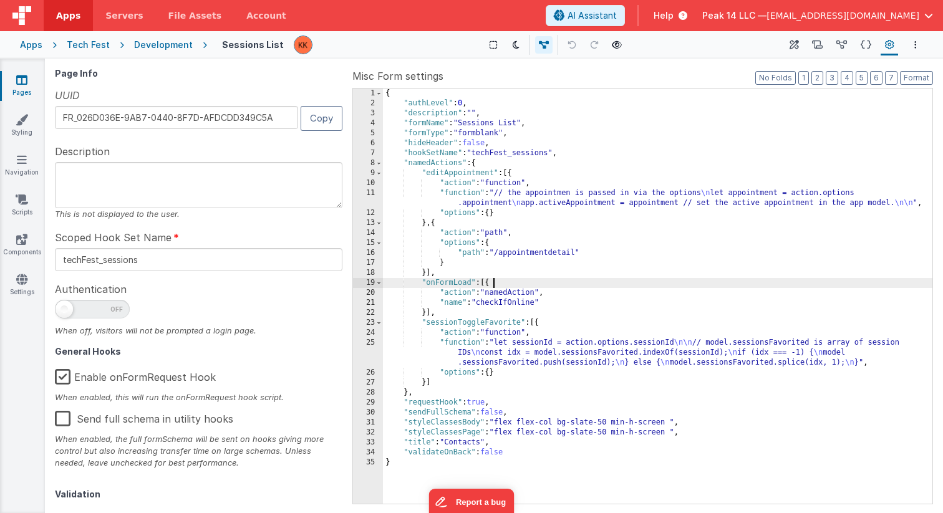
click at [659, 284] on div "{ "authLevel" : 0 , "description" : "" , "formName" : "Sessions List" , "formTy…" at bounding box center [658, 306] width 550 height 435
click at [664, 188] on div "{ "authLevel" : 0 , "description" : "" , "formName" : "Sessions List" , "formTy…" at bounding box center [658, 306] width 550 height 435
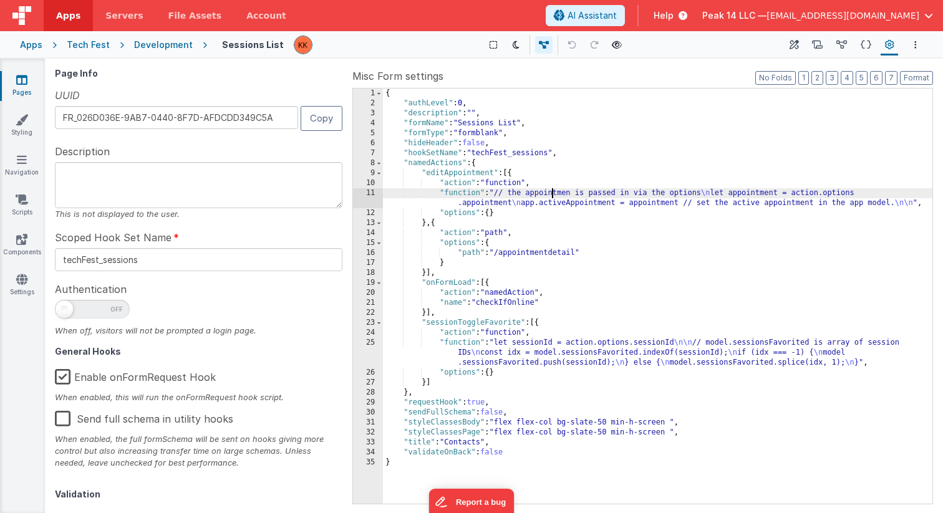
click at [552, 190] on div "{ "authLevel" : 0 , "description" : "" , "formName" : "Sessions List" , "formTy…" at bounding box center [658, 306] width 550 height 435
click at [571, 141] on div "{ "authLevel" : 0 , "description" : "" , "formName" : "Sessions List" , "formTy…" at bounding box center [658, 306] width 550 height 435
